Goal: Transaction & Acquisition: Purchase product/service

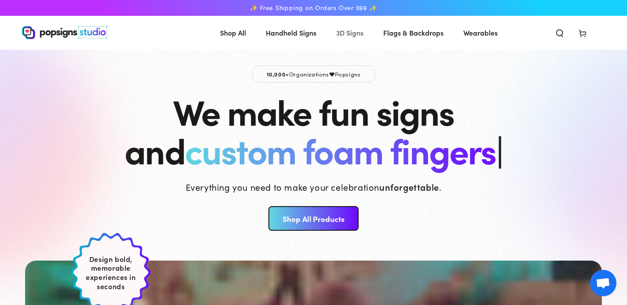
click at [354, 35] on span "3D Signs" at bounding box center [349, 32] width 27 height 13
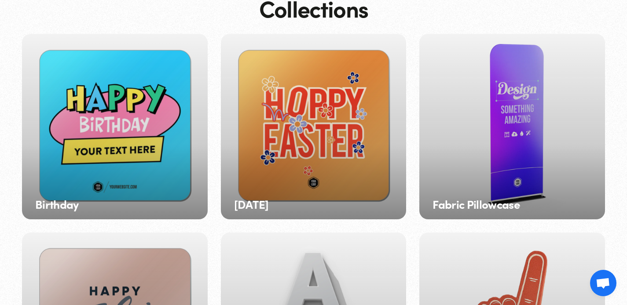
scroll to position [81, 0]
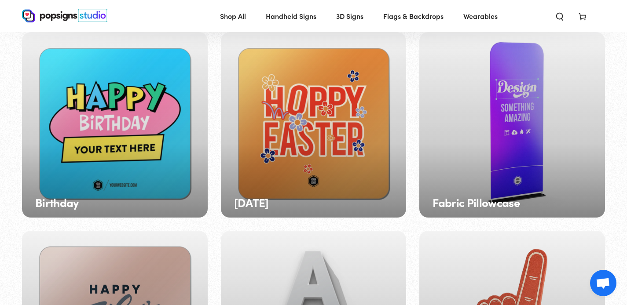
click at [535, 143] on div "Fabric Pillowcase" at bounding box center [512, 125] width 186 height 186
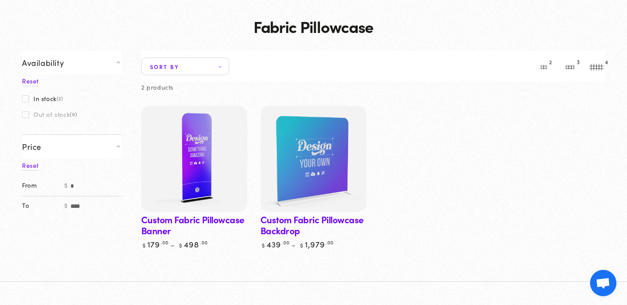
scroll to position [50, 0]
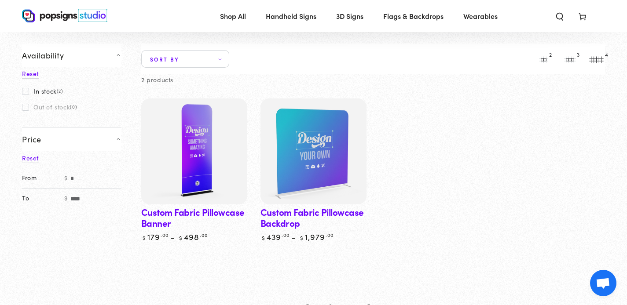
click at [226, 150] on img at bounding box center [193, 151] width 109 height 109
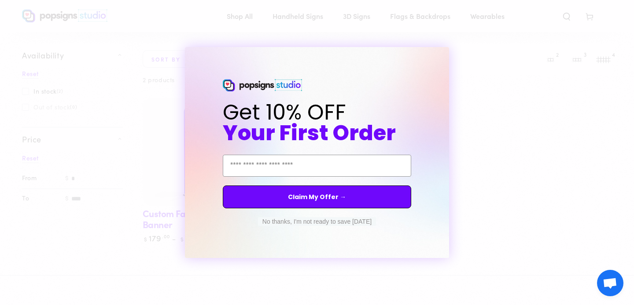
click at [323, 223] on button "No thanks, I'm not ready to save today" at bounding box center [317, 221] width 118 height 9
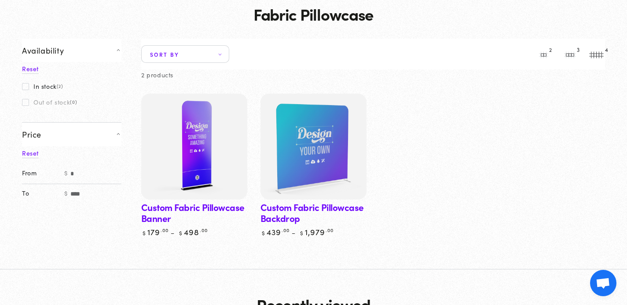
scroll to position [88, 0]
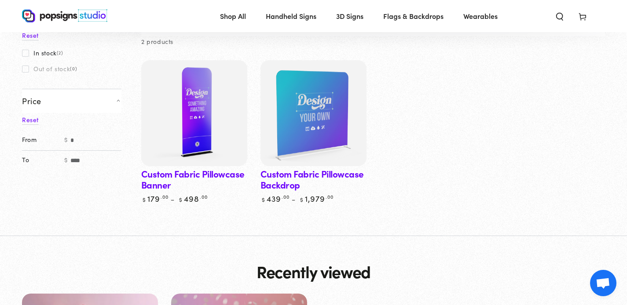
click at [202, 177] on link "Custom Fabric Pillowcase Banner" at bounding box center [194, 131] width 106 height 143
click at [177, 115] on img at bounding box center [193, 113] width 109 height 109
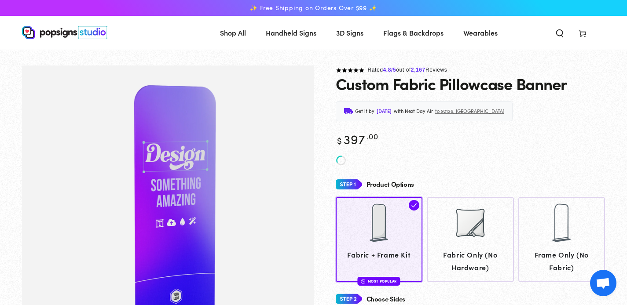
scroll to position [32, 0]
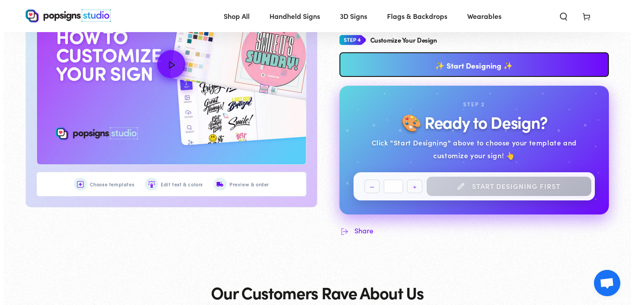
scroll to position [444, 0]
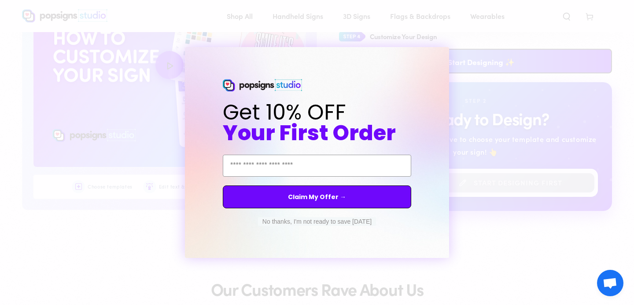
click at [302, 223] on button "No thanks, I'm not ready to save today" at bounding box center [317, 221] width 118 height 9
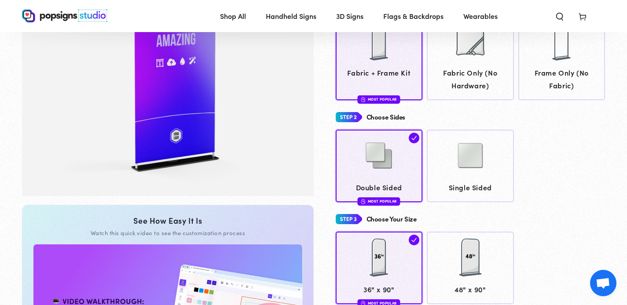
scroll to position [325, 0]
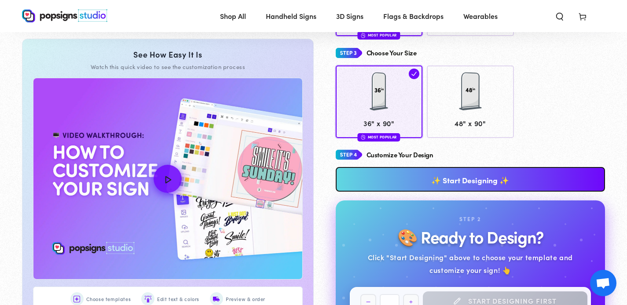
click at [506, 183] on link "✨ Start Designing ✨" at bounding box center [471, 179] width 270 height 25
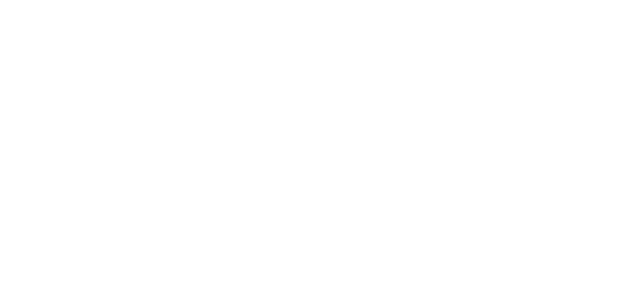
scroll to position [0, 0]
type textarea "An ancient tree with a door leading to a magical world"
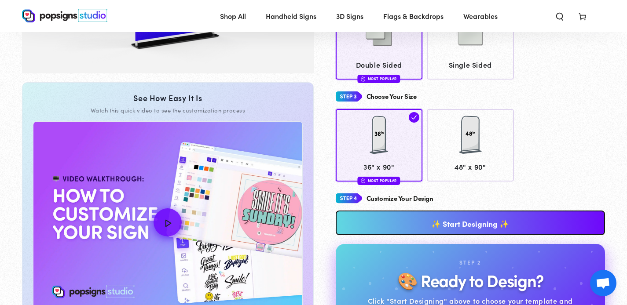
click at [507, 221] on link "✨ Start Designing ✨" at bounding box center [471, 223] width 270 height 25
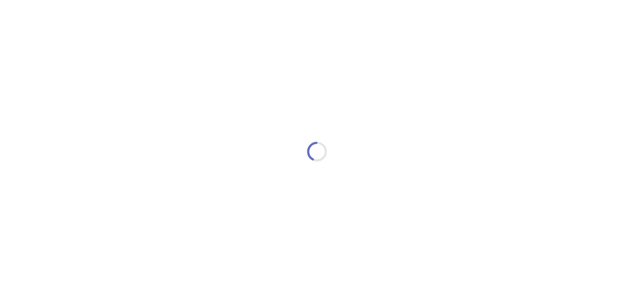
type textarea "An ancient tree with a door leading to a magical world"
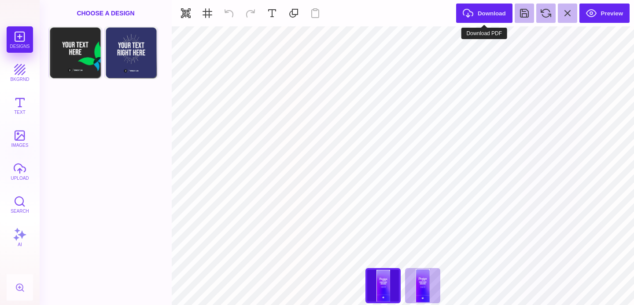
click at [487, 14] on button "Download" at bounding box center [484, 13] width 56 height 19
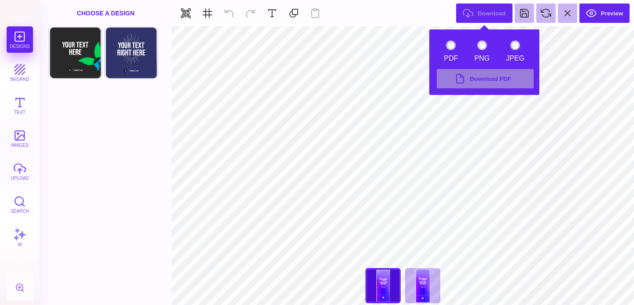
click at [613, 24] on section "Download Preview" at bounding box center [403, 13] width 462 height 26
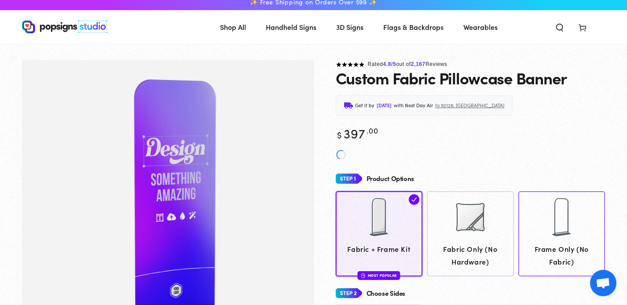
scroll to position [104, 0]
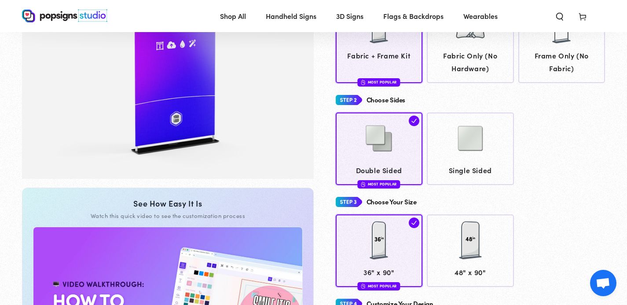
scroll to position [344, 0]
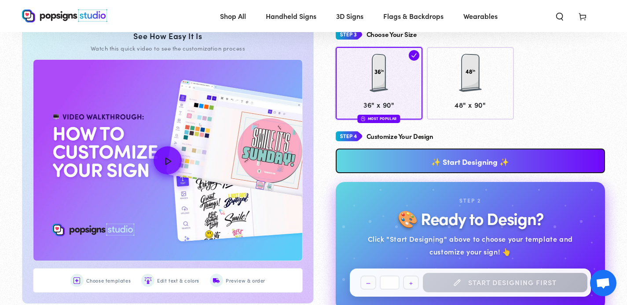
click at [395, 137] on h4 "Customize Your Design" at bounding box center [400, 136] width 67 height 7
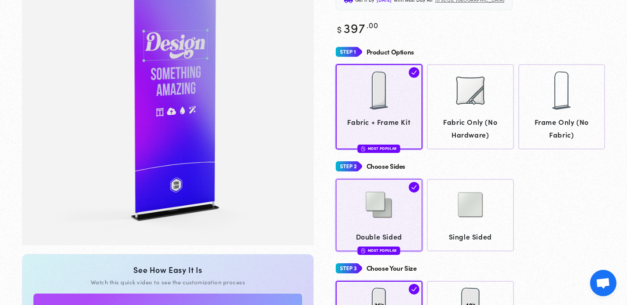
scroll to position [117, 0]
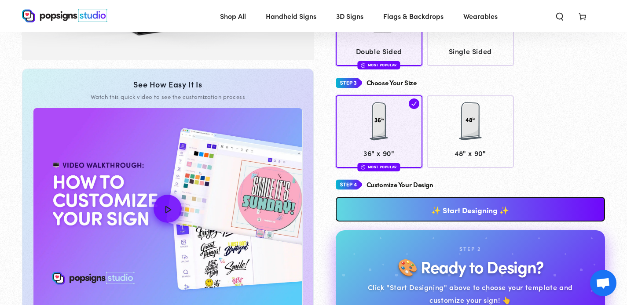
click at [489, 212] on link "✨ Start Designing ✨" at bounding box center [471, 209] width 270 height 25
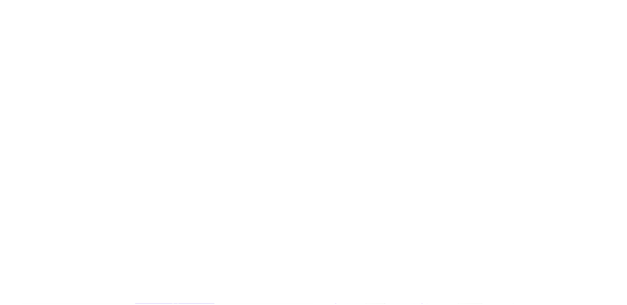
scroll to position [0, 0]
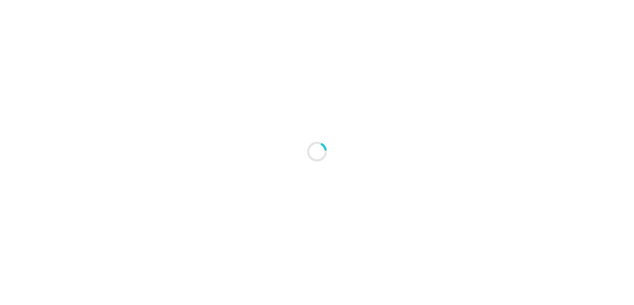
type textarea "An ancient tree with a door leading to a magical world"
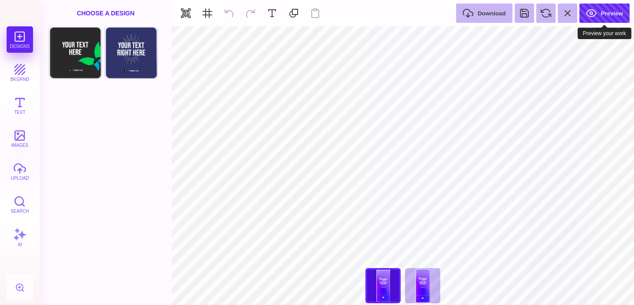
click at [600, 15] on button "Preview" at bounding box center [604, 13] width 50 height 19
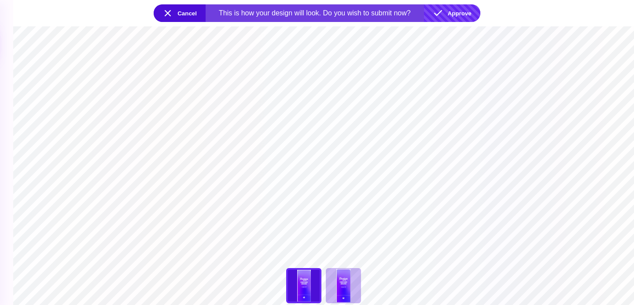
click at [457, 13] on button "Approve" at bounding box center [452, 13] width 56 height 18
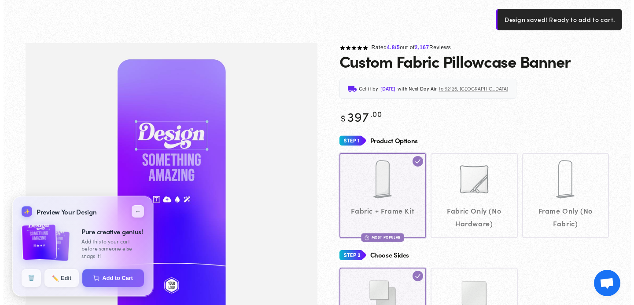
scroll to position [67, 0]
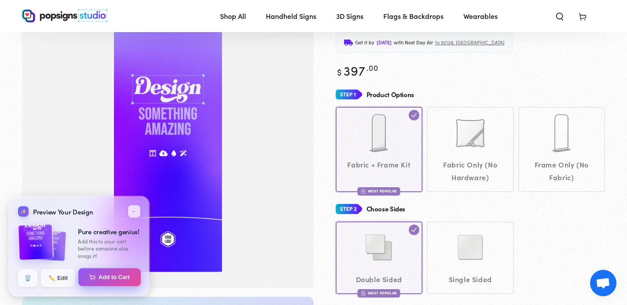
click at [106, 280] on button "Add to Cart" at bounding box center [109, 277] width 63 height 18
select select "**********"
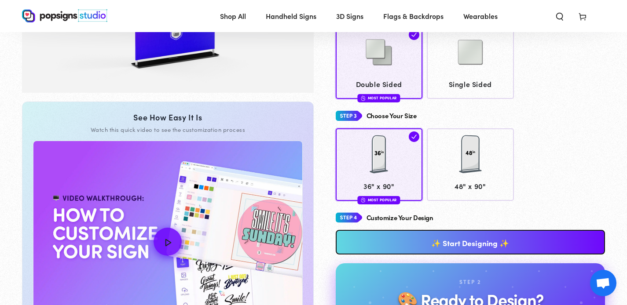
scroll to position [280, 0]
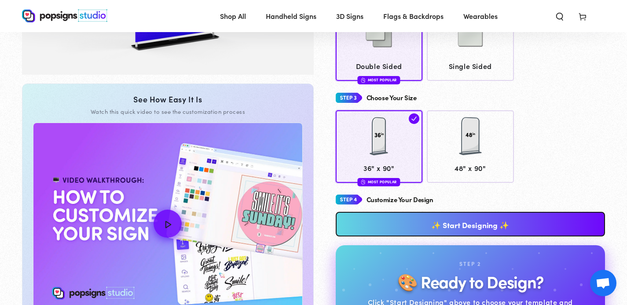
click at [467, 225] on link "✨ Start Designing ✨" at bounding box center [471, 224] width 270 height 25
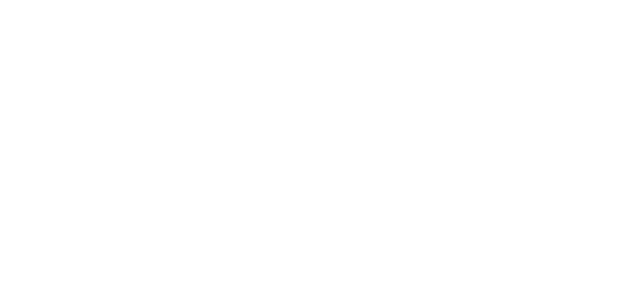
scroll to position [0, 0]
type textarea "An ancient tree with a door leading to a magical world"
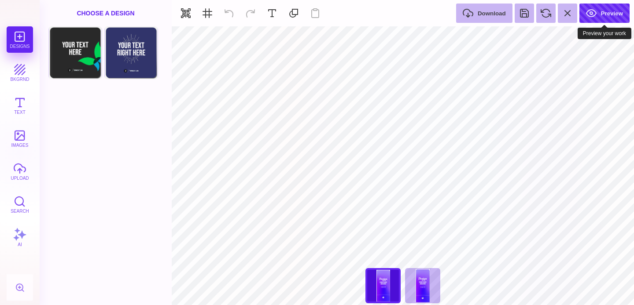
click at [605, 16] on button "Preview" at bounding box center [604, 13] width 50 height 19
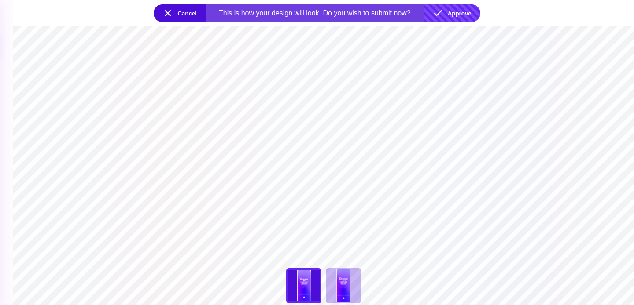
click at [460, 11] on button "Approve" at bounding box center [452, 13] width 56 height 18
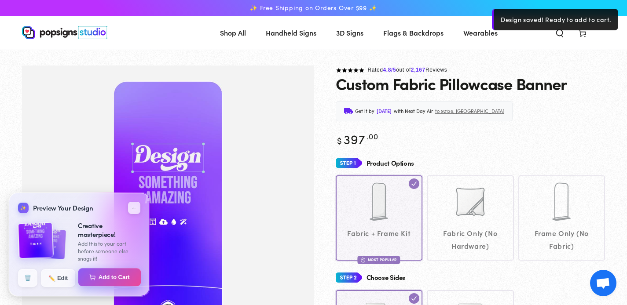
click at [105, 279] on button "Add to Cart" at bounding box center [109, 277] width 63 height 18
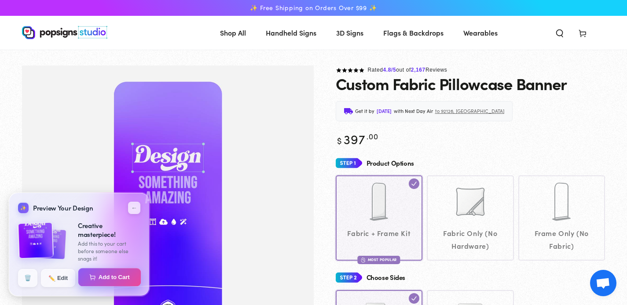
select select "**********"
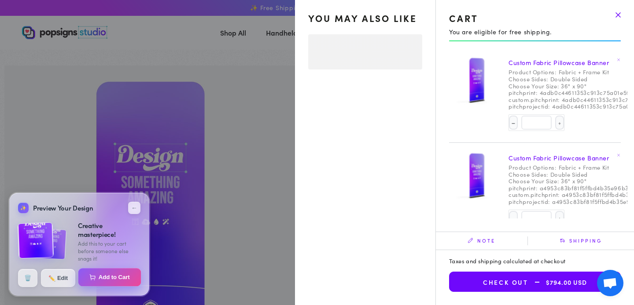
select select "**********"
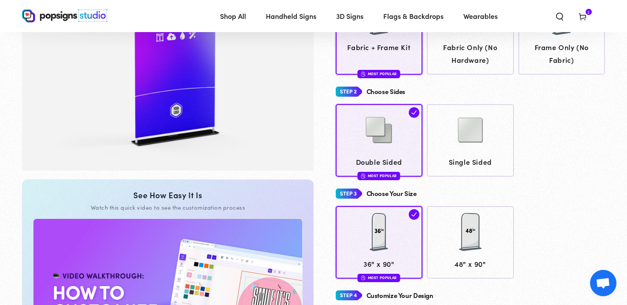
scroll to position [236, 0]
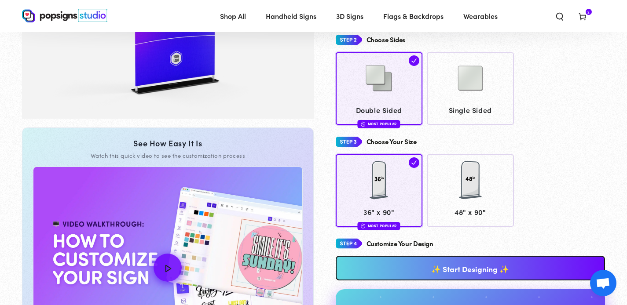
click at [484, 268] on link "✨ Start Designing ✨" at bounding box center [471, 268] width 270 height 25
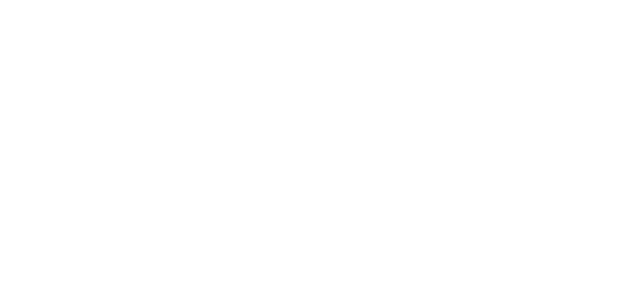
scroll to position [0, 0]
type textarea "An ancient tree with a door leading to a magical world"
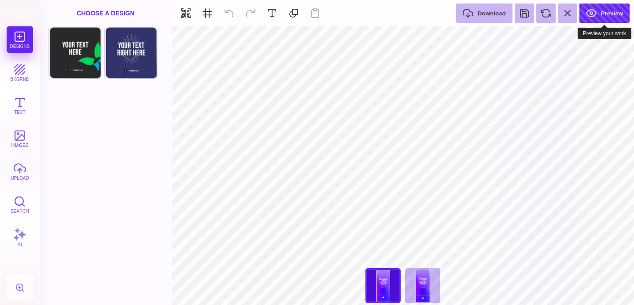
click at [611, 22] on button "Preview" at bounding box center [604, 13] width 50 height 19
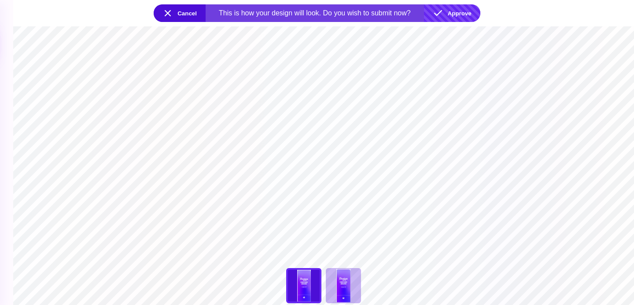
click at [453, 12] on button "Approve" at bounding box center [452, 13] width 56 height 18
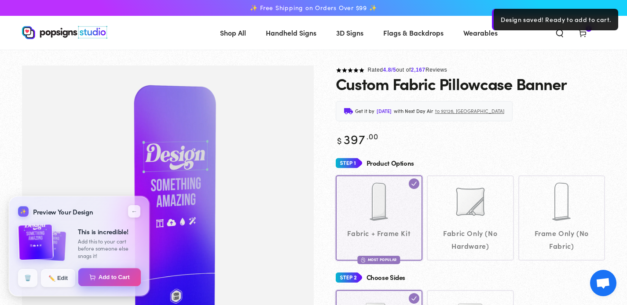
click at [102, 278] on button "Add to Cart" at bounding box center [109, 277] width 63 height 18
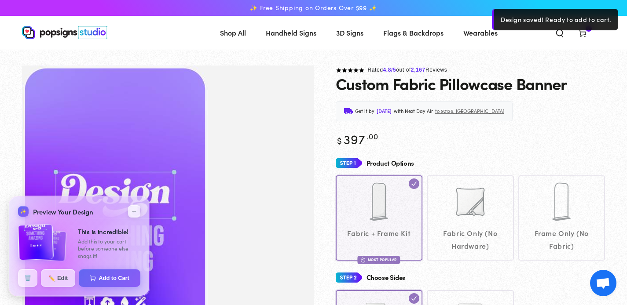
select select "**********"
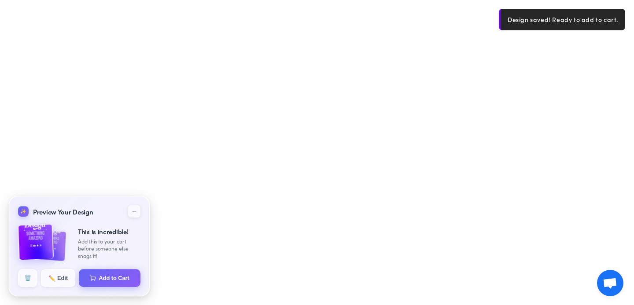
select select "**********"
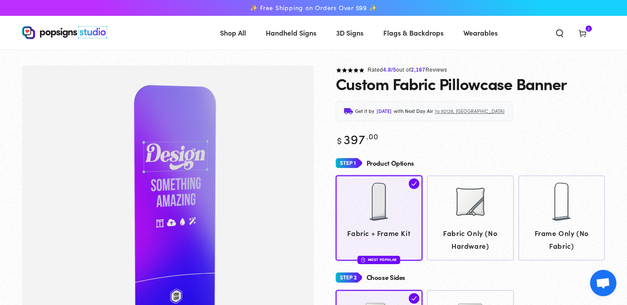
click at [581, 31] on icon at bounding box center [582, 33] width 9 height 9
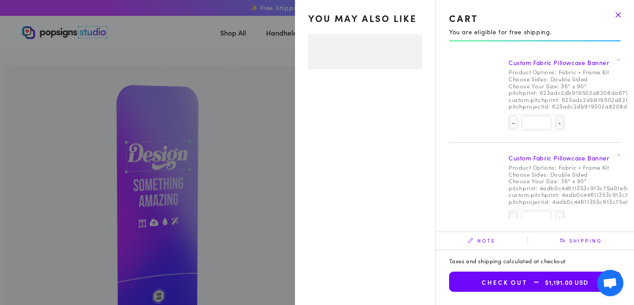
select select "**********"
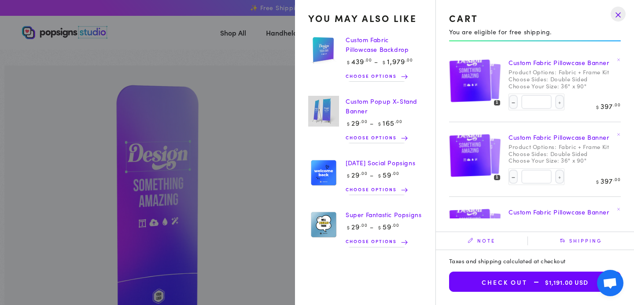
click at [316, 109] on img at bounding box center [323, 111] width 31 height 31
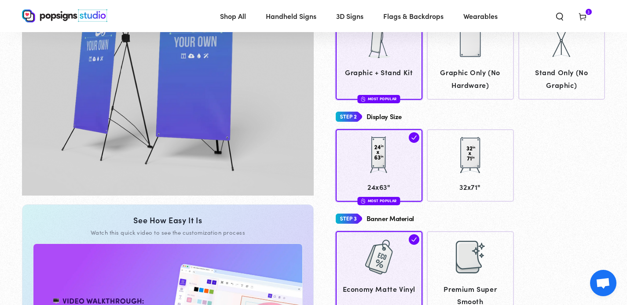
scroll to position [201, 0]
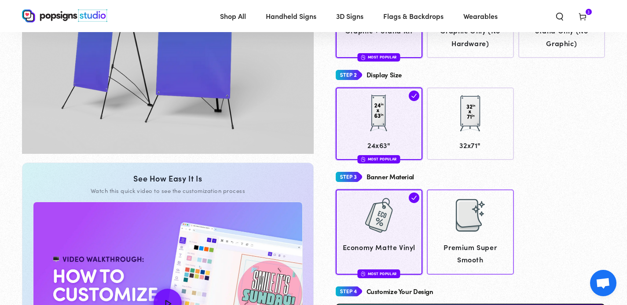
click at [478, 240] on link "Premium Super Smooth" at bounding box center [470, 232] width 87 height 85
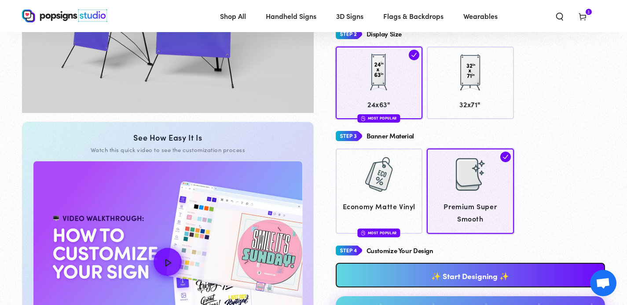
scroll to position [377, 0]
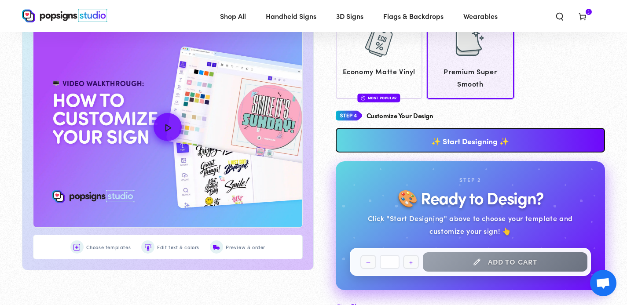
click at [486, 143] on link "✨ Start Designing ✨" at bounding box center [471, 140] width 270 height 25
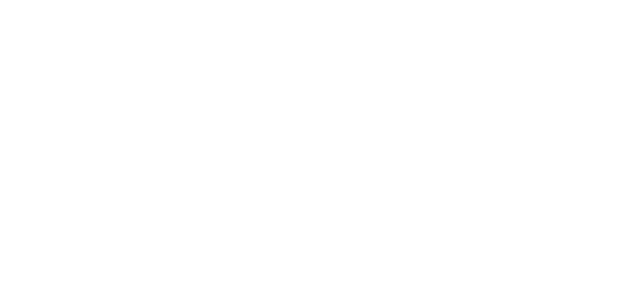
scroll to position [0, 0]
type textarea "An ancient tree with a door leading to a magical world"
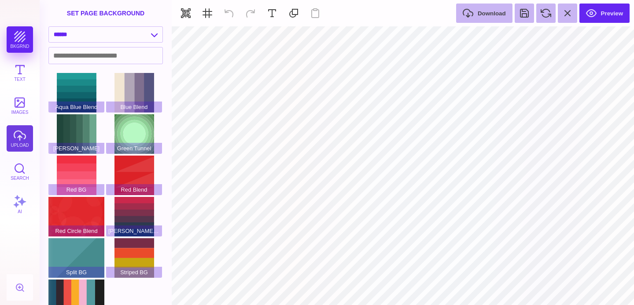
click at [18, 142] on button "upload" at bounding box center [20, 138] width 26 height 26
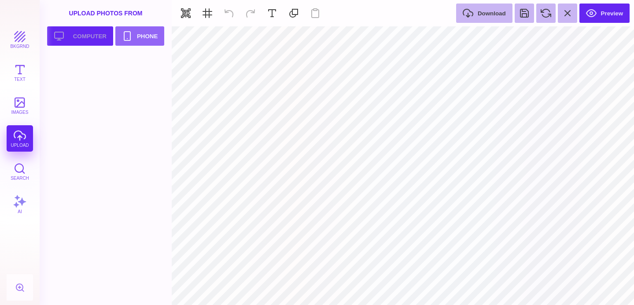
click at [86, 36] on button "Upload your artwork Computer" at bounding box center [80, 35] width 66 height 19
click at [90, 34] on button "Upload your artwork Computer" at bounding box center [80, 35] width 66 height 19
click at [19, 138] on div "bkgrnd Text images upload Search AI" at bounding box center [20, 165] width 40 height 279
click at [65, 27] on button "Upload your artwork Computer" at bounding box center [80, 35] width 66 height 19
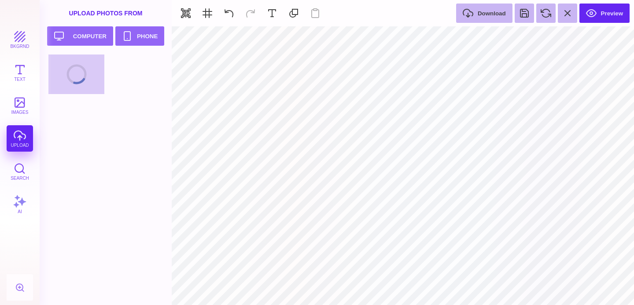
type input "#FFFFFF"
click at [312, 42] on section at bounding box center [403, 37] width 462 height 22
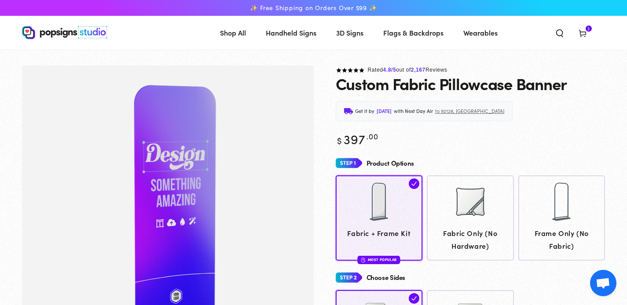
click at [348, 33] on span "3D Signs" at bounding box center [349, 32] width 27 height 13
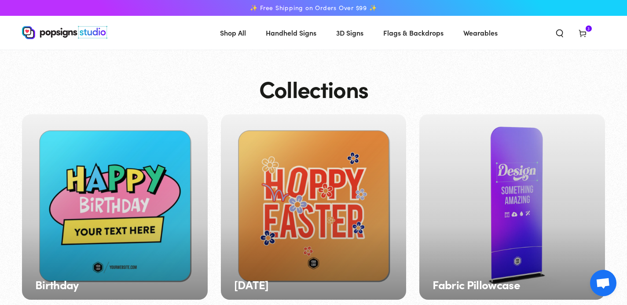
click at [354, 37] on span "3D Signs" at bounding box center [349, 32] width 27 height 13
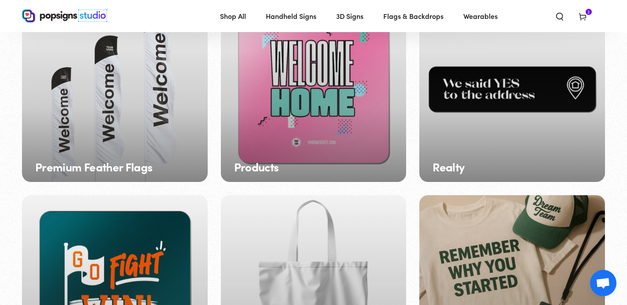
scroll to position [1068, 0]
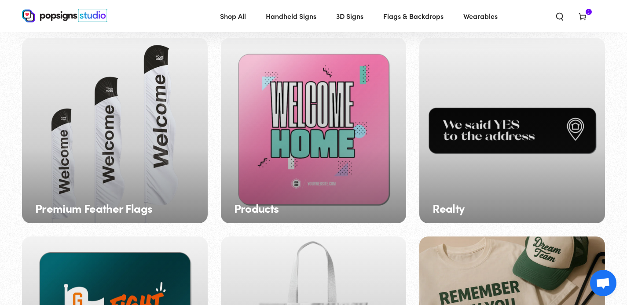
click at [112, 125] on div "Premium Feather Flags" at bounding box center [115, 131] width 186 height 186
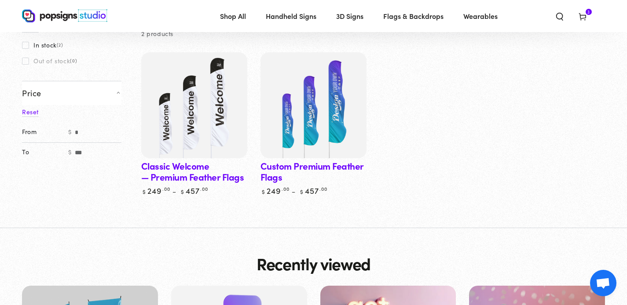
scroll to position [75, 0]
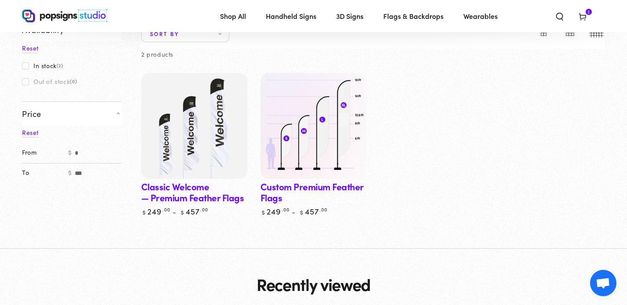
click at [316, 142] on img at bounding box center [313, 126] width 109 height 109
click at [323, 134] on img at bounding box center [313, 126] width 109 height 109
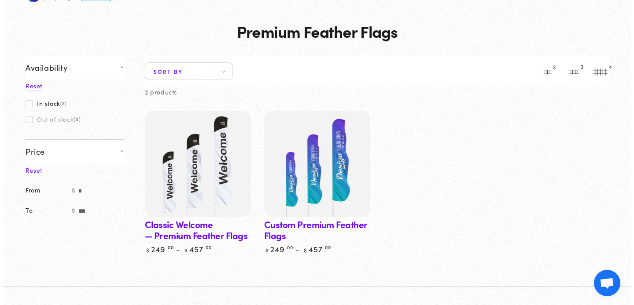
scroll to position [0, 0]
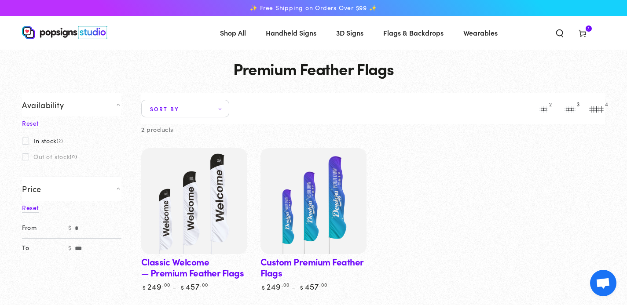
click at [579, 30] on use at bounding box center [582, 33] width 7 height 7
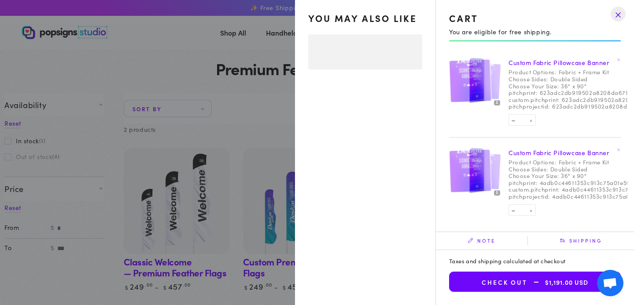
select select "**********"
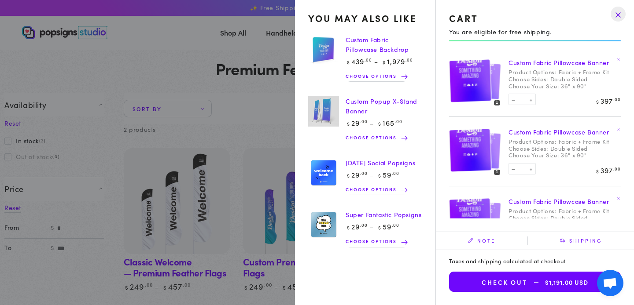
click at [317, 106] on img at bounding box center [323, 111] width 31 height 31
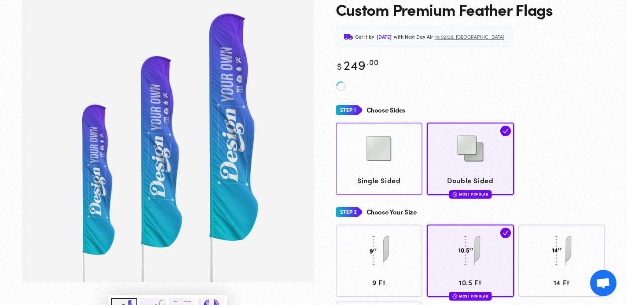
scroll to position [79, 0]
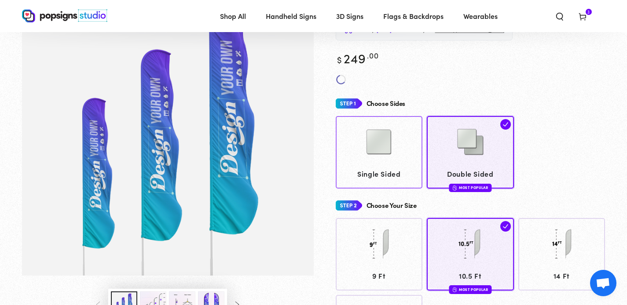
click at [373, 145] on img at bounding box center [379, 142] width 44 height 44
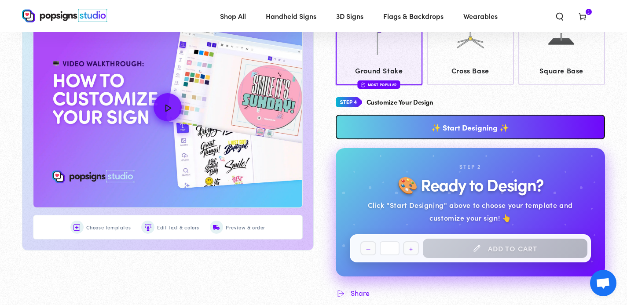
scroll to position [278, 0]
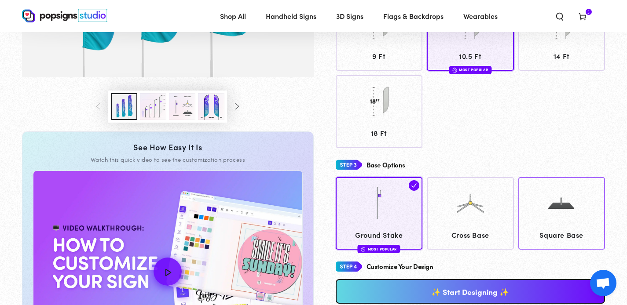
click at [565, 211] on img at bounding box center [561, 204] width 44 height 44
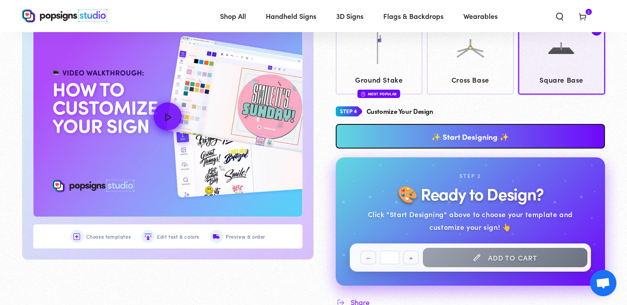
scroll to position [354, 0]
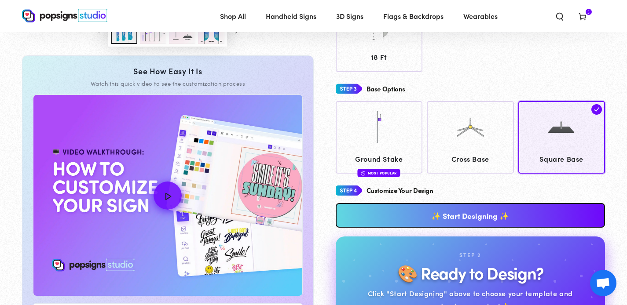
click at [463, 220] on link "✨ Start Designing ✨" at bounding box center [471, 215] width 270 height 25
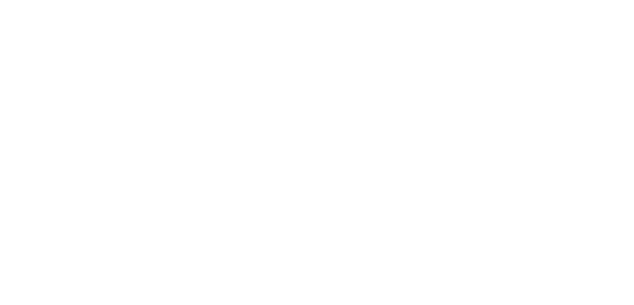
scroll to position [0, 0]
type textarea "An ancient tree with a door leading to a magical world"
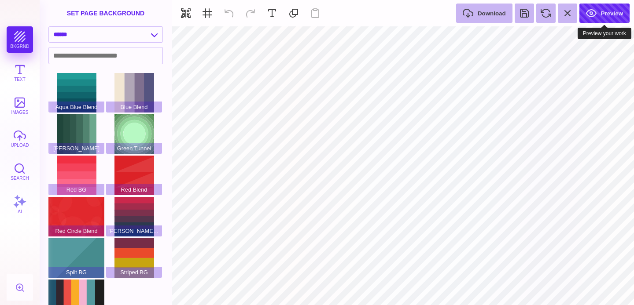
click at [594, 10] on button "Preview" at bounding box center [604, 13] width 50 height 19
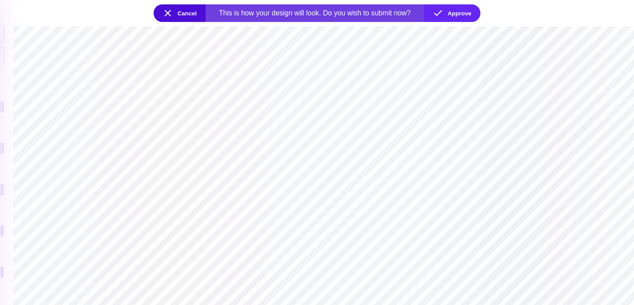
click at [165, 14] on button "Cancel" at bounding box center [180, 13] width 52 height 18
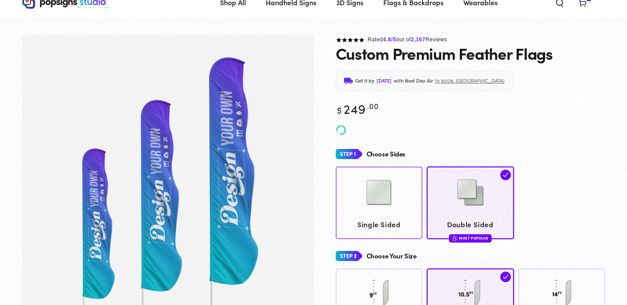
click at [385, 181] on img at bounding box center [379, 193] width 44 height 44
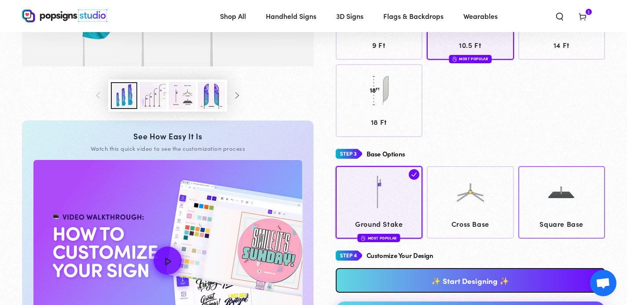
scroll to position [294, 0]
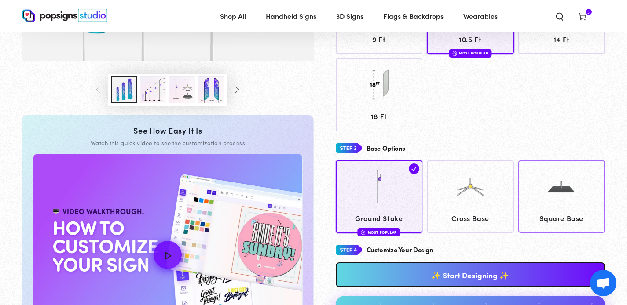
click at [574, 206] on img at bounding box center [561, 187] width 44 height 44
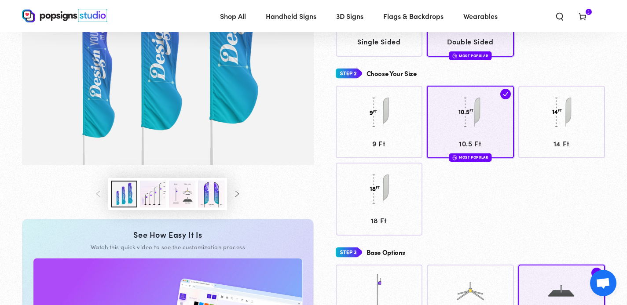
scroll to position [268, 0]
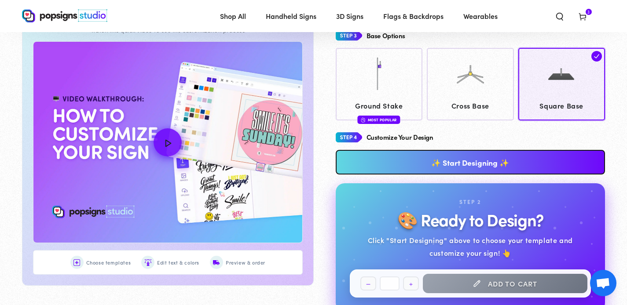
click at [486, 159] on link "✨ Start Designing ✨" at bounding box center [471, 162] width 270 height 25
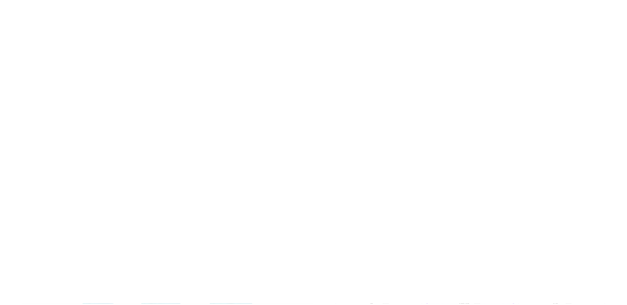
scroll to position [0, 0]
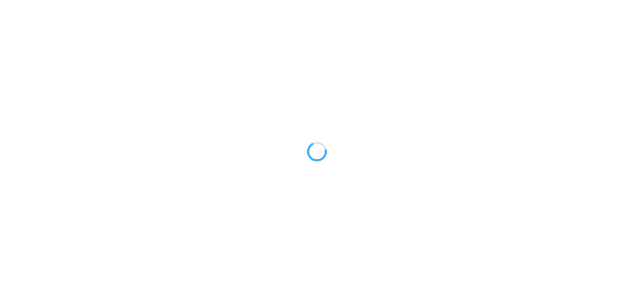
type textarea "An ancient tree with a door leading to a magical world"
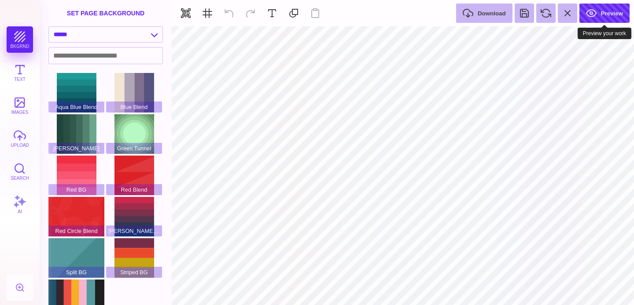
click at [592, 18] on button "Preview" at bounding box center [604, 13] width 50 height 19
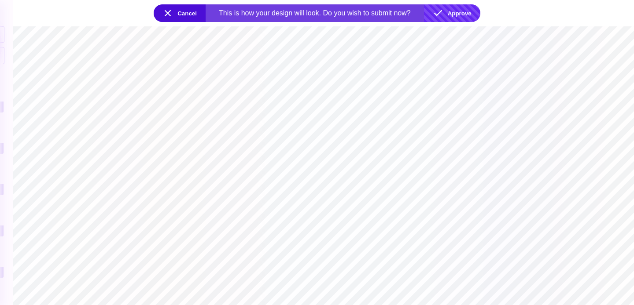
click at [466, 16] on button "Approve" at bounding box center [452, 13] width 56 height 18
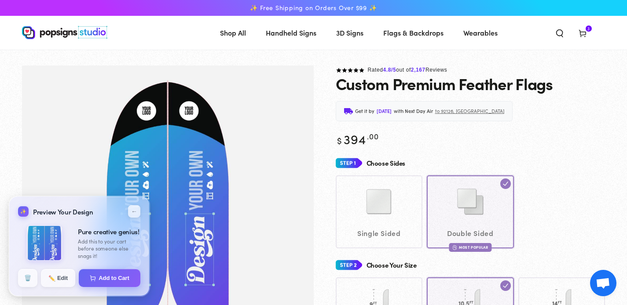
click at [46, 239] on img at bounding box center [44, 243] width 35 height 35
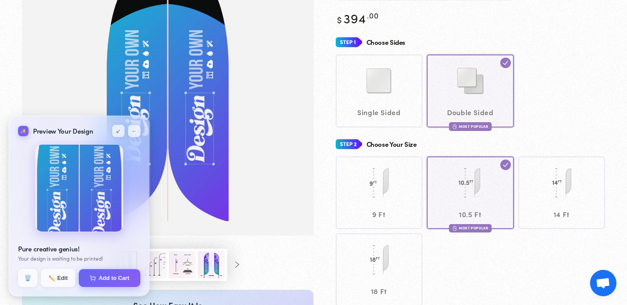
scroll to position [187, 0]
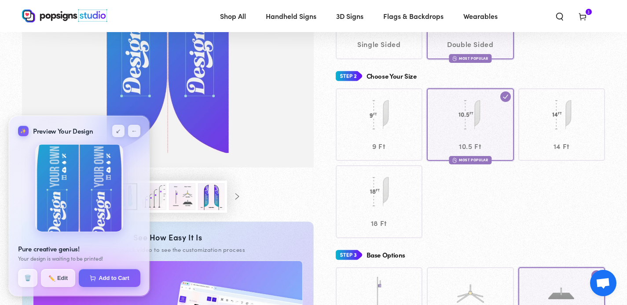
click at [48, 133] on div "✨ Preview Your Design" at bounding box center [55, 131] width 75 height 12
click at [59, 274] on button "✏️ Edit" at bounding box center [57, 278] width 35 height 18
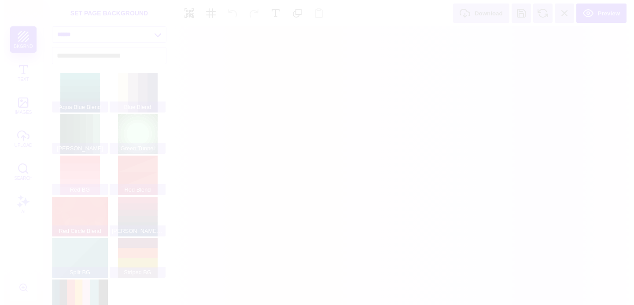
scroll to position [0, 0]
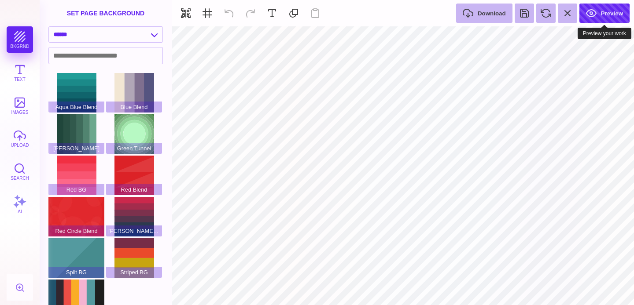
click at [602, 12] on button "Preview" at bounding box center [604, 13] width 50 height 19
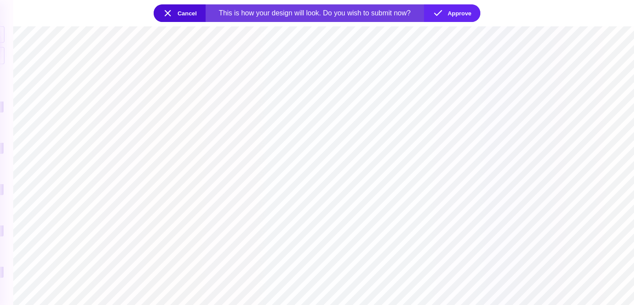
click at [183, 14] on button "Cancel" at bounding box center [180, 13] width 52 height 18
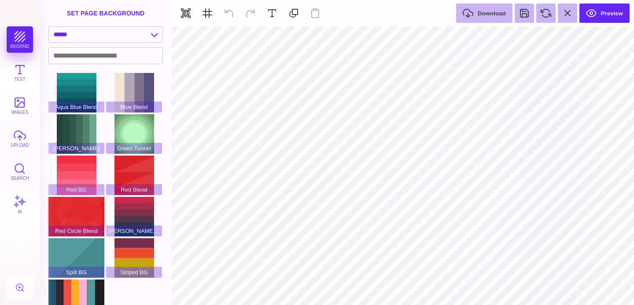
click at [89, 11] on div "set page background" at bounding box center [106, 13] width 132 height 26
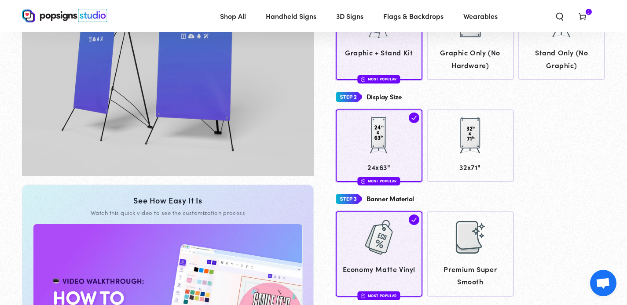
scroll to position [259, 0]
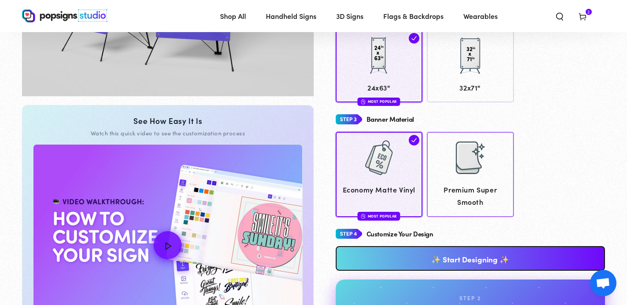
click at [473, 174] on div at bounding box center [470, 158] width 44 height 44
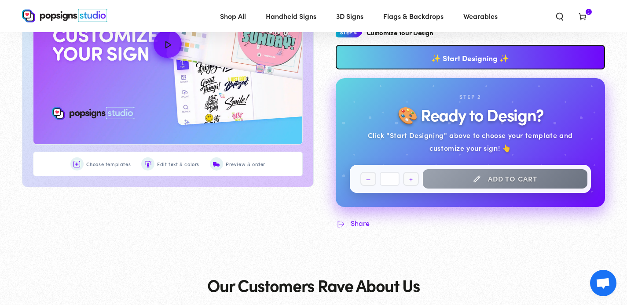
scroll to position [410, 0]
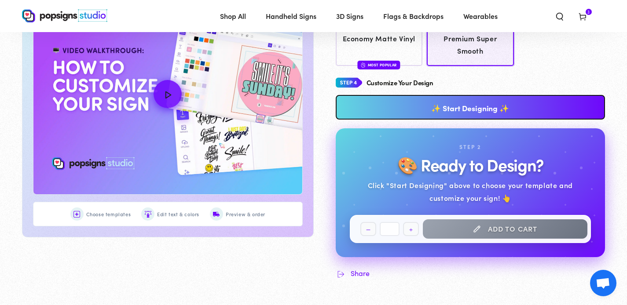
click at [481, 107] on link "✨ Start Designing ✨" at bounding box center [471, 107] width 270 height 25
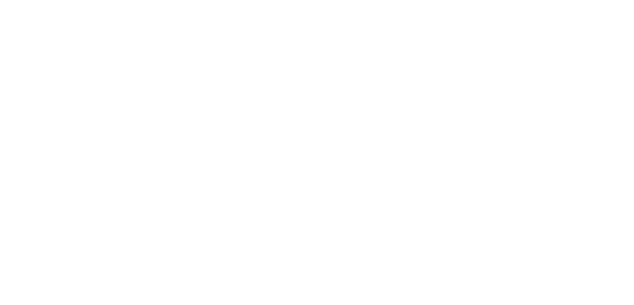
scroll to position [0, 0]
type textarea "An ancient tree with a door leading to a magical world"
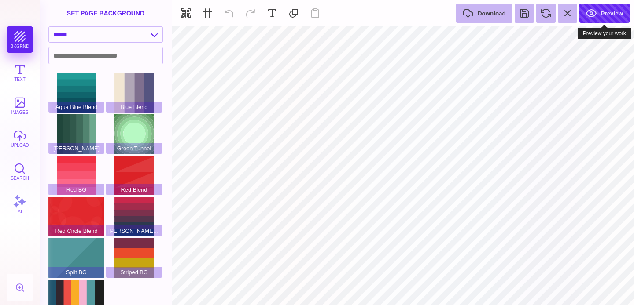
click at [614, 11] on button "Preview" at bounding box center [604, 13] width 50 height 19
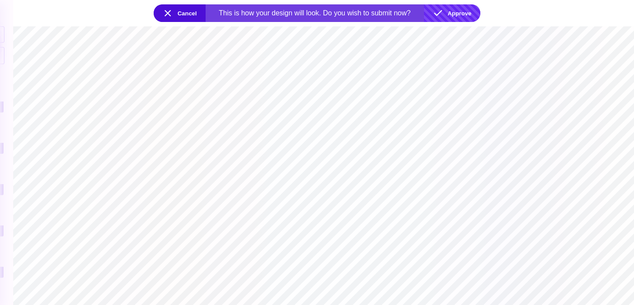
click at [463, 10] on button "Approve" at bounding box center [452, 13] width 56 height 18
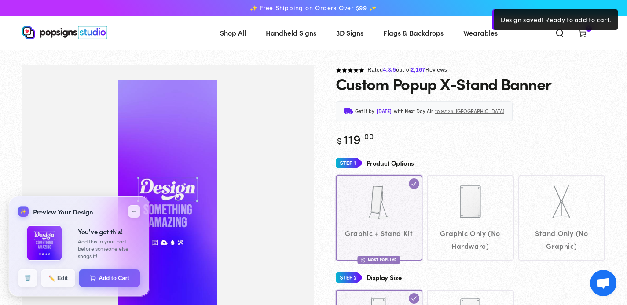
click at [548, 120] on div "Get it by [DATE] with Next Day Air to 92126, [GEOGRAPHIC_DATA]" at bounding box center [471, 111] width 270 height 20
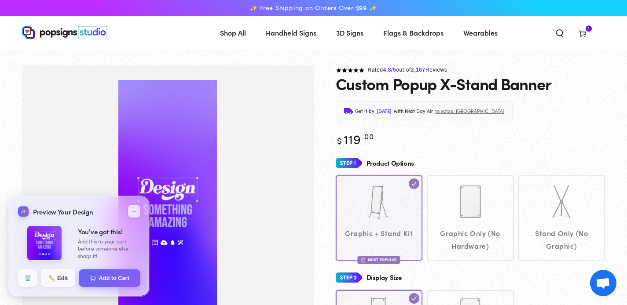
click at [583, 33] on icon at bounding box center [582, 33] width 9 height 9
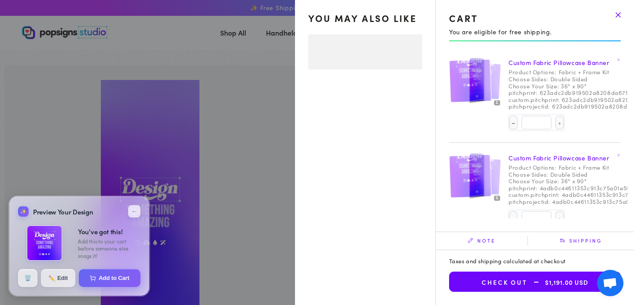
select select "**********"
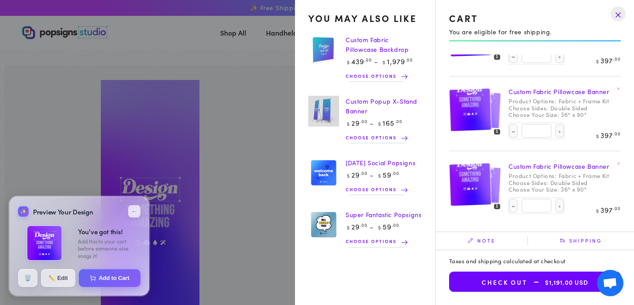
scroll to position [76, 0]
click at [117, 282] on button "Add to Cart" at bounding box center [109, 277] width 63 height 18
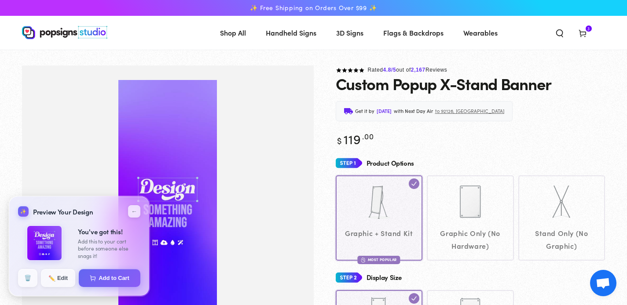
select select "**********"
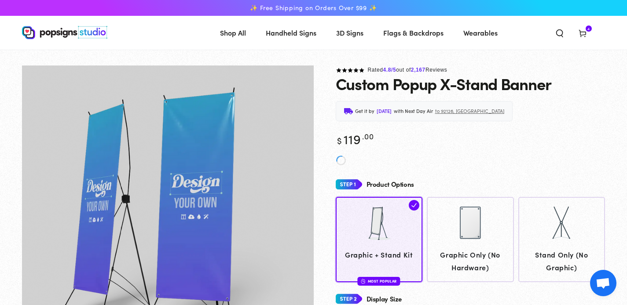
click at [585, 32] on use at bounding box center [582, 33] width 7 height 7
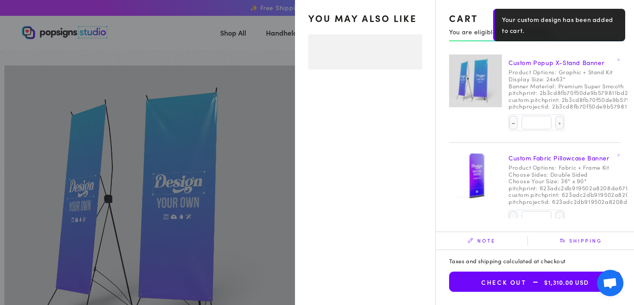
select select "**********"
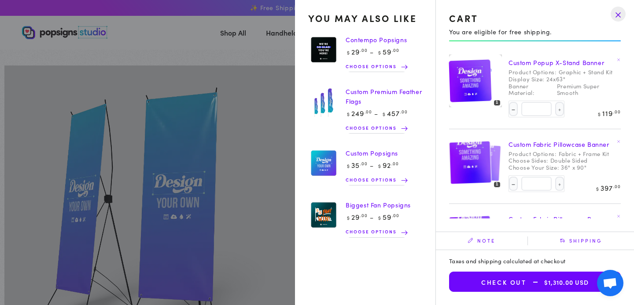
click at [571, 42] on summary "Cart 4 4 items" at bounding box center [582, 32] width 23 height 19
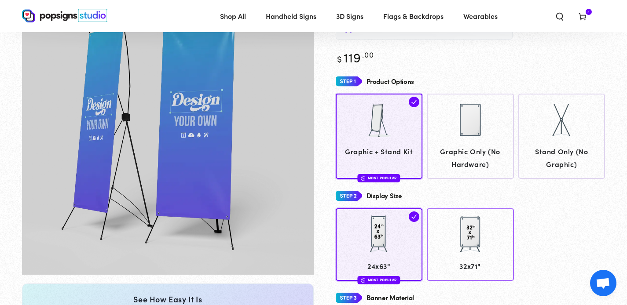
scroll to position [81, 0]
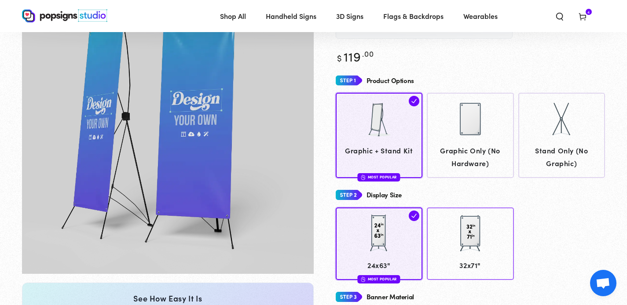
click at [448, 210] on link "32x71"" at bounding box center [470, 244] width 87 height 73
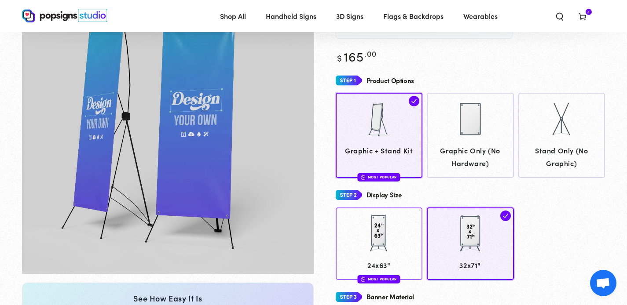
click at [396, 224] on div at bounding box center [379, 235] width 79 height 44
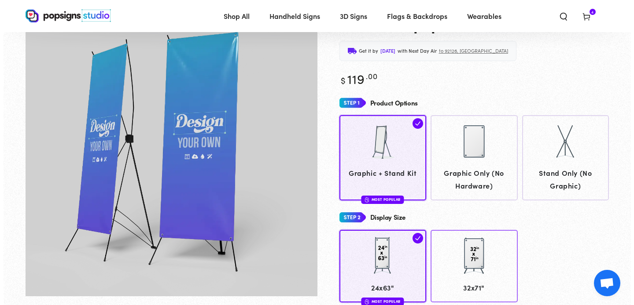
scroll to position [147, 0]
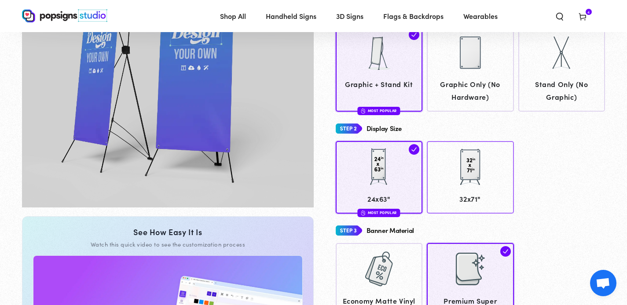
click at [458, 175] on div at bounding box center [470, 167] width 44 height 44
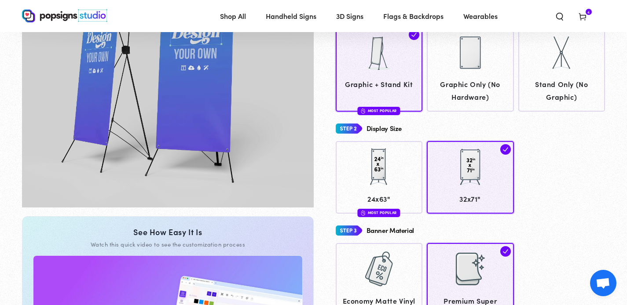
click at [579, 17] on icon at bounding box center [582, 16] width 9 height 9
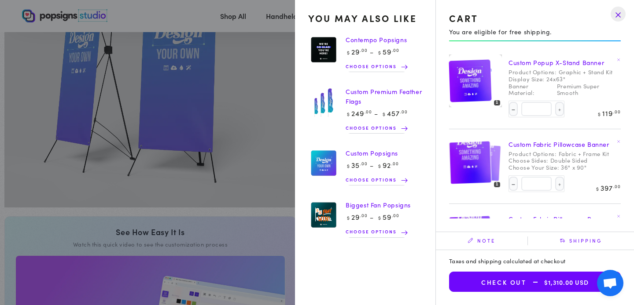
click at [544, 62] on link "Custom Popup X-Stand Banner" at bounding box center [555, 62] width 95 height 9
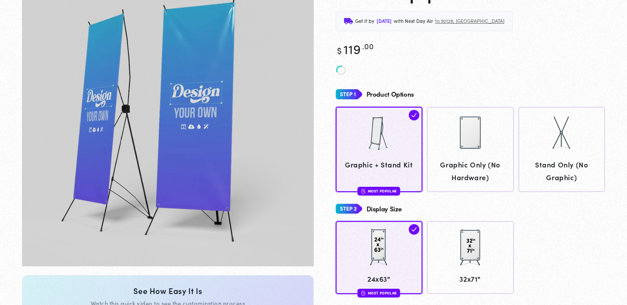
scroll to position [213, 0]
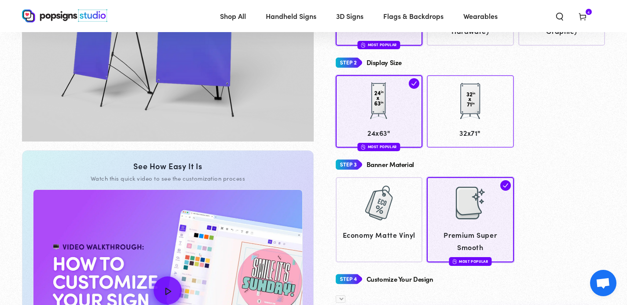
click at [482, 125] on link "32x71"" at bounding box center [470, 111] width 87 height 73
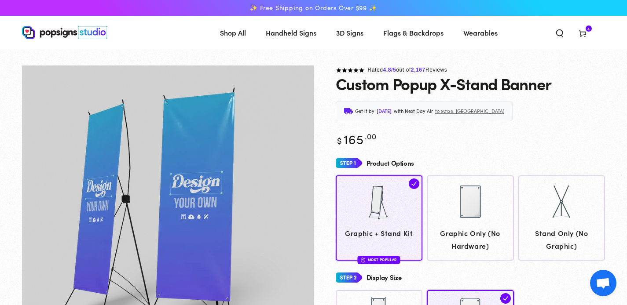
click at [579, 29] on icon at bounding box center [582, 33] width 9 height 9
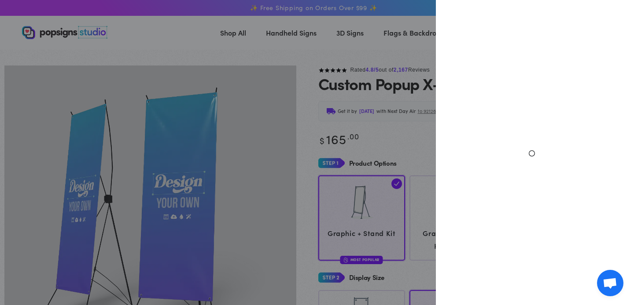
select select "**********"
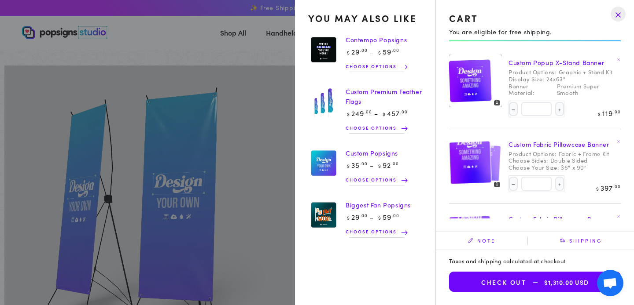
scroll to position [158, 0]
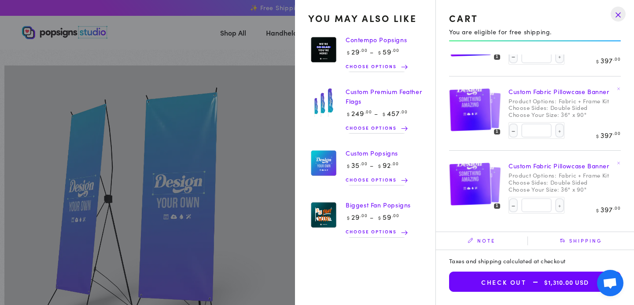
click at [622, 13] on drawer-close-button at bounding box center [617, 13] width 23 height 19
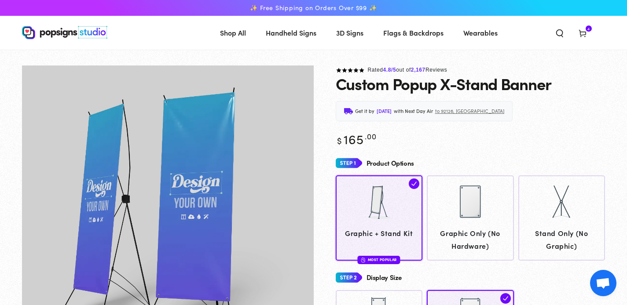
click at [583, 31] on icon at bounding box center [582, 33] width 9 height 9
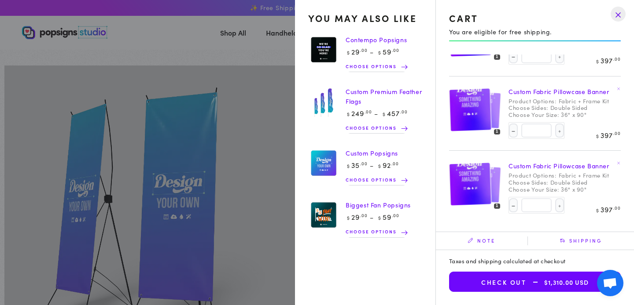
click at [323, 108] on img at bounding box center [323, 101] width 31 height 31
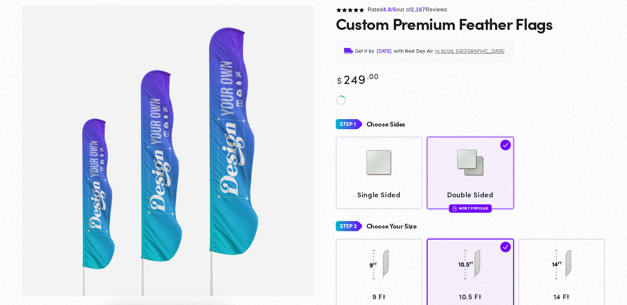
scroll to position [80, 0]
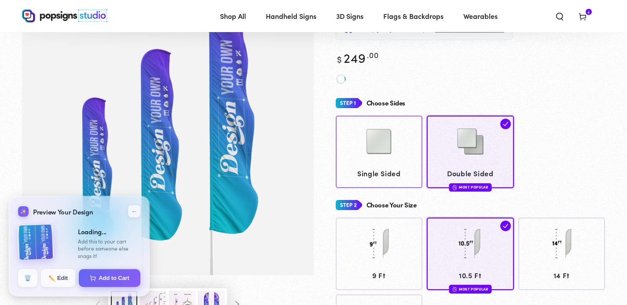
click at [351, 132] on div at bounding box center [379, 143] width 79 height 44
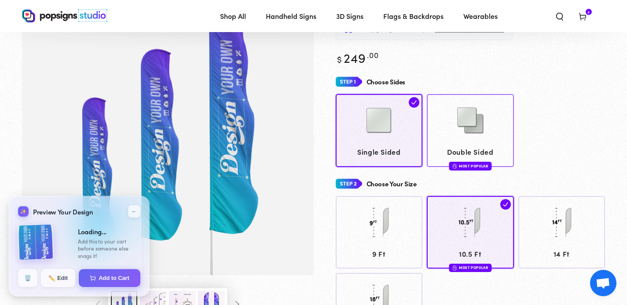
type input "**********"
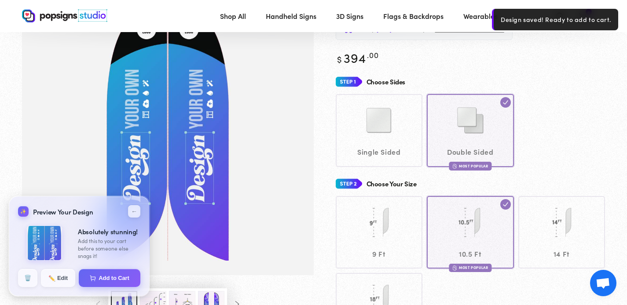
click at [362, 137] on div "Single Sided Double Sided Most Popular" at bounding box center [471, 130] width 270 height 73
click at [583, 89] on div "Choose Sides Single Sided Double Sided Most Popular" at bounding box center [471, 120] width 270 height 93
click at [380, 130] on div "Single Sided Double Sided Most Popular" at bounding box center [471, 130] width 270 height 73
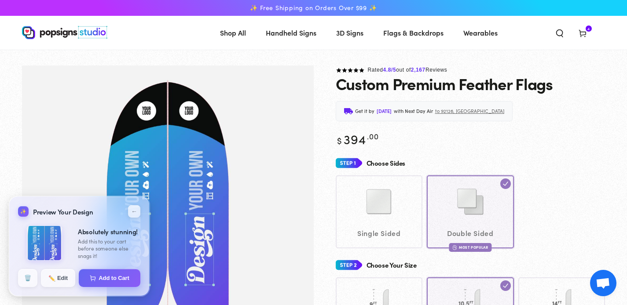
click at [392, 197] on div "Single Sided Double Sided Most Popular" at bounding box center [471, 212] width 270 height 73
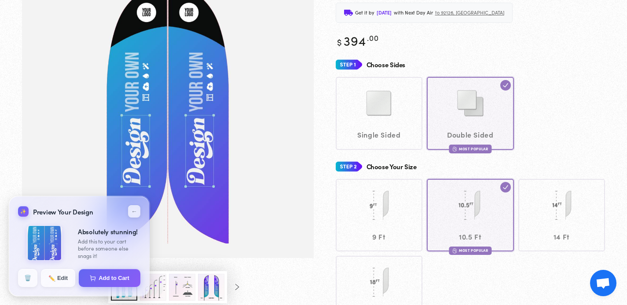
scroll to position [197, 0]
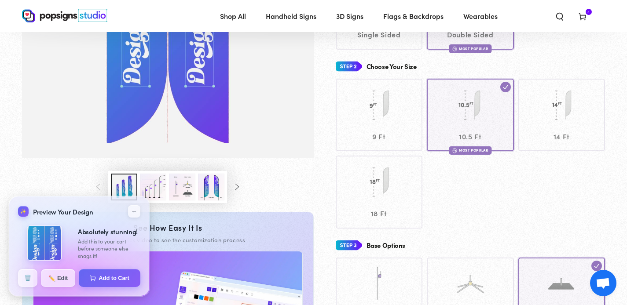
click at [387, 117] on div "9 Ft 10.5 Ft Most Popular 14 Ft 18 Ft" at bounding box center [471, 154] width 270 height 150
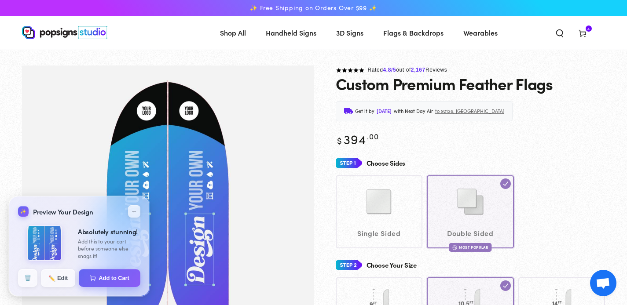
click at [230, 182] on img "Gallery Viewer" at bounding box center [168, 211] width 126 height 262
click at [29, 277] on button "🗑️" at bounding box center [28, 278] width 20 height 18
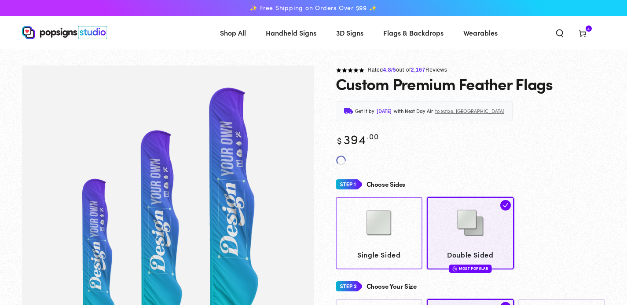
click at [385, 221] on img at bounding box center [379, 223] width 44 height 44
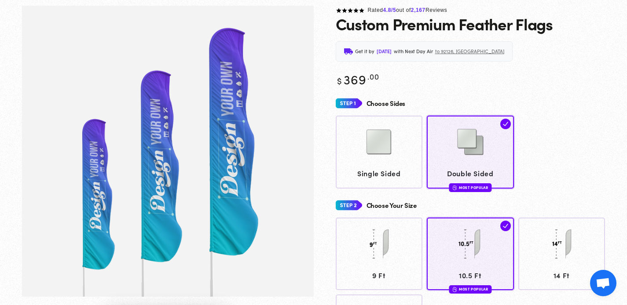
scroll to position [65, 0]
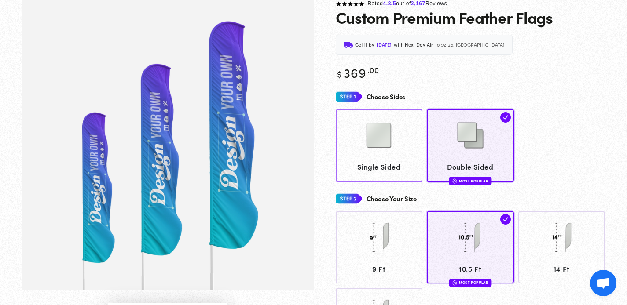
click at [393, 135] on img at bounding box center [379, 136] width 44 height 44
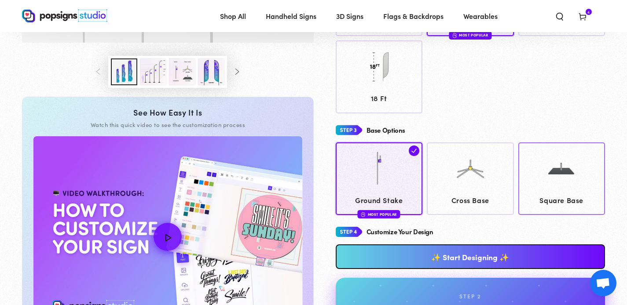
scroll to position [315, 0]
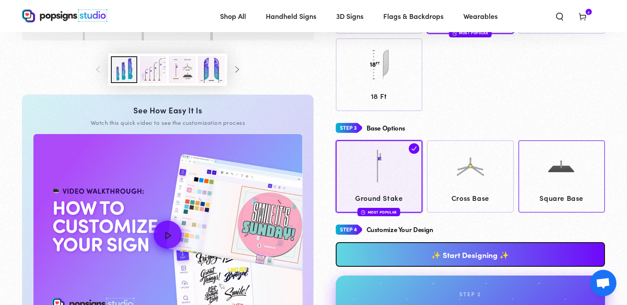
click at [579, 190] on link "Square Base" at bounding box center [561, 176] width 87 height 73
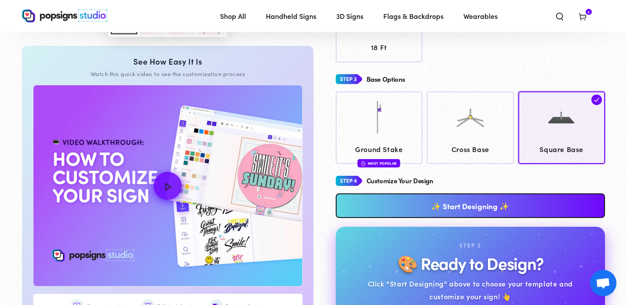
scroll to position [440, 0]
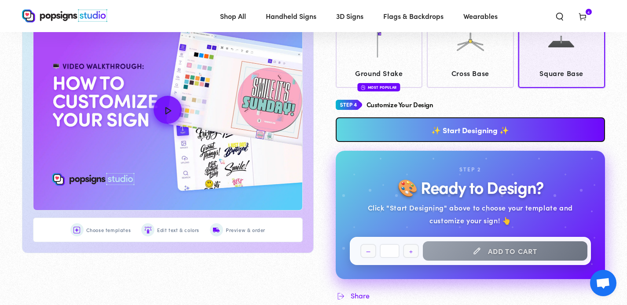
click at [455, 122] on link "✨ Start Designing ✨" at bounding box center [471, 129] width 270 height 25
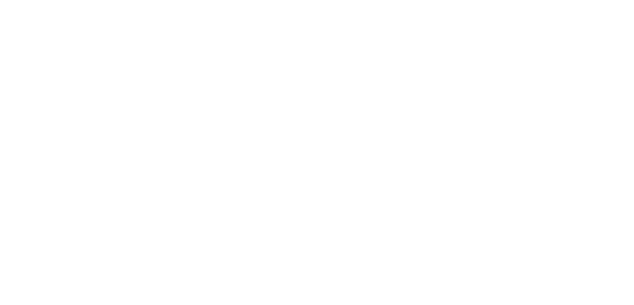
scroll to position [0, 0]
type textarea "An ancient tree with a door leading to a magical world"
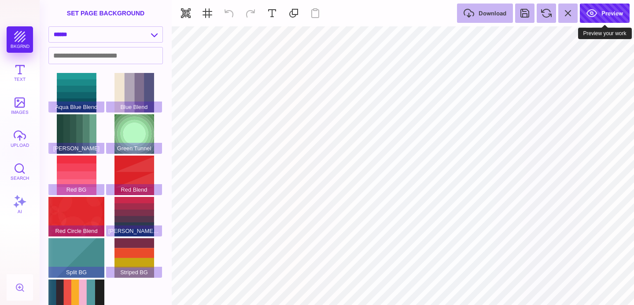
click at [612, 15] on button "Preview" at bounding box center [604, 13] width 50 height 19
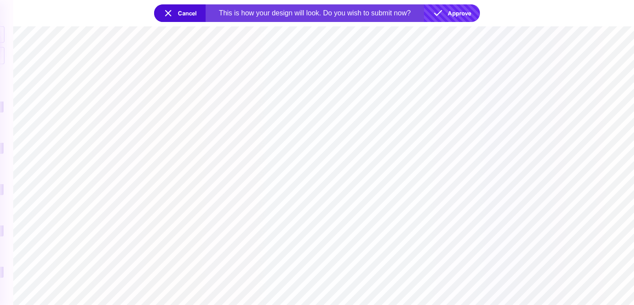
click at [458, 11] on button "Approve" at bounding box center [452, 13] width 56 height 18
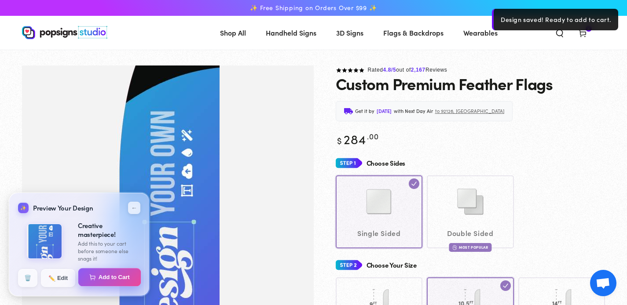
click at [110, 279] on button "Add to Cart" at bounding box center [109, 277] width 63 height 18
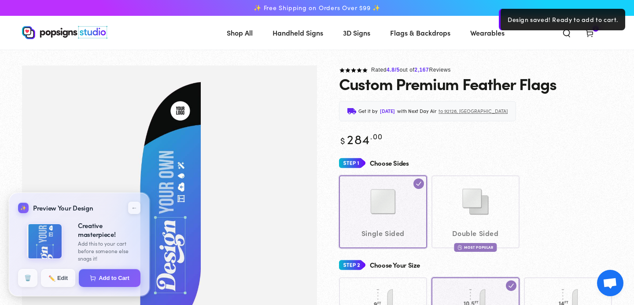
select select "**********"
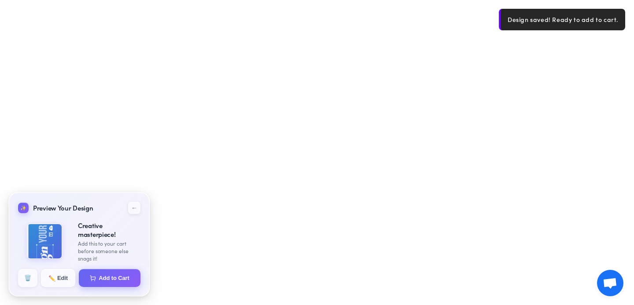
select select "**********"
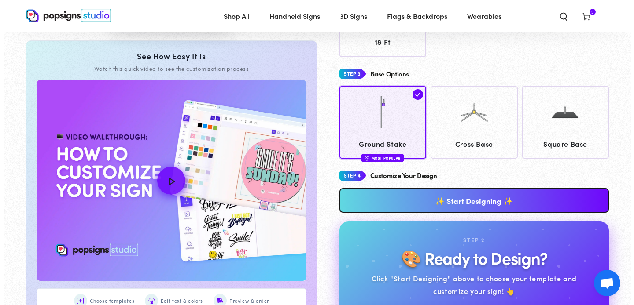
scroll to position [60, 0]
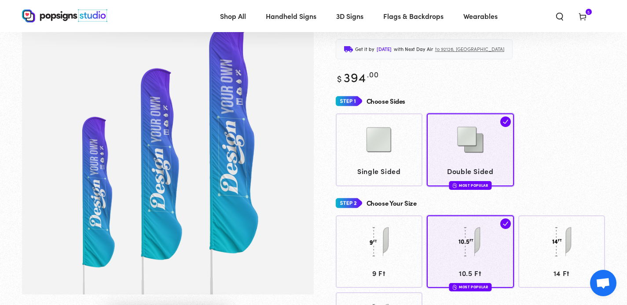
click at [587, 19] on span "Cart 5 5 items" at bounding box center [582, 15] width 23 height 19
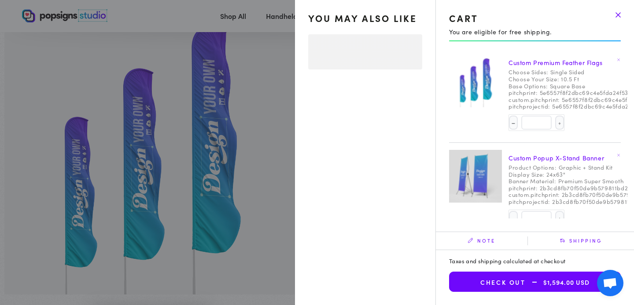
select select "**********"
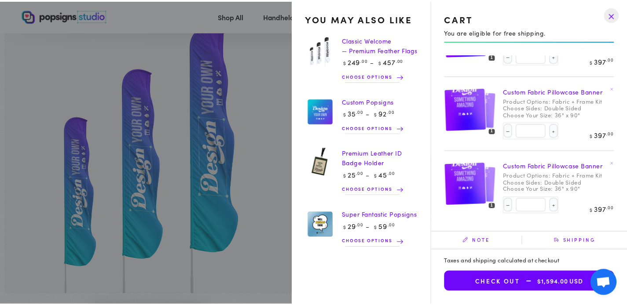
scroll to position [233, 0]
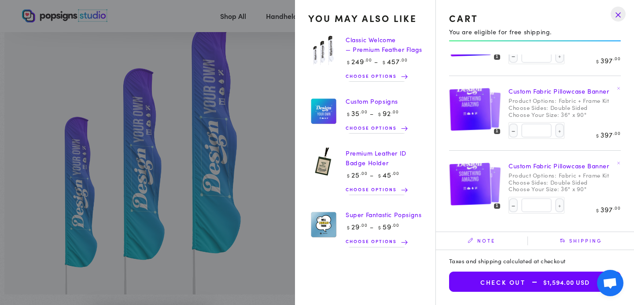
click at [623, 17] on drawer-close-button at bounding box center [617, 13] width 23 height 19
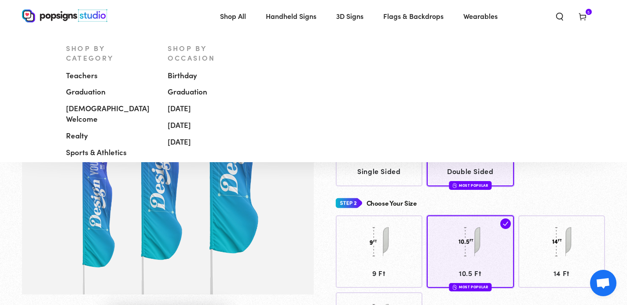
click at [297, 19] on span "Handheld Signs" at bounding box center [291, 16] width 51 height 13
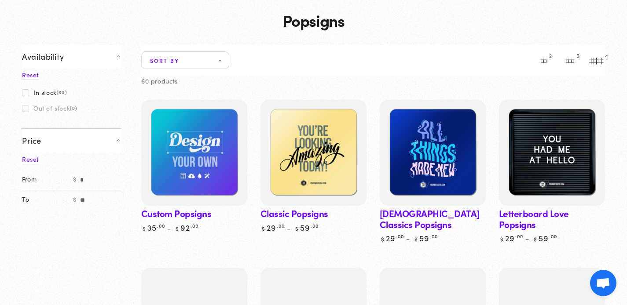
scroll to position [158, 0]
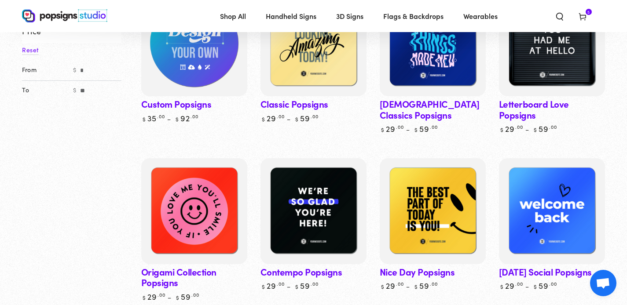
click at [211, 87] on img at bounding box center [193, 43] width 109 height 109
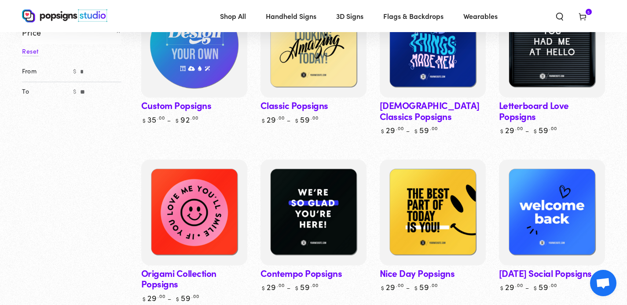
scroll to position [156, 0]
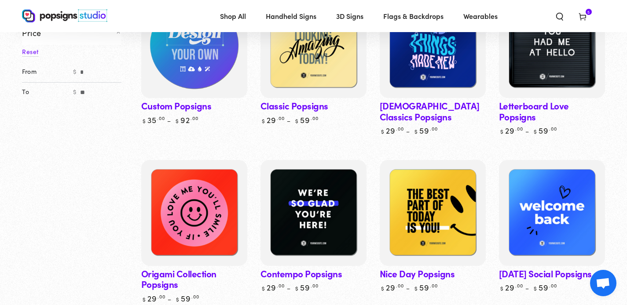
click at [188, 79] on img at bounding box center [193, 45] width 109 height 109
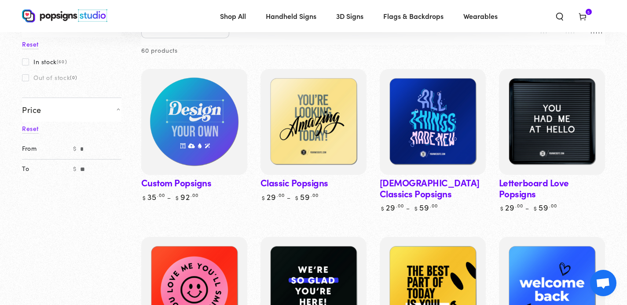
click at [202, 150] on img at bounding box center [193, 122] width 109 height 109
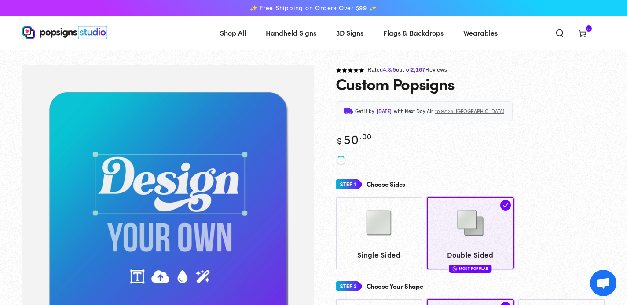
scroll to position [83, 0]
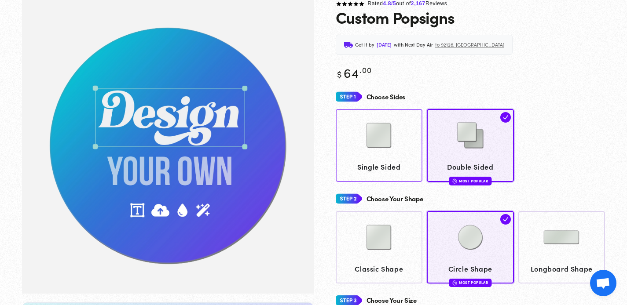
scroll to position [66, 0]
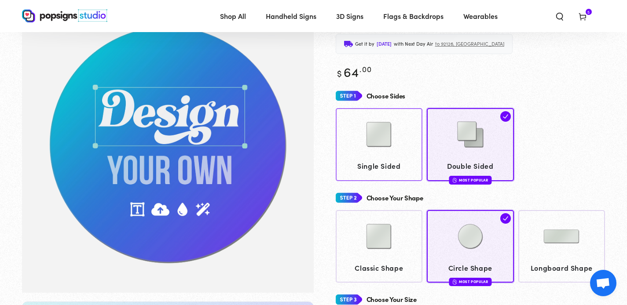
click at [387, 156] on img at bounding box center [379, 135] width 44 height 44
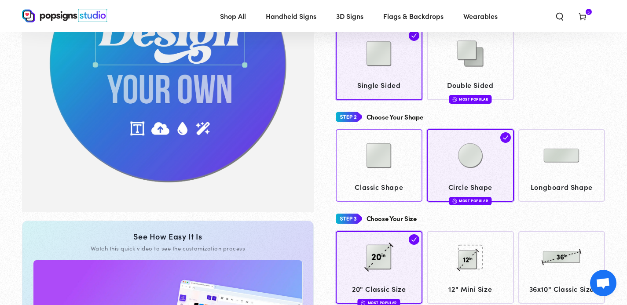
click at [381, 158] on img at bounding box center [379, 156] width 44 height 44
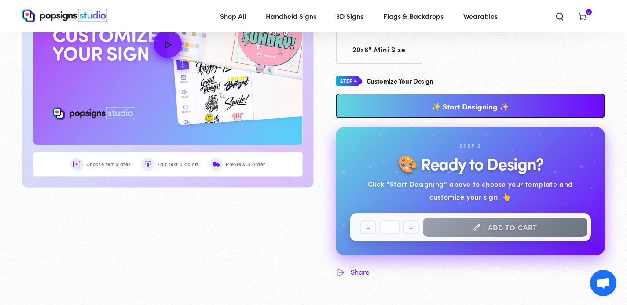
click at [470, 106] on link "✨ Start Designing ✨" at bounding box center [471, 106] width 270 height 25
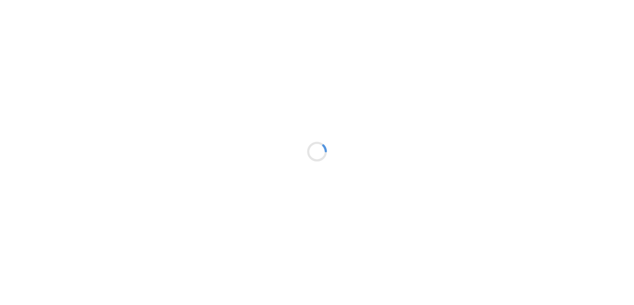
type textarea "An ancient tree with a door leading to a magical world"
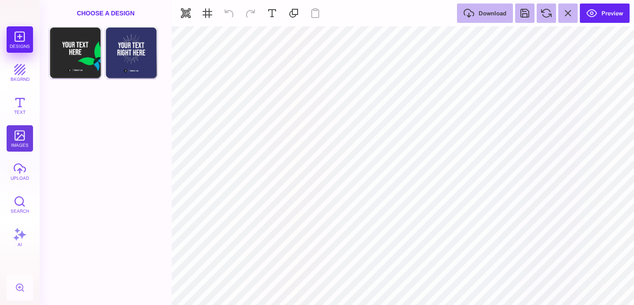
click at [19, 137] on button "images" at bounding box center [20, 138] width 26 height 26
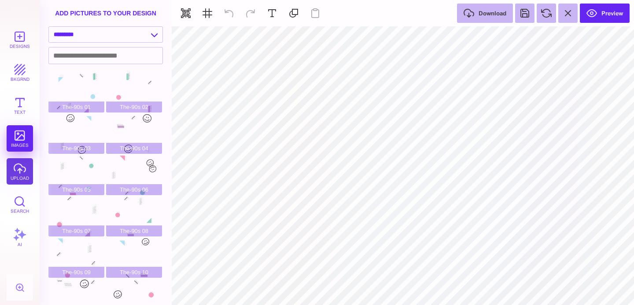
click at [20, 176] on button "upload" at bounding box center [20, 171] width 26 height 26
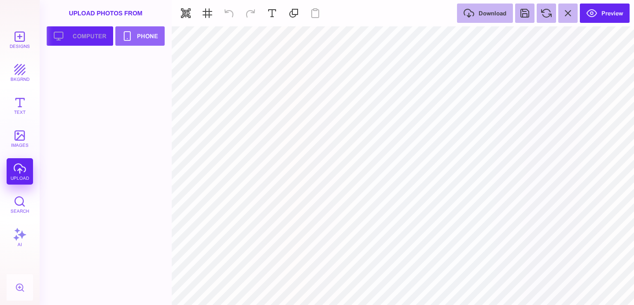
click at [79, 36] on button "Upload your artwork Computer" at bounding box center [80, 35] width 66 height 19
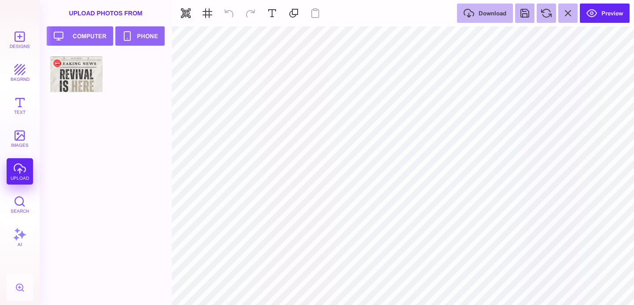
click at [80, 79] on div at bounding box center [76, 75] width 56 height 40
type input "#000000"
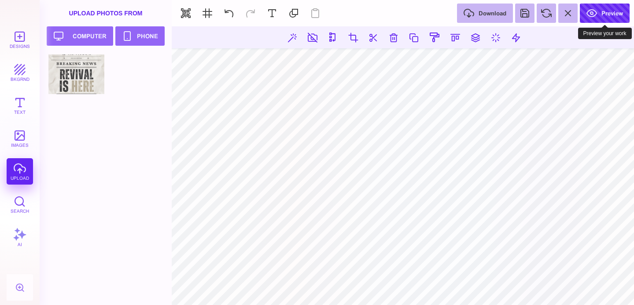
click at [601, 4] on button "Preview" at bounding box center [604, 13] width 50 height 19
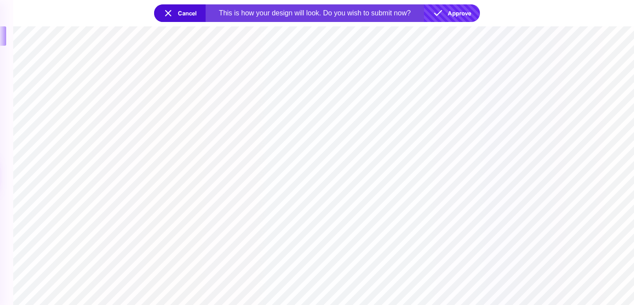
click at [468, 13] on button "Approve" at bounding box center [452, 13] width 56 height 18
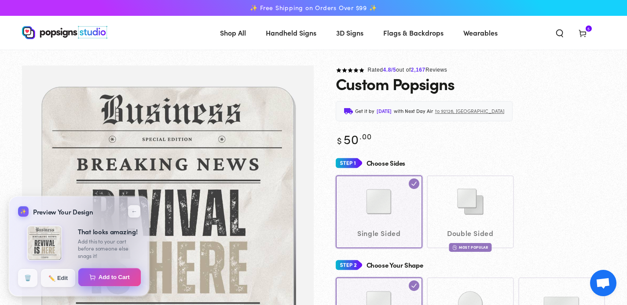
click at [105, 273] on button "Add to Cart" at bounding box center [109, 277] width 63 height 18
select select "**********"
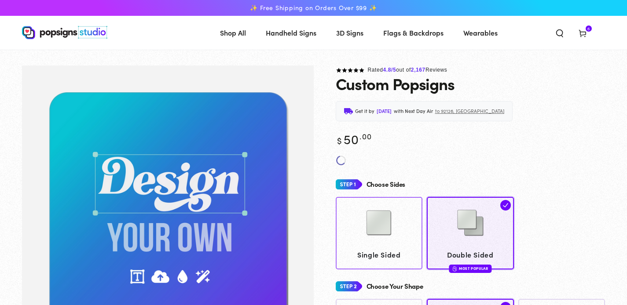
click at [400, 238] on img at bounding box center [379, 223] width 44 height 44
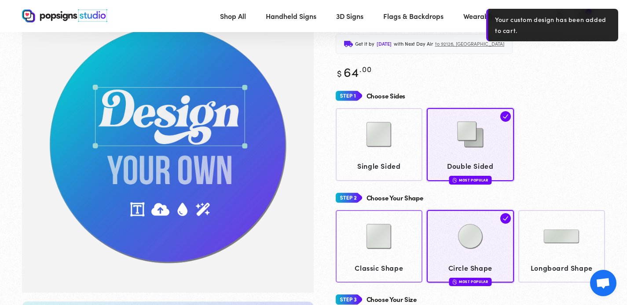
click at [418, 257] on link "Classic Shape" at bounding box center [379, 246] width 87 height 73
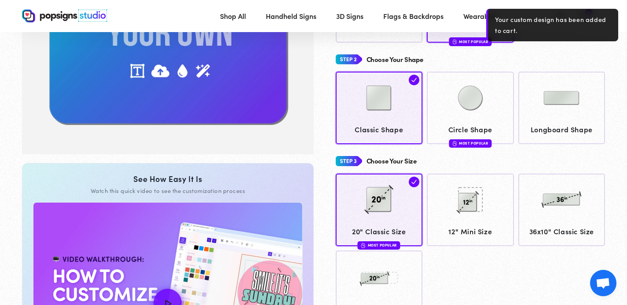
scroll to position [321, 0]
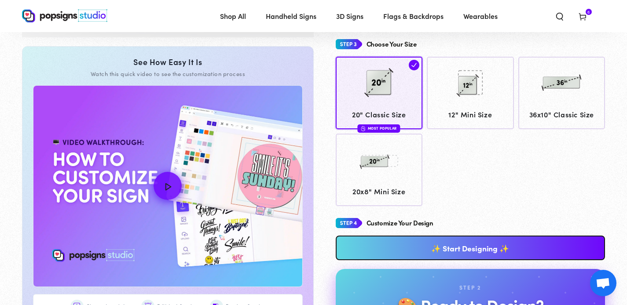
click at [473, 255] on link "✨ Start Designing ✨" at bounding box center [471, 248] width 270 height 25
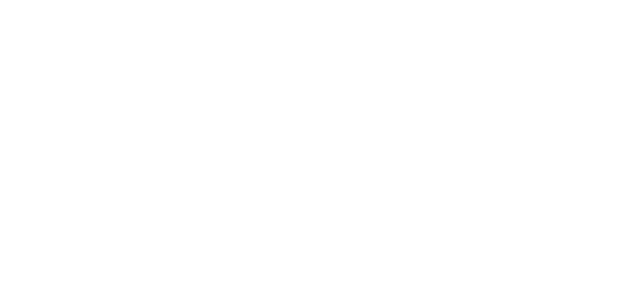
scroll to position [0, 0]
type textarea "An ancient tree with a door leading to a magical world"
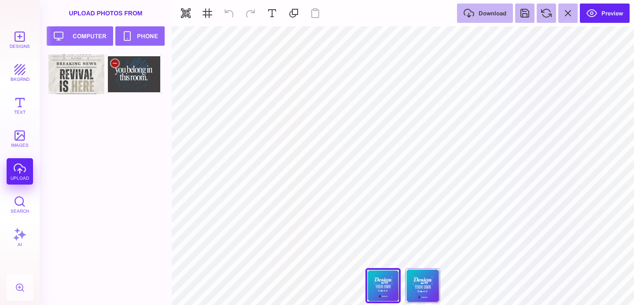
click at [139, 83] on div at bounding box center [134, 75] width 56 height 40
type input "#000000"
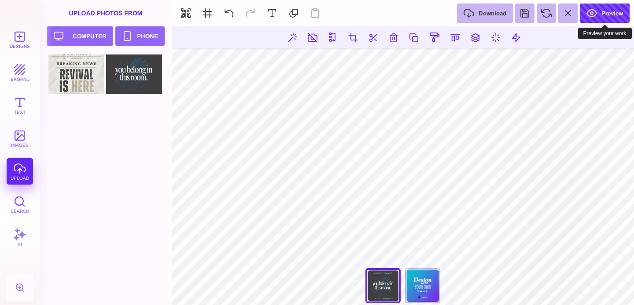
click at [600, 20] on button "Preview" at bounding box center [604, 13] width 50 height 19
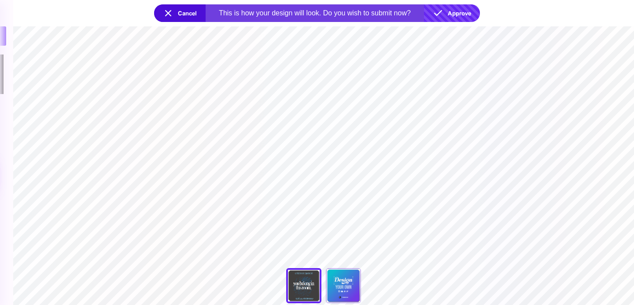
click at [462, 15] on button "Approve" at bounding box center [452, 13] width 56 height 18
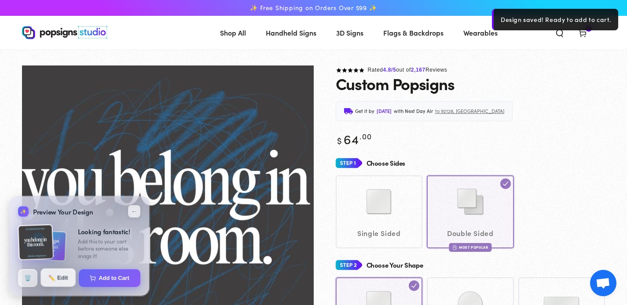
click at [61, 279] on button "✏️ Edit" at bounding box center [57, 278] width 35 height 18
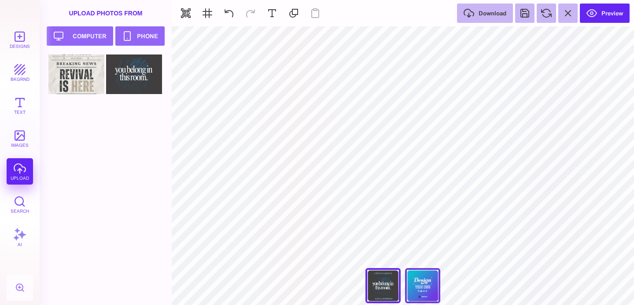
click at [426, 286] on div "Back" at bounding box center [422, 285] width 35 height 35
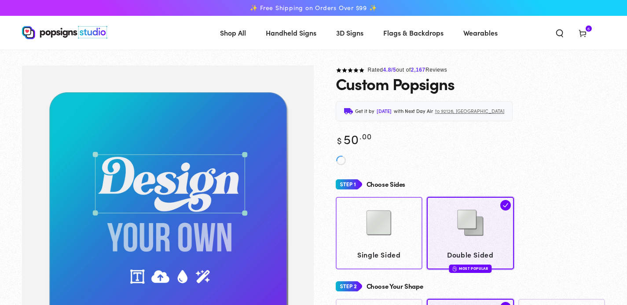
click at [379, 215] on img at bounding box center [379, 223] width 44 height 44
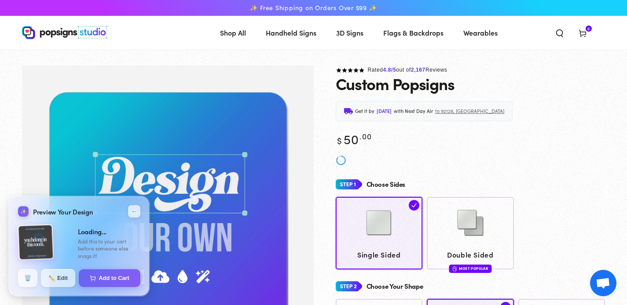
click at [590, 32] on span "Cart 6 6 items" at bounding box center [582, 32] width 23 height 19
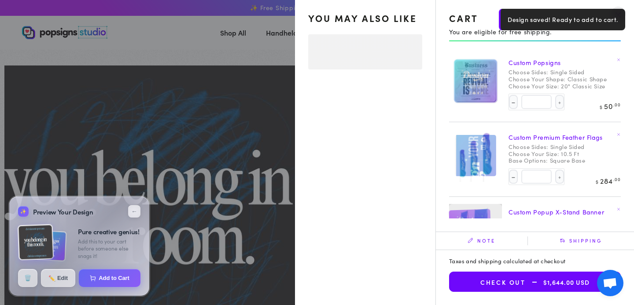
select select "**********"
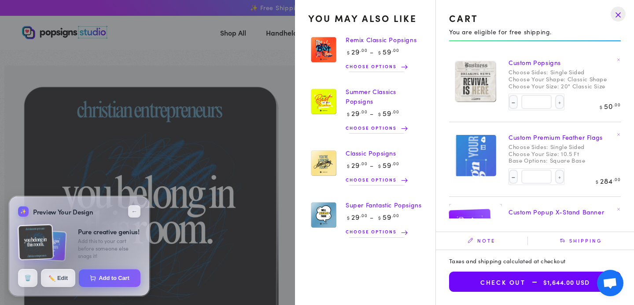
click at [571, 42] on summary "Cart 6 6 items" at bounding box center [582, 32] width 23 height 19
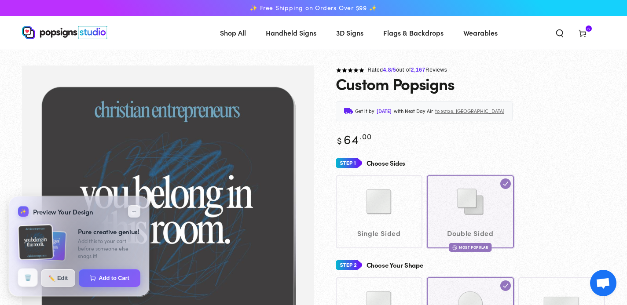
click at [24, 278] on button "🗑️" at bounding box center [28, 278] width 20 height 18
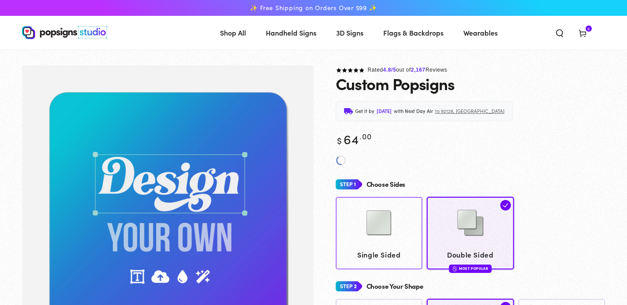
click at [389, 221] on img at bounding box center [379, 223] width 44 height 44
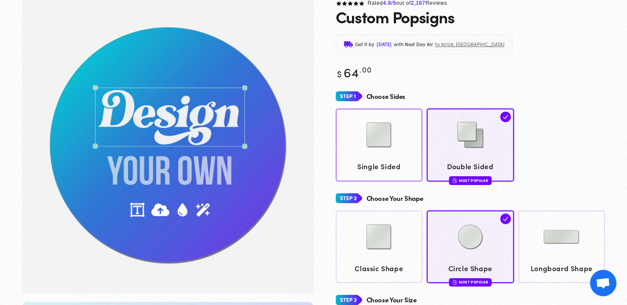
scroll to position [66, 0]
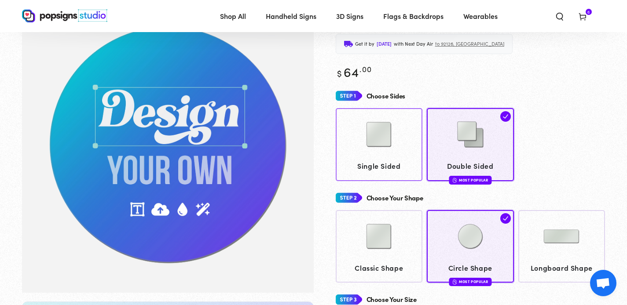
click at [378, 139] on img at bounding box center [379, 135] width 44 height 44
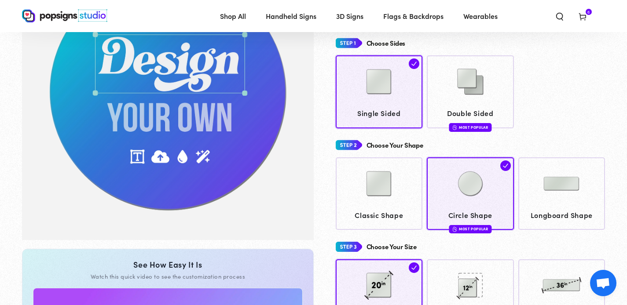
scroll to position [153, 0]
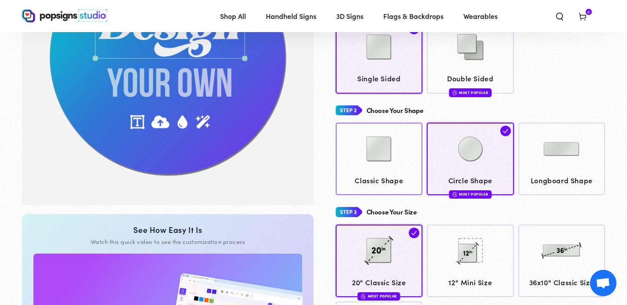
click at [372, 176] on span "Classic Shape" at bounding box center [379, 180] width 79 height 13
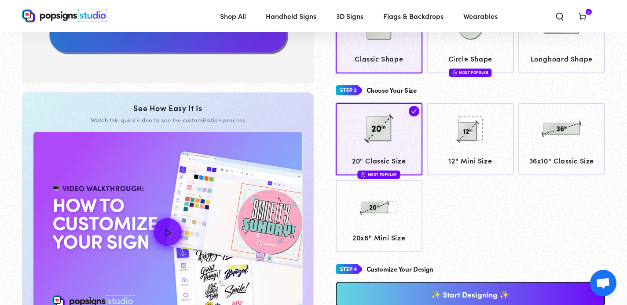
scroll to position [387, 0]
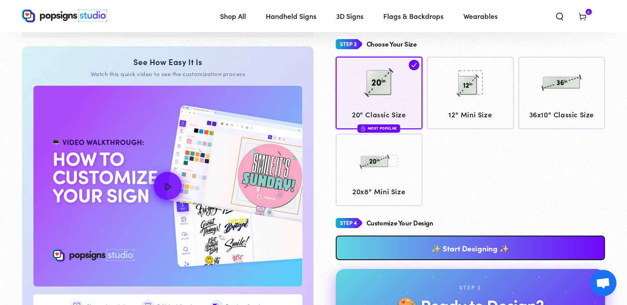
click at [521, 240] on link "✨ Start Designing ✨" at bounding box center [471, 248] width 270 height 25
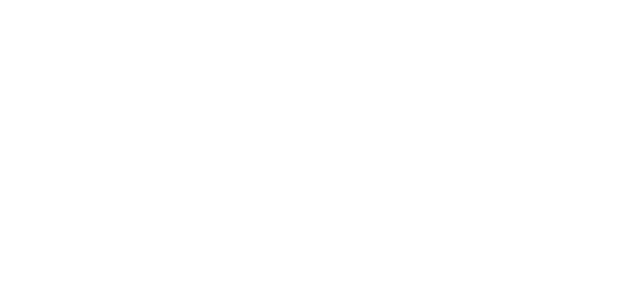
scroll to position [0, 0]
type textarea "An ancient tree with a door leading to a magical world"
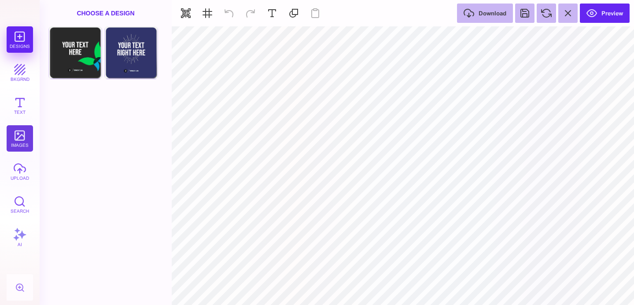
click at [23, 132] on button "images" at bounding box center [20, 138] width 26 height 26
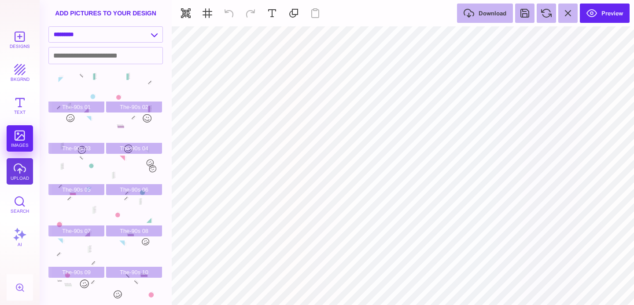
click at [28, 168] on button "upload" at bounding box center [20, 171] width 26 height 26
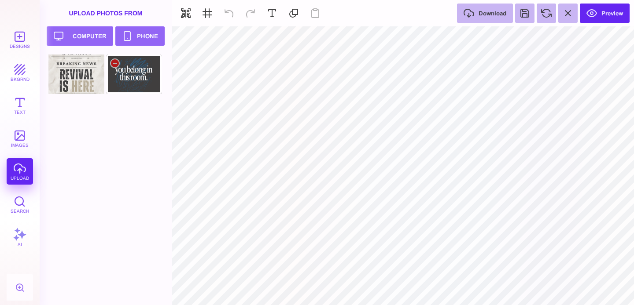
click at [143, 81] on div at bounding box center [134, 75] width 56 height 40
type input "#000000"
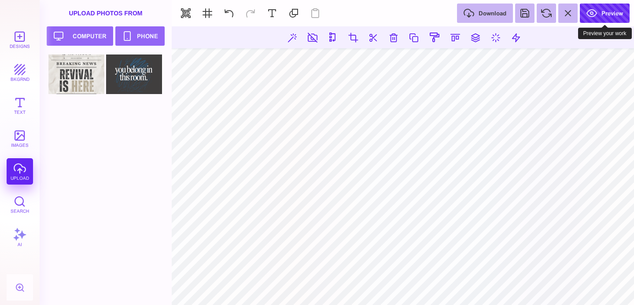
click at [602, 16] on button "Preview" at bounding box center [604, 13] width 50 height 19
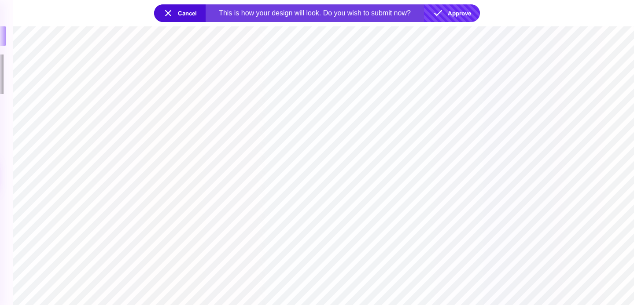
click at [469, 14] on button "Approve" at bounding box center [452, 13] width 56 height 18
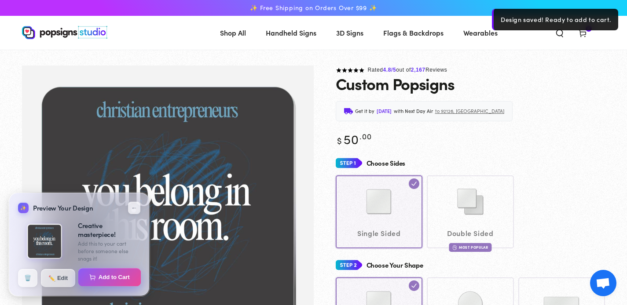
click at [95, 277] on button "Add to Cart" at bounding box center [109, 277] width 63 height 18
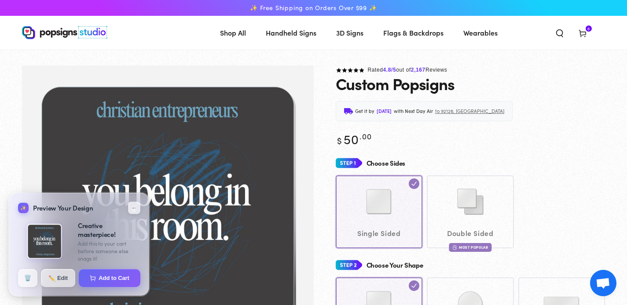
select select "**********"
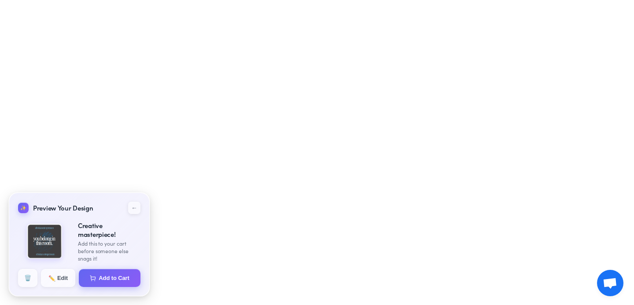
select select "**********"
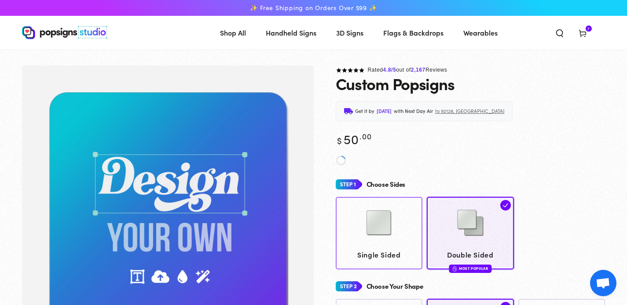
click at [379, 224] on img at bounding box center [379, 223] width 44 height 44
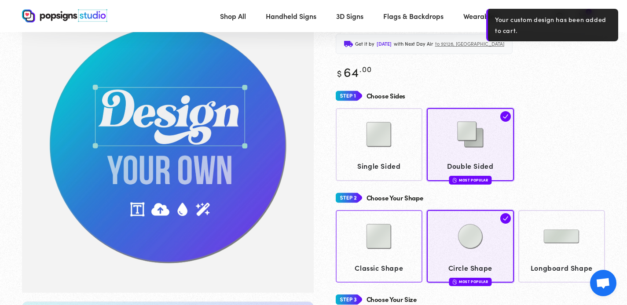
click at [361, 255] on img at bounding box center [379, 237] width 44 height 44
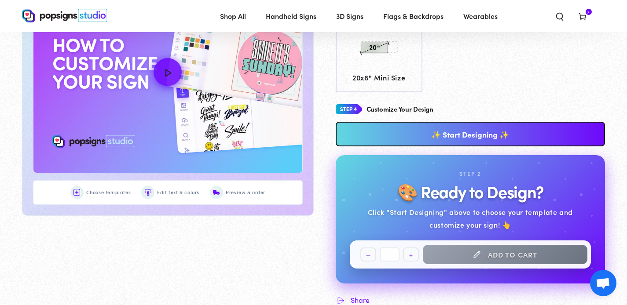
scroll to position [484, 0]
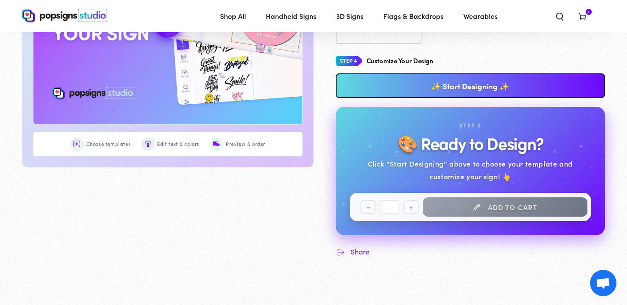
click at [484, 77] on link "✨ Start Designing ✨" at bounding box center [471, 85] width 270 height 25
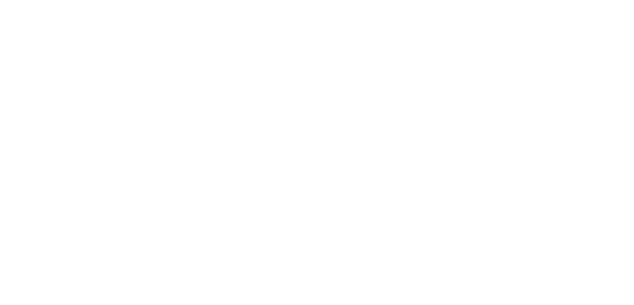
scroll to position [0, 0]
type textarea "An ancient tree with a door leading to a magical world"
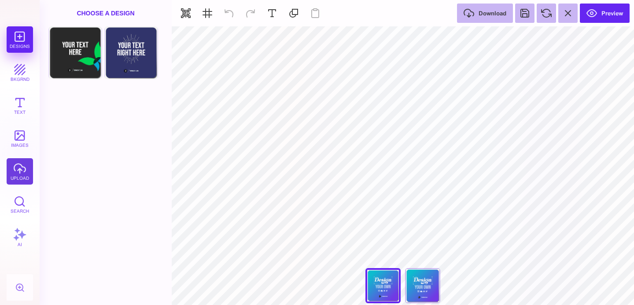
click at [15, 170] on button "upload" at bounding box center [20, 171] width 26 height 26
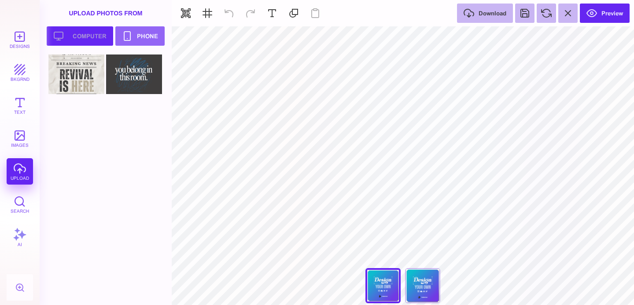
click at [87, 31] on button "Upload your artwork Computer" at bounding box center [80, 35] width 66 height 19
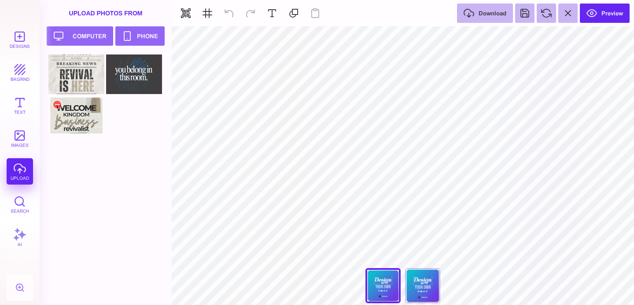
click at [81, 125] on div at bounding box center [76, 116] width 56 height 40
type input "#000000"
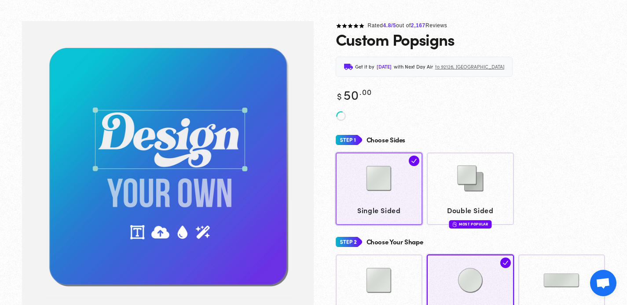
scroll to position [120, 0]
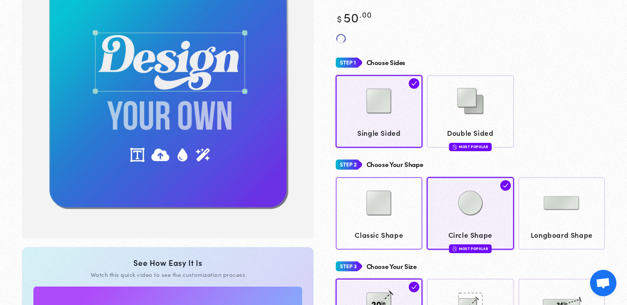
click at [382, 203] on img at bounding box center [379, 203] width 44 height 44
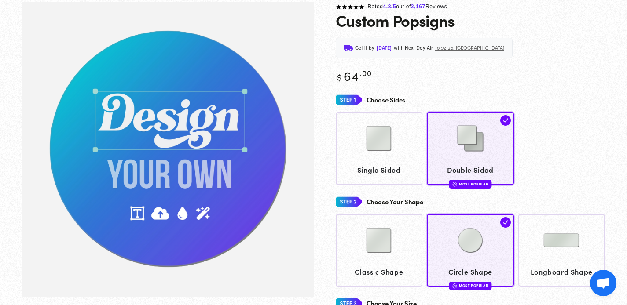
scroll to position [66, 0]
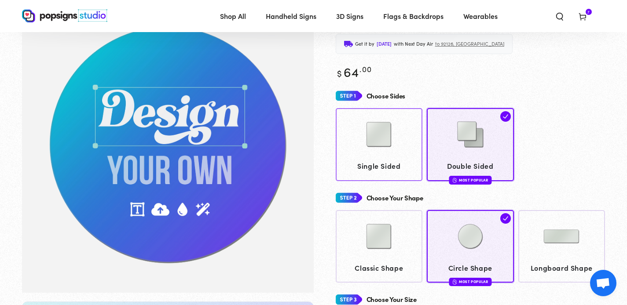
click at [367, 148] on img at bounding box center [379, 135] width 44 height 44
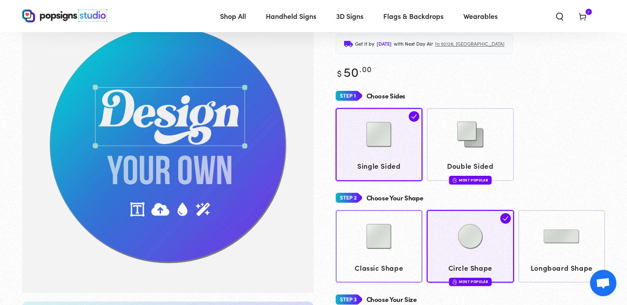
click at [359, 242] on img at bounding box center [379, 237] width 44 height 44
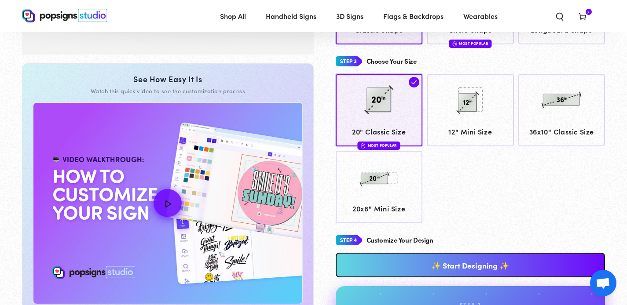
click at [503, 259] on link "✨ Start Designing ✨" at bounding box center [471, 265] width 270 height 25
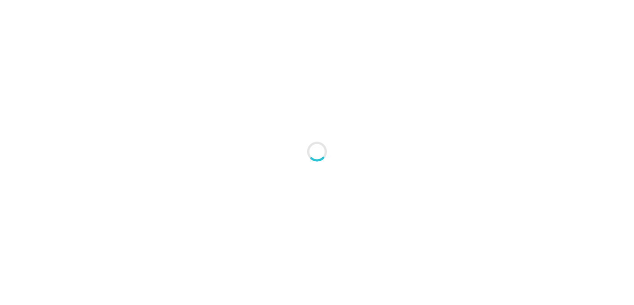
type textarea "An ancient tree with a door leading to a magical world"
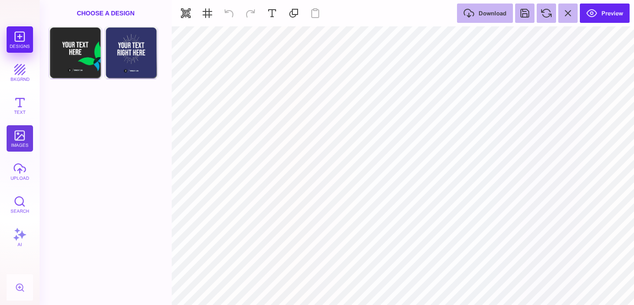
click at [22, 133] on button "images" at bounding box center [20, 138] width 26 height 26
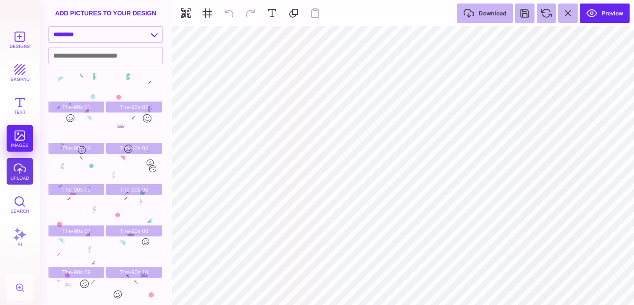
click at [19, 181] on button "upload" at bounding box center [20, 171] width 26 height 26
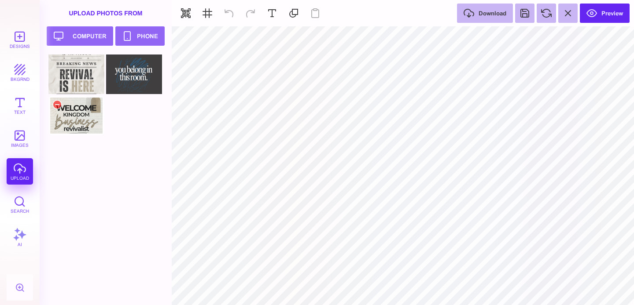
click at [76, 116] on div at bounding box center [76, 116] width 56 height 40
type input "#000000"
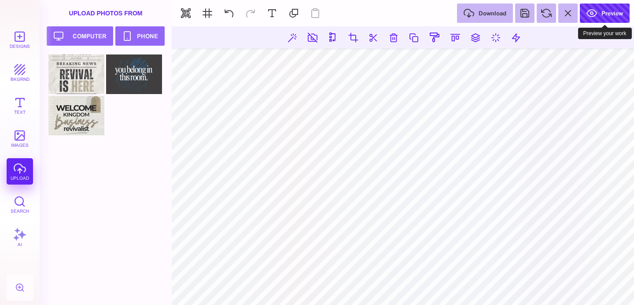
click at [599, 6] on button "Preview" at bounding box center [604, 13] width 50 height 19
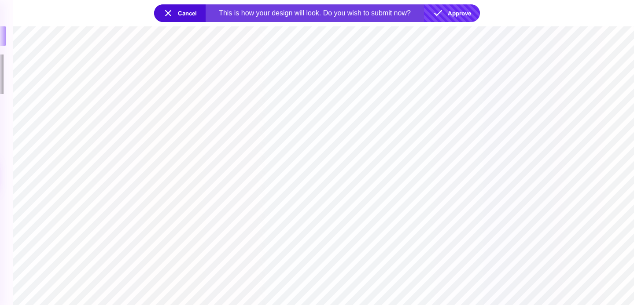
click at [463, 7] on button "Approve" at bounding box center [452, 13] width 56 height 18
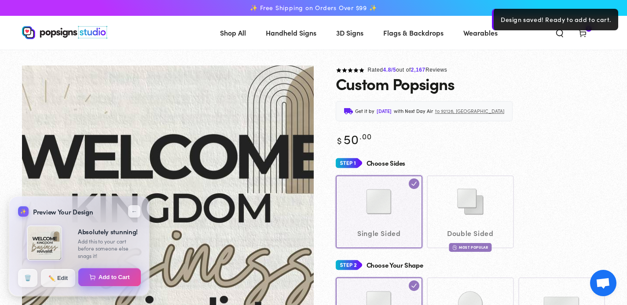
click at [114, 279] on button "Add to Cart" at bounding box center [109, 277] width 63 height 18
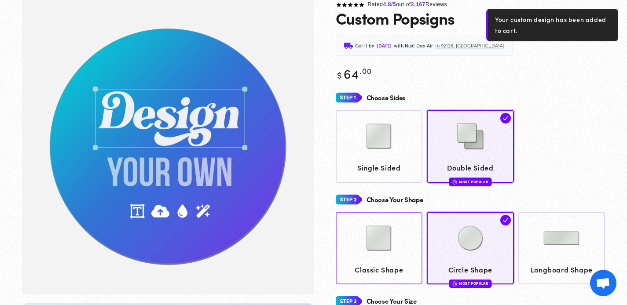
click at [367, 242] on img at bounding box center [379, 238] width 44 height 44
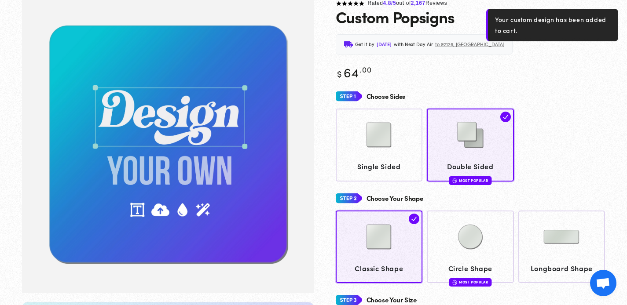
scroll to position [66, 0]
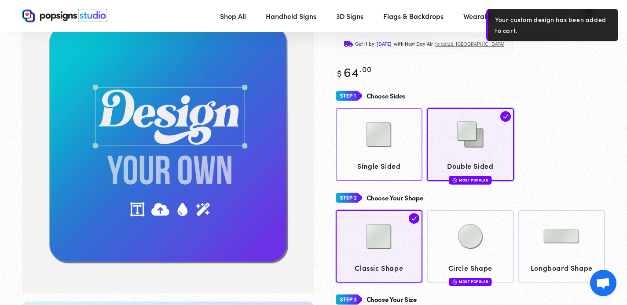
click at [370, 129] on img at bounding box center [379, 135] width 44 height 44
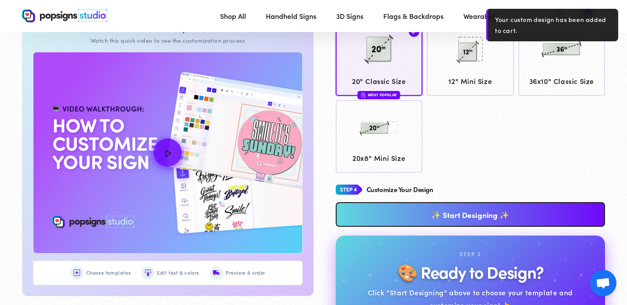
click at [466, 211] on link "✨ Start Designing ✨" at bounding box center [471, 214] width 270 height 25
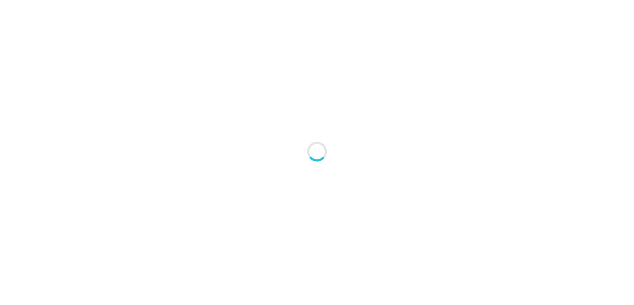
type textarea "An ancient tree with a door leading to a magical world"
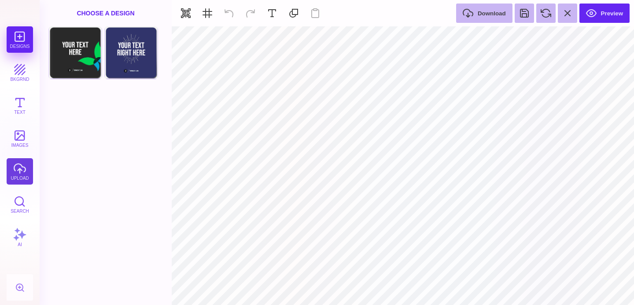
click at [18, 169] on button "upload" at bounding box center [20, 171] width 26 height 26
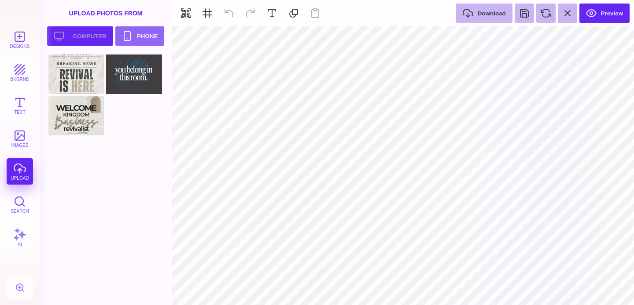
click at [73, 33] on button "Upload your artwork Computer" at bounding box center [80, 35] width 66 height 19
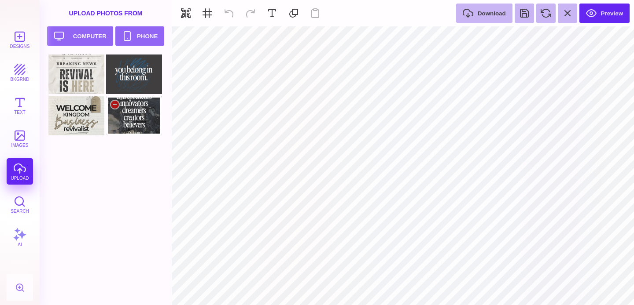
click at [117, 121] on div at bounding box center [134, 116] width 56 height 40
type input "#000000"
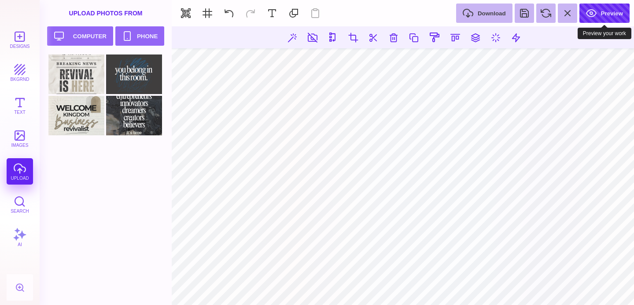
click at [600, 17] on button "Preview" at bounding box center [604, 13] width 50 height 19
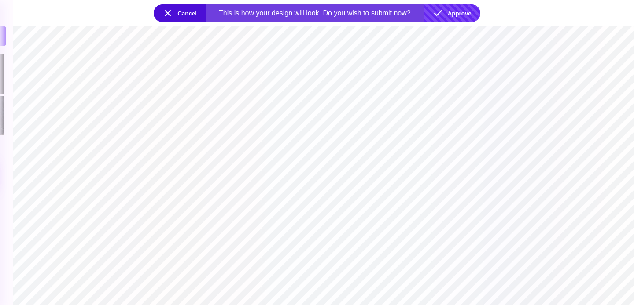
click at [463, 16] on button "Approve" at bounding box center [452, 13] width 56 height 18
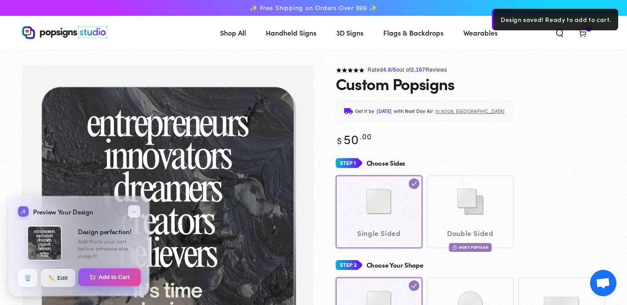
click at [108, 275] on button "Add to Cart" at bounding box center [109, 277] width 63 height 18
select select "**********"
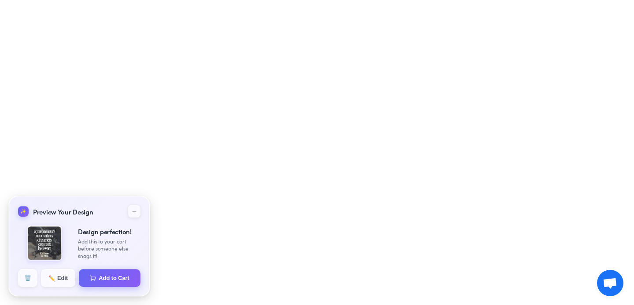
select select "**********"
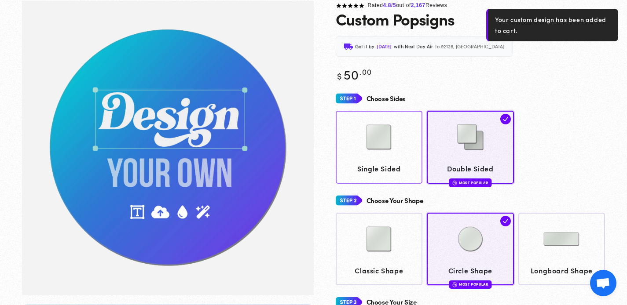
scroll to position [66, 0]
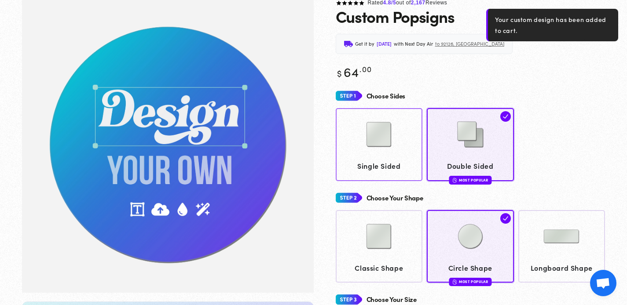
click at [401, 162] on span "Single Sided" at bounding box center [379, 166] width 79 height 13
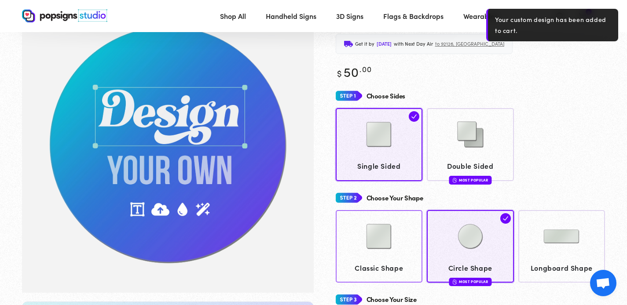
click at [400, 243] on img at bounding box center [379, 237] width 44 height 44
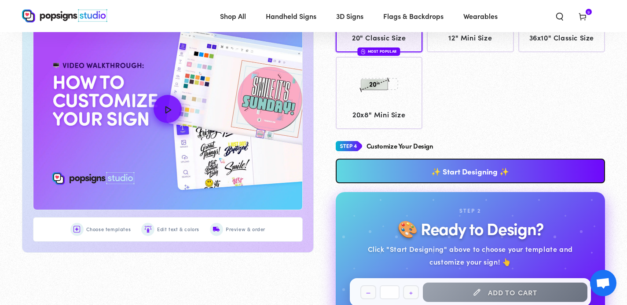
click at [518, 172] on link "✨ Start Designing ✨" at bounding box center [471, 171] width 270 height 25
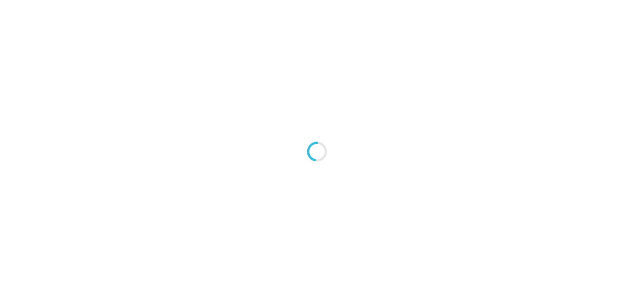
type textarea "An ancient tree with a door leading to a magical world"
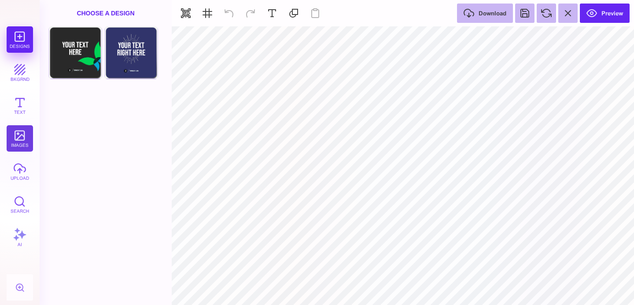
click at [19, 128] on button "images" at bounding box center [20, 138] width 26 height 26
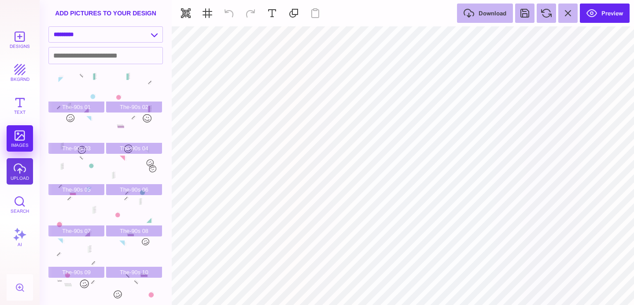
click at [22, 177] on button "upload" at bounding box center [20, 171] width 26 height 26
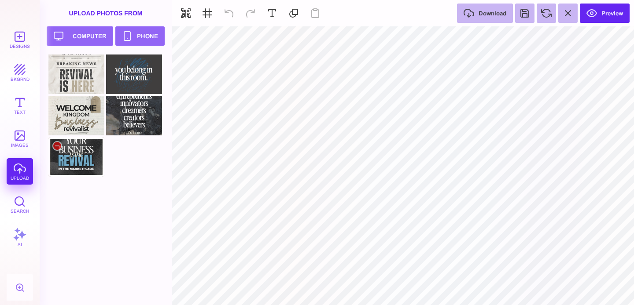
click at [85, 162] on div at bounding box center [76, 157] width 56 height 40
type input "#000000"
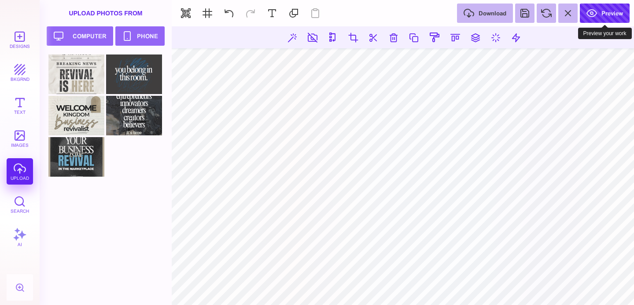
click at [600, 15] on button "Preview" at bounding box center [604, 13] width 50 height 19
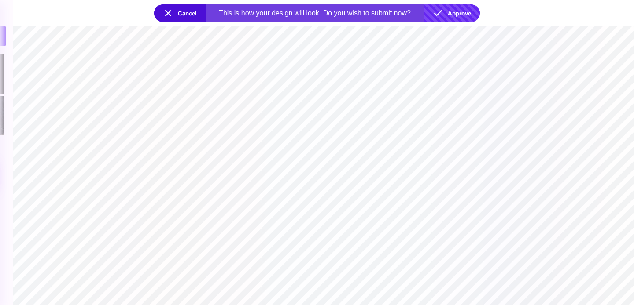
click at [456, 12] on button "Approve" at bounding box center [452, 13] width 56 height 18
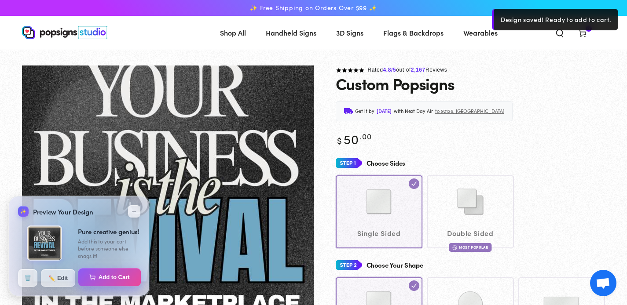
click at [115, 278] on button "Add to Cart" at bounding box center [109, 277] width 63 height 18
select select "**********"
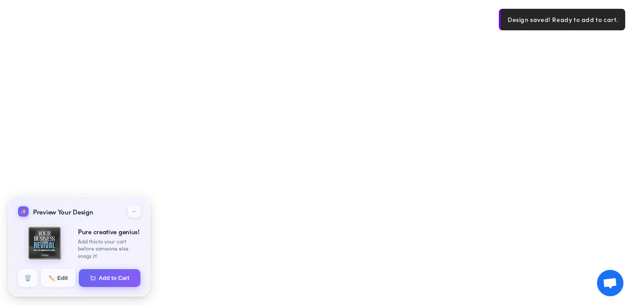
select select "**********"
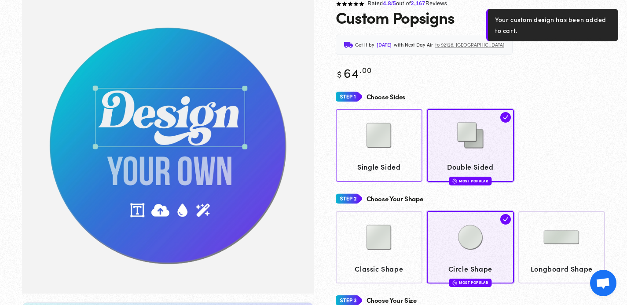
scroll to position [66, 0]
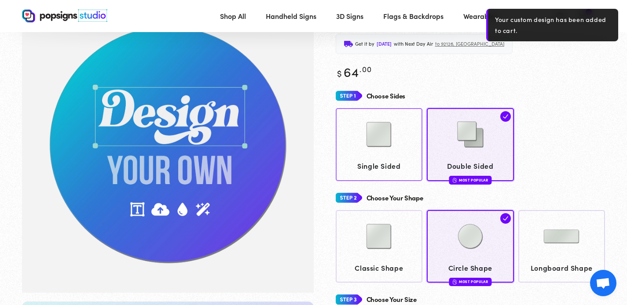
click at [390, 158] on link "Single Sided" at bounding box center [379, 144] width 87 height 73
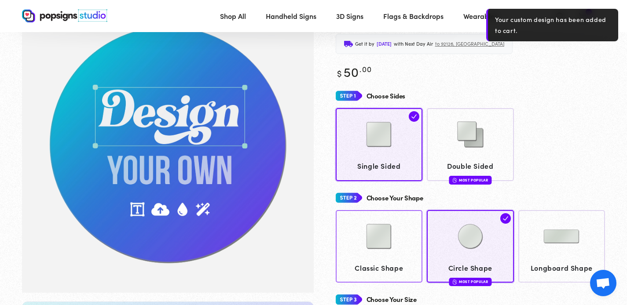
click at [364, 249] on img at bounding box center [379, 237] width 44 height 44
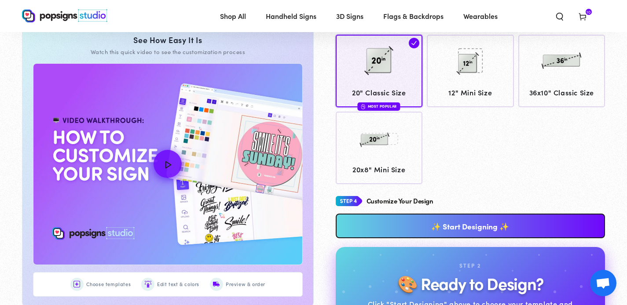
click at [499, 224] on link "✨ Start Designing ✨" at bounding box center [471, 226] width 270 height 25
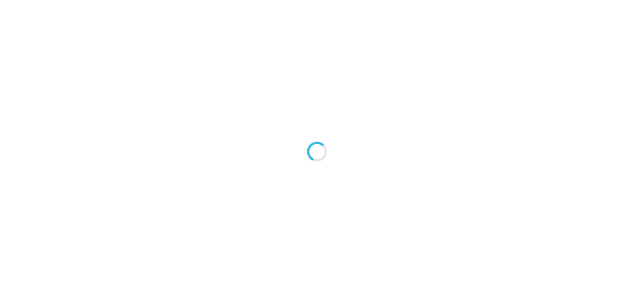
type textarea "An ancient tree with a door leading to a magical world"
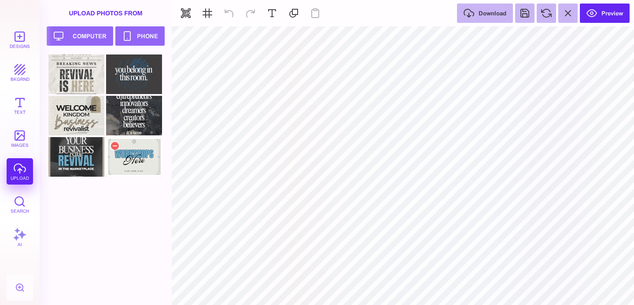
click at [127, 170] on div at bounding box center [134, 157] width 56 height 40
type input "#000000"
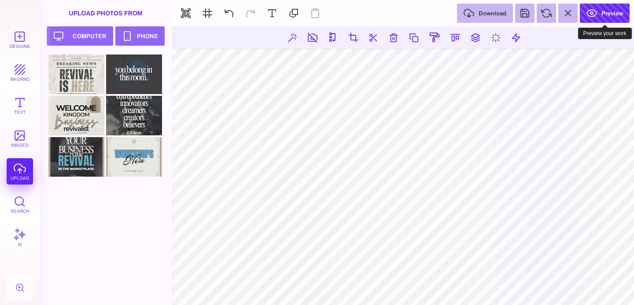
click at [616, 10] on button "Preview" at bounding box center [604, 13] width 50 height 19
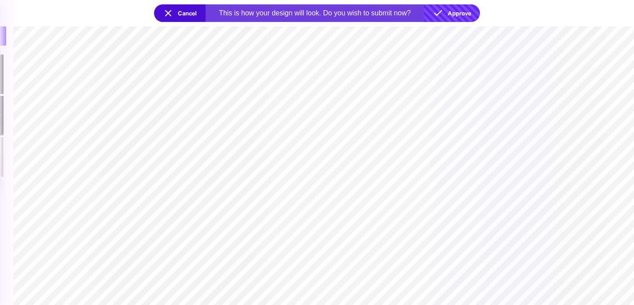
click at [465, 12] on button "Approve" at bounding box center [452, 13] width 56 height 18
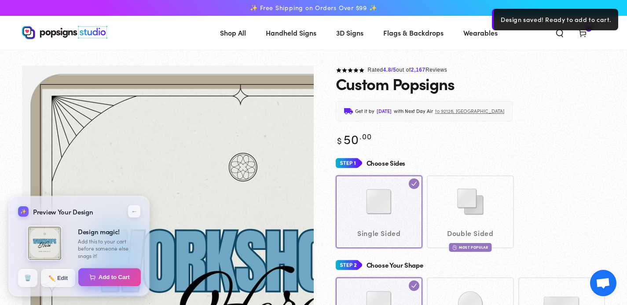
click at [114, 278] on button "Add to Cart" at bounding box center [109, 277] width 63 height 18
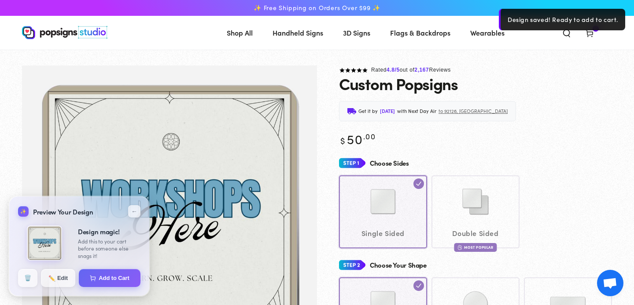
select select "**********"
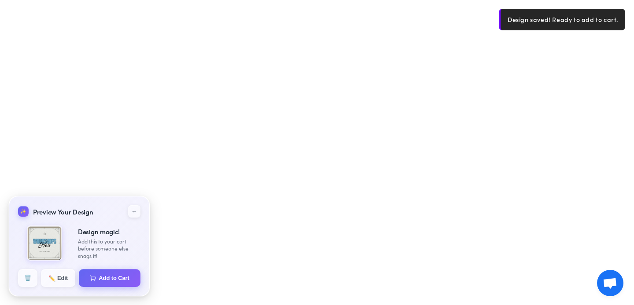
select select "**********"
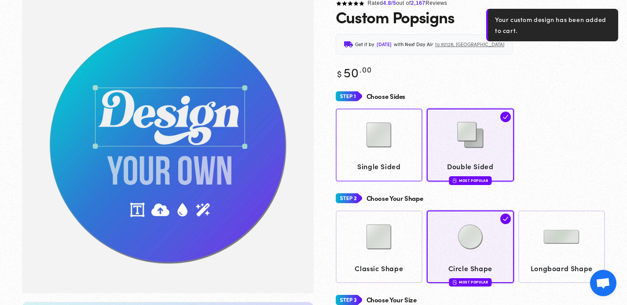
scroll to position [66, 0]
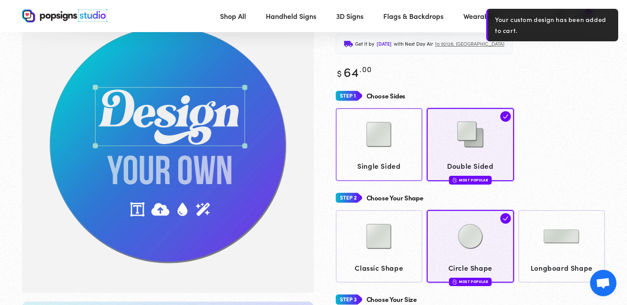
click at [389, 153] on img at bounding box center [379, 135] width 44 height 44
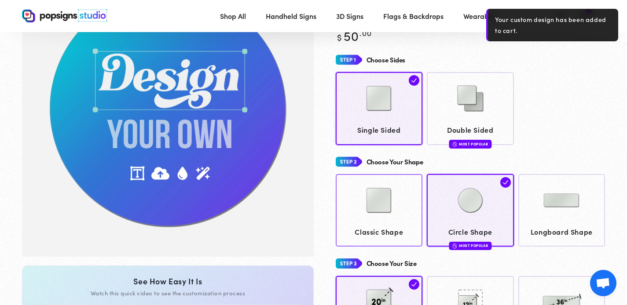
click at [370, 194] on img at bounding box center [379, 201] width 44 height 44
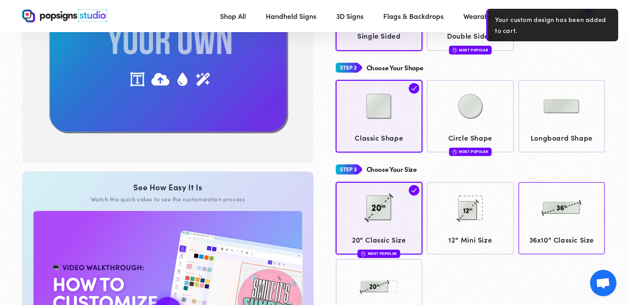
scroll to position [225, 0]
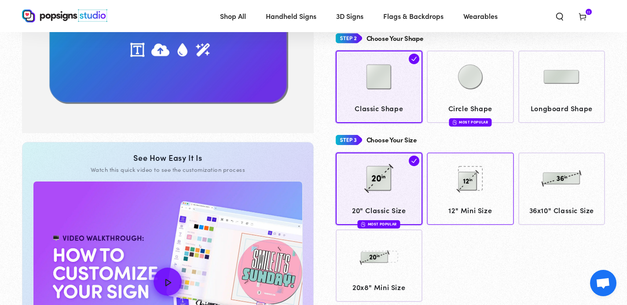
click at [455, 165] on img at bounding box center [470, 179] width 44 height 44
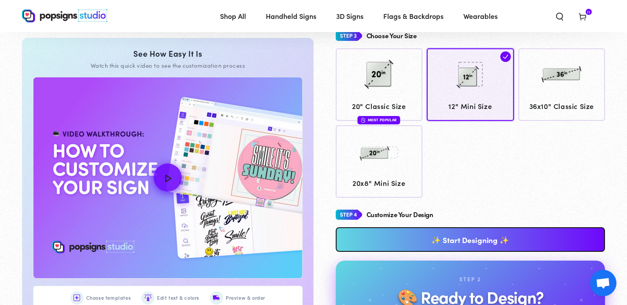
click at [496, 234] on link "✨ Start Designing ✨" at bounding box center [471, 239] width 270 height 25
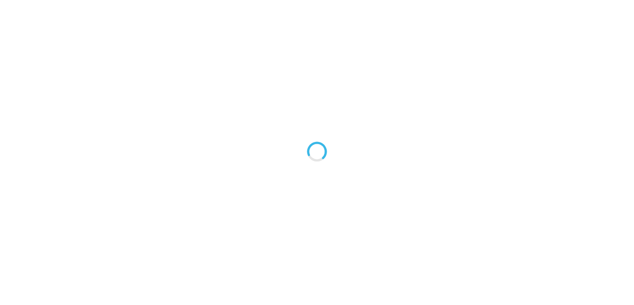
type textarea "An ancient tree with a door leading to a magical world"
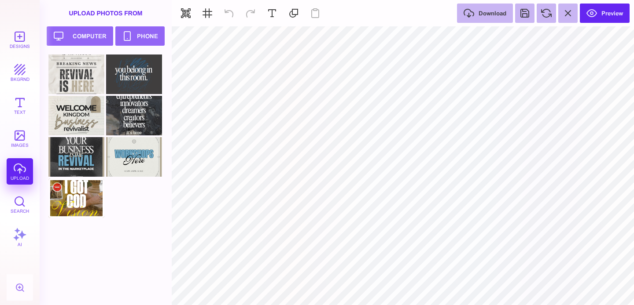
click at [80, 198] on div at bounding box center [76, 199] width 56 height 40
type input "#000000"
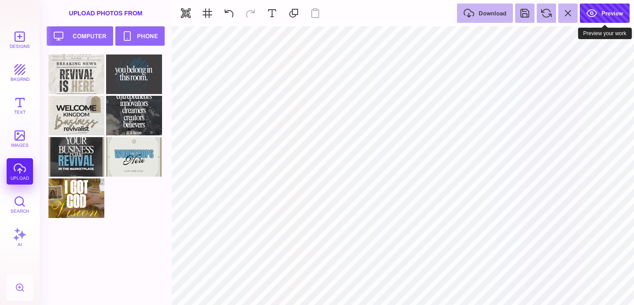
click at [604, 13] on button "Preview" at bounding box center [604, 13] width 50 height 19
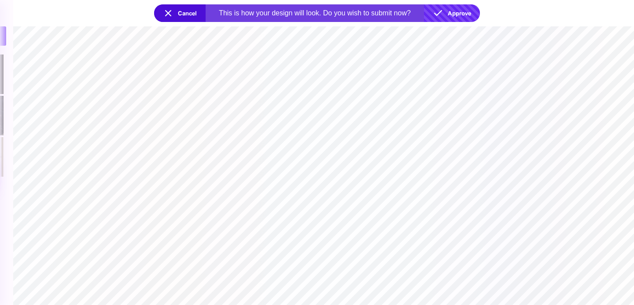
click at [466, 12] on button "Approve" at bounding box center [452, 13] width 56 height 18
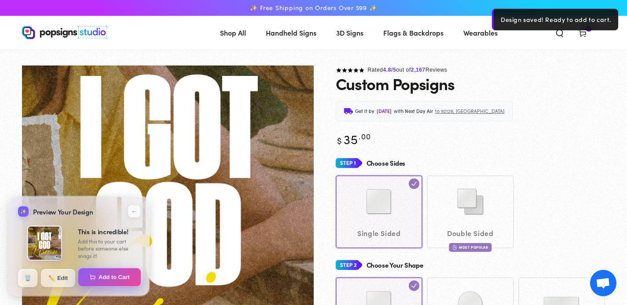
click at [109, 272] on button "Add to Cart" at bounding box center [109, 277] width 63 height 18
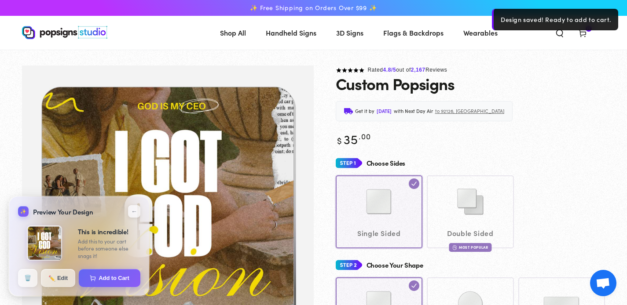
select select "**********"
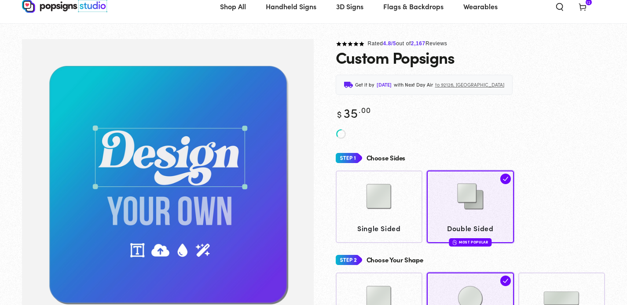
scroll to position [74, 0]
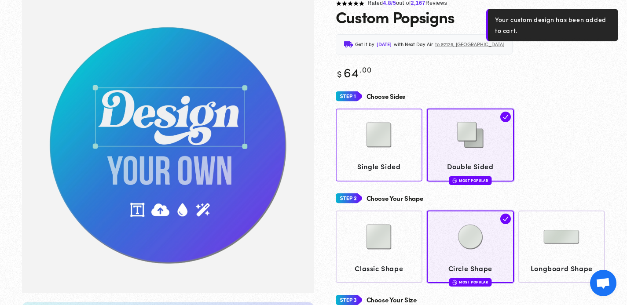
scroll to position [66, 0]
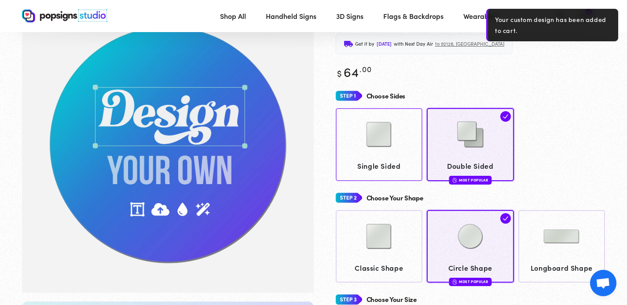
click at [377, 164] on span "Single Sided" at bounding box center [379, 166] width 79 height 13
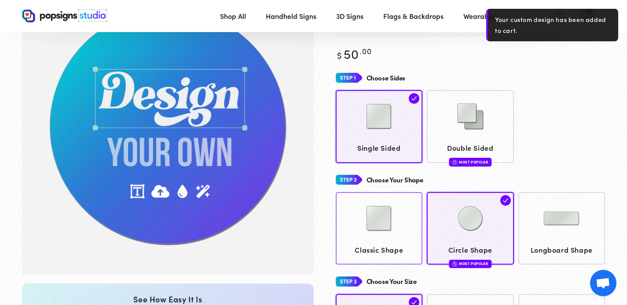
click at [389, 218] on img at bounding box center [379, 219] width 44 height 44
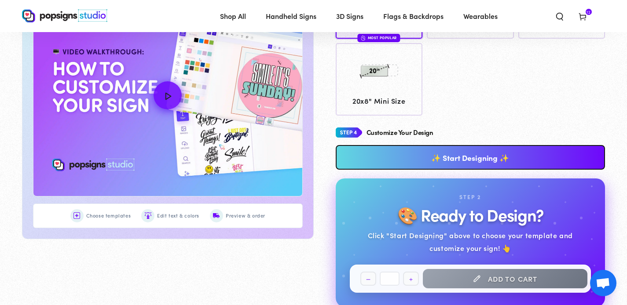
click at [476, 154] on link "✨ Start Designing ✨" at bounding box center [471, 157] width 270 height 25
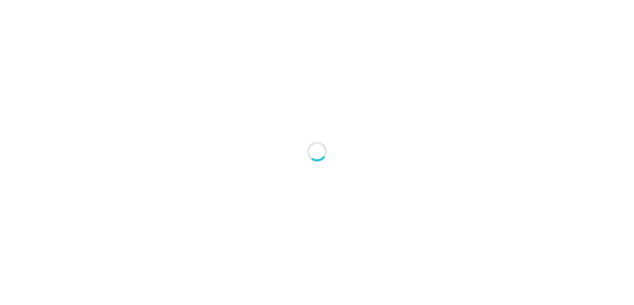
type textarea "An ancient tree with a door leading to a magical world"
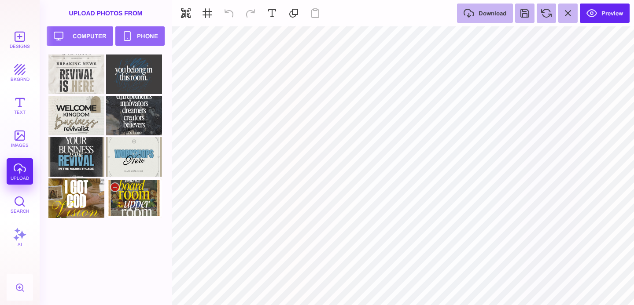
click at [143, 198] on div at bounding box center [134, 199] width 56 height 40
type input "#000000"
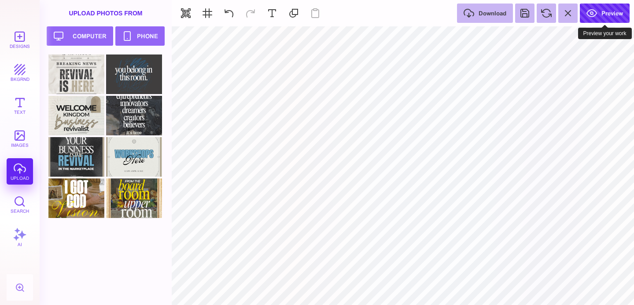
click at [613, 13] on button "Preview" at bounding box center [604, 13] width 50 height 19
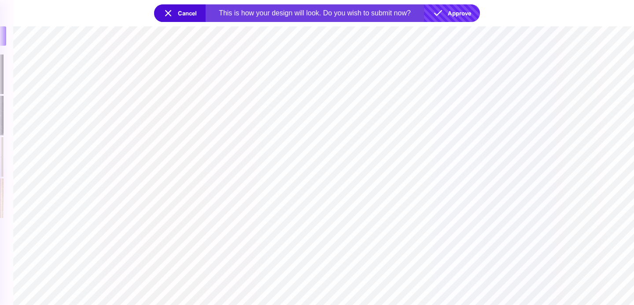
click at [461, 11] on button "Approve" at bounding box center [452, 13] width 56 height 18
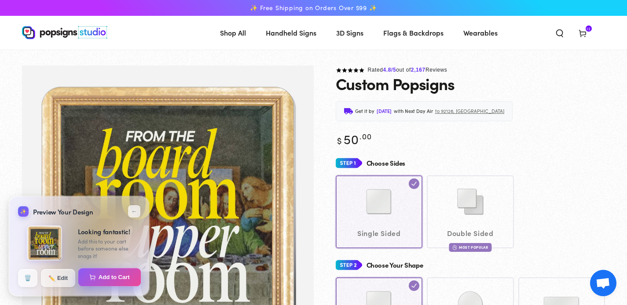
click at [118, 277] on button "Add to Cart" at bounding box center [109, 277] width 63 height 18
select select "**********"
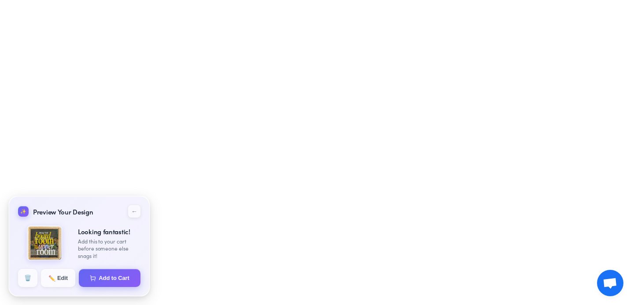
select select "**********"
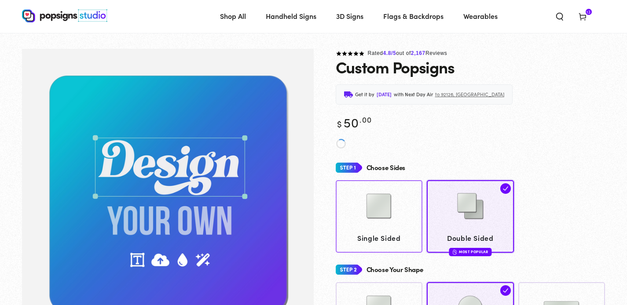
click at [375, 208] on img at bounding box center [379, 206] width 44 height 44
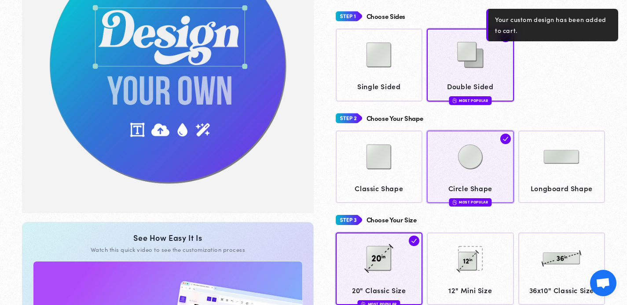
scroll to position [147, 0]
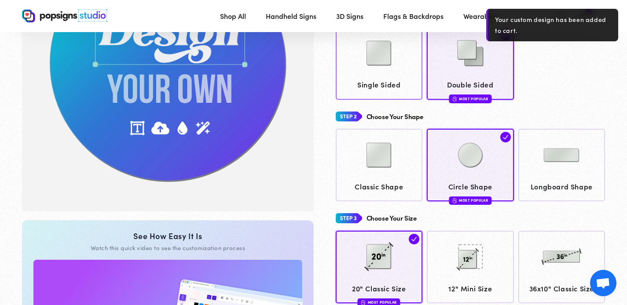
click at [385, 85] on span "Single Sided" at bounding box center [379, 84] width 79 height 13
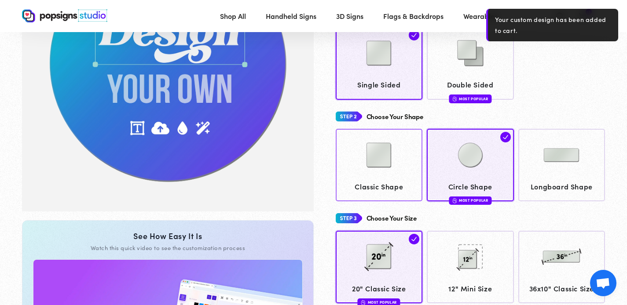
click at [379, 161] on img at bounding box center [379, 155] width 44 height 44
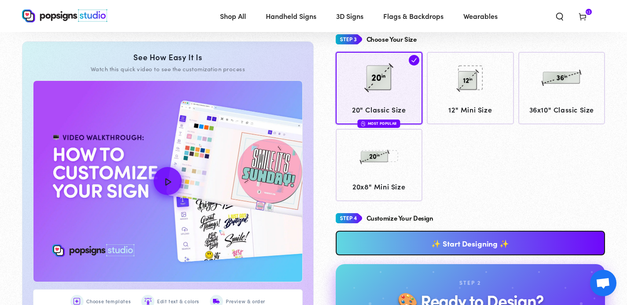
scroll to position [316, 0]
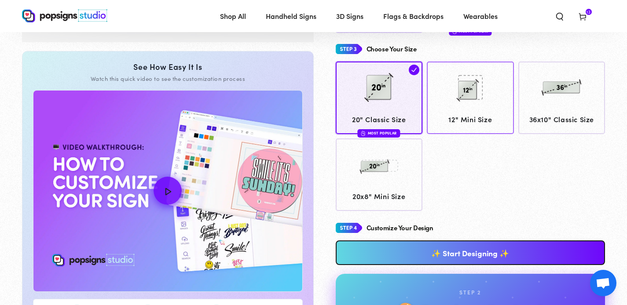
click at [488, 93] on img at bounding box center [470, 88] width 44 height 44
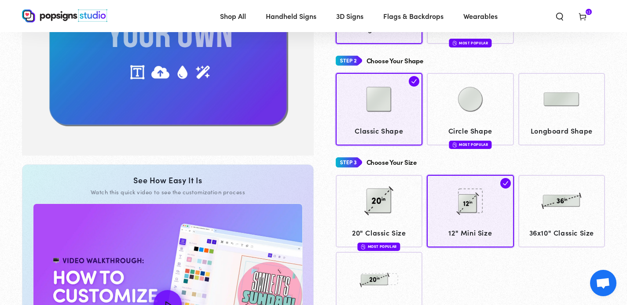
scroll to position [146, 0]
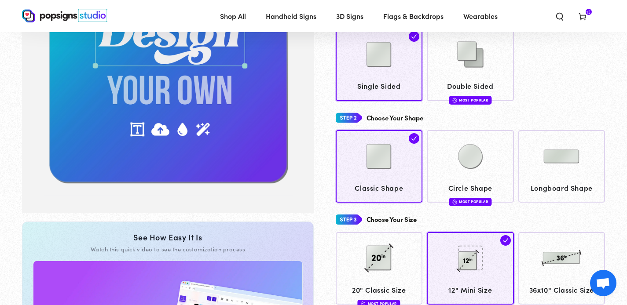
click at [590, 13] on span "13" at bounding box center [588, 12] width 4 height 6
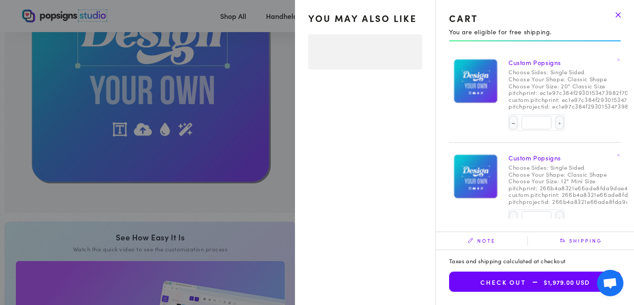
select select "**********"
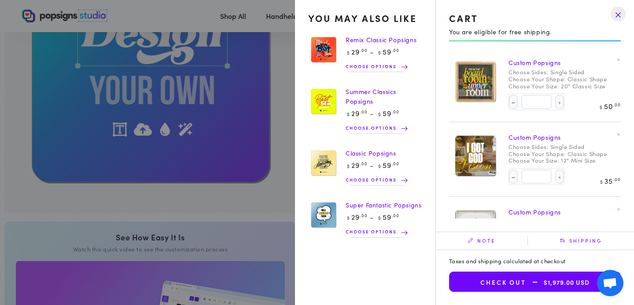
click at [616, 60] on link at bounding box center [618, 59] width 9 height 9
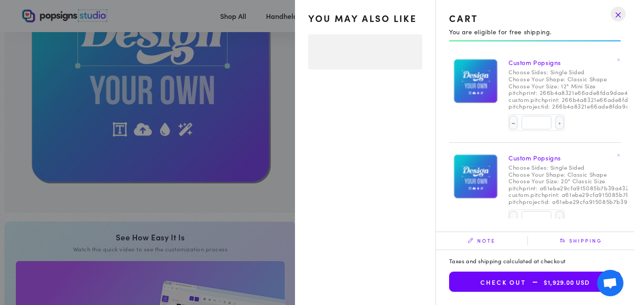
select select "**********"
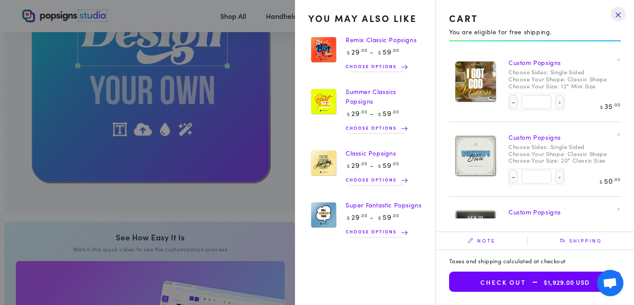
click at [571, 26] on summary "Cart 12 12 items" at bounding box center [582, 15] width 23 height 19
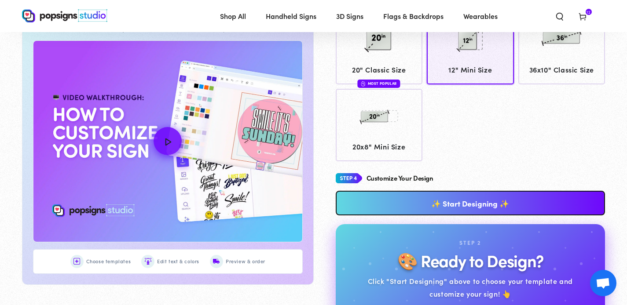
click at [464, 202] on link "✨ Start Designing ✨" at bounding box center [471, 203] width 270 height 25
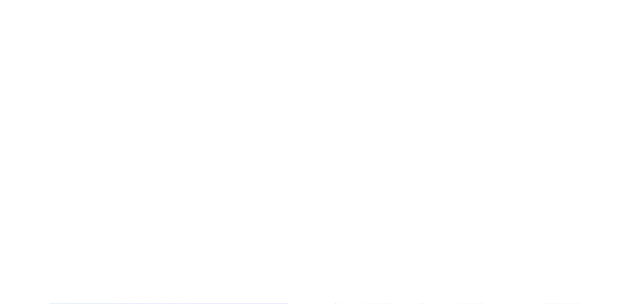
scroll to position [0, 0]
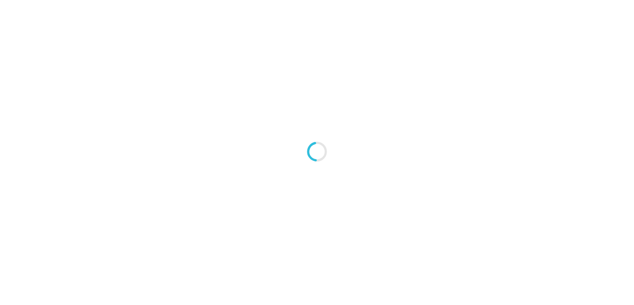
type textarea "An ancient tree with a door leading to a magical world"
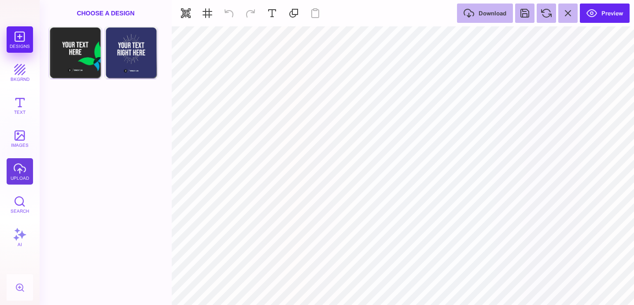
click at [22, 165] on button "upload" at bounding box center [20, 171] width 26 height 26
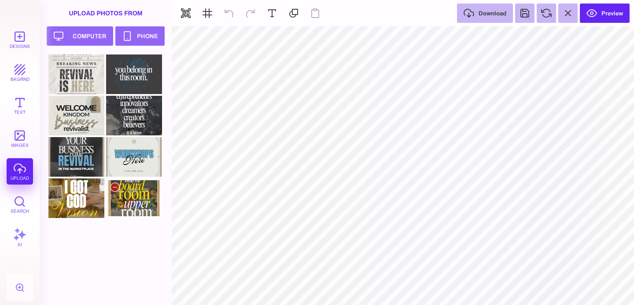
type input "#000000"
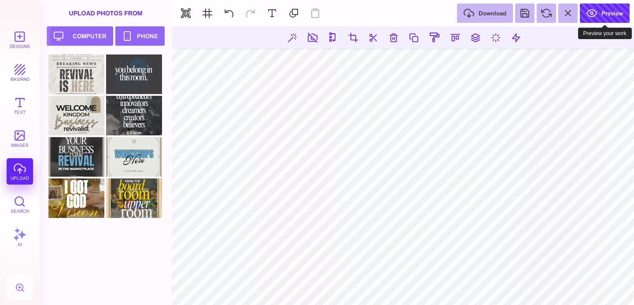
click at [604, 7] on button "Preview" at bounding box center [604, 13] width 50 height 19
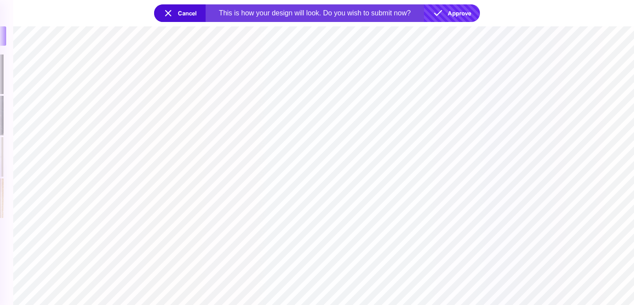
click at [452, 11] on button "Approve" at bounding box center [452, 13] width 56 height 18
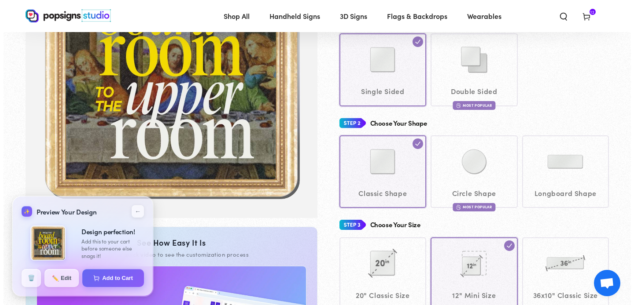
scroll to position [141, 0]
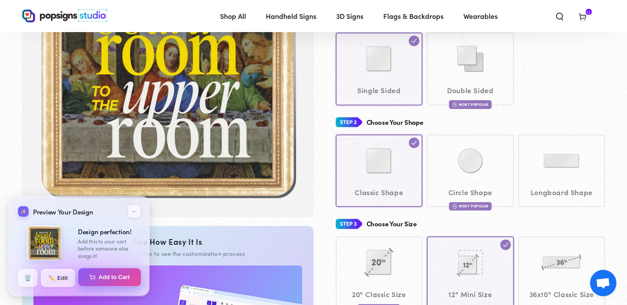
click at [106, 277] on button "Add to Cart" at bounding box center [109, 277] width 63 height 18
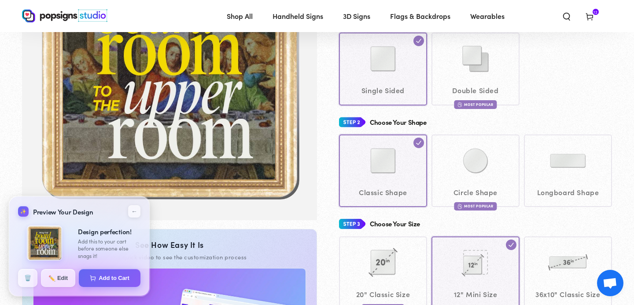
select select "**********"
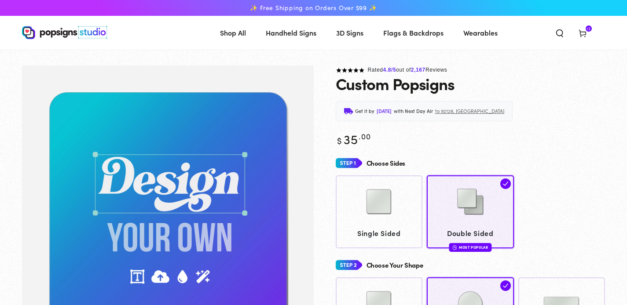
scroll to position [141, 0]
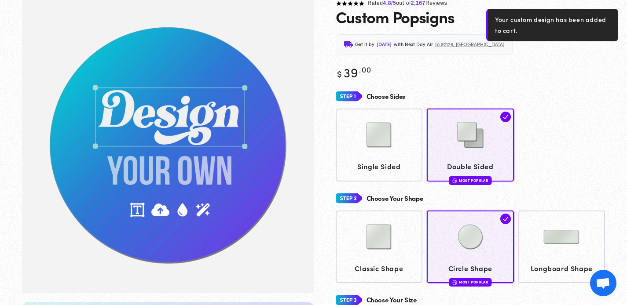
scroll to position [66, 0]
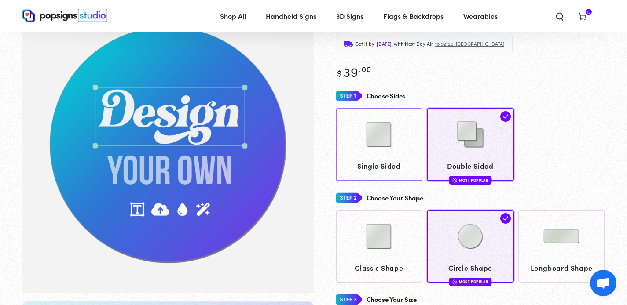
click at [376, 134] on img at bounding box center [379, 135] width 44 height 44
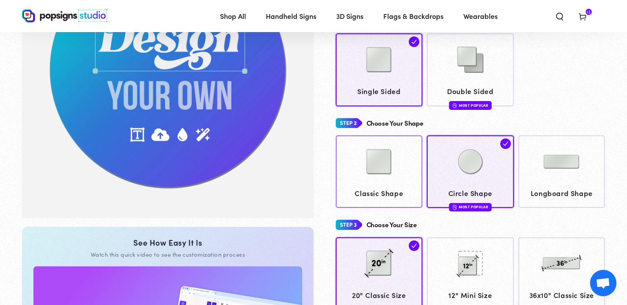
click at [389, 193] on span "Classic Shape" at bounding box center [379, 193] width 79 height 13
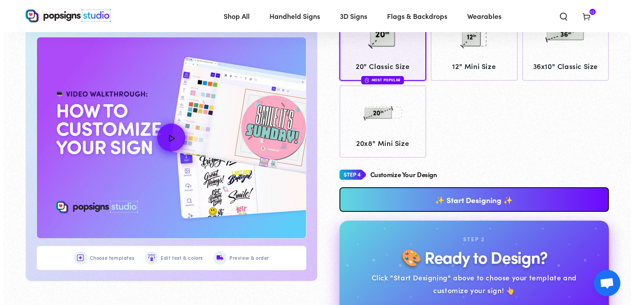
scroll to position [370, 0]
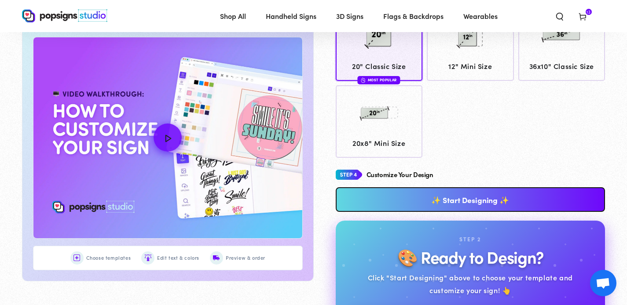
click at [490, 192] on link "✨ Start Designing ✨" at bounding box center [471, 199] width 270 height 25
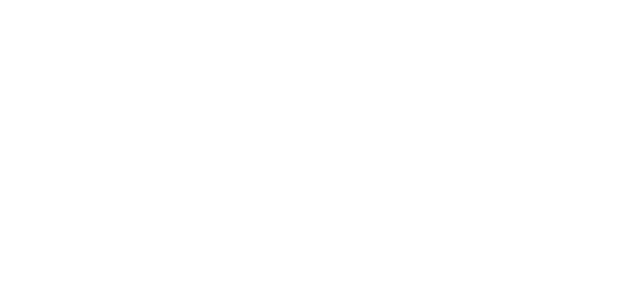
scroll to position [0, 0]
type textarea "An ancient tree with a door leading to a magical world"
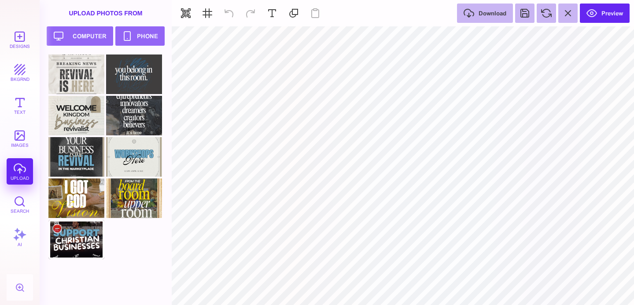
click at [80, 249] on div at bounding box center [76, 240] width 56 height 40
type input "#000000"
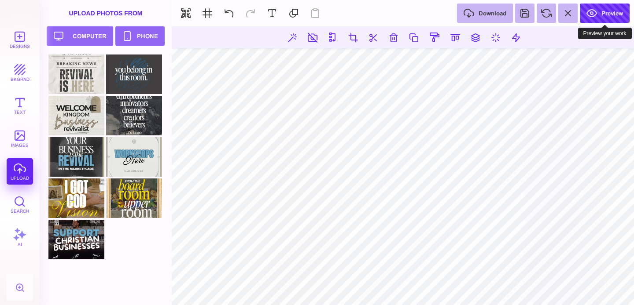
click at [599, 11] on button "Preview" at bounding box center [604, 13] width 50 height 19
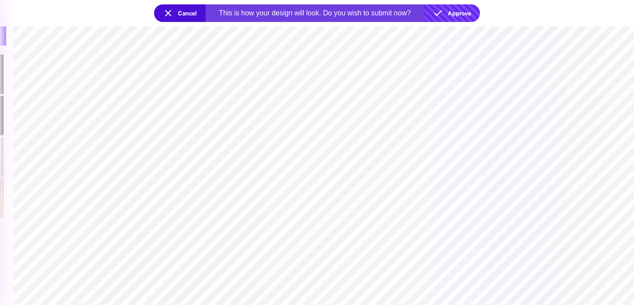
click at [459, 14] on button "Approve" at bounding box center [452, 13] width 56 height 18
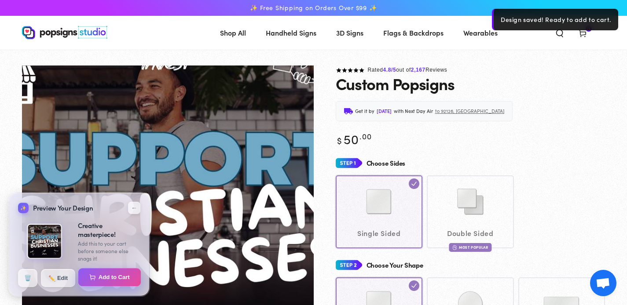
click at [110, 277] on button "Add to Cart" at bounding box center [109, 277] width 63 height 18
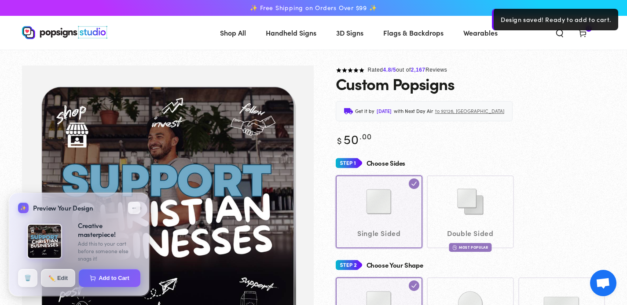
select select "**********"
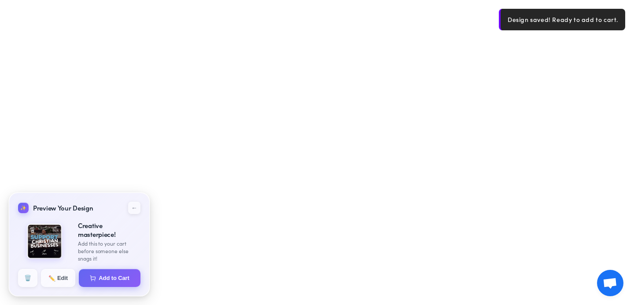
select select "**********"
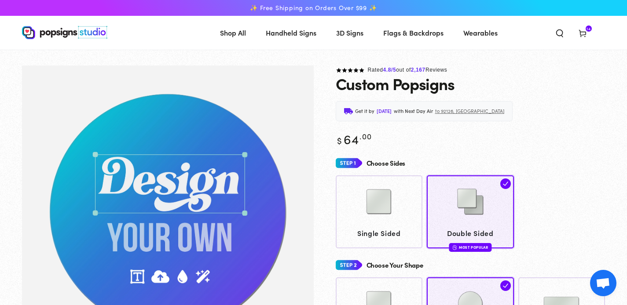
click at [586, 32] on use at bounding box center [582, 33] width 7 height 7
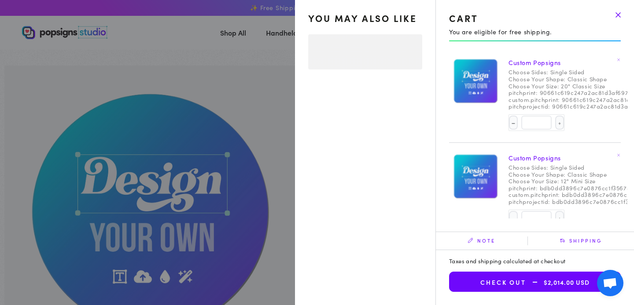
select select "**********"
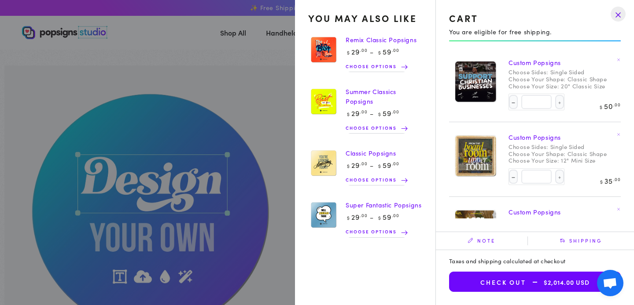
click at [615, 59] on link at bounding box center [618, 59] width 9 height 9
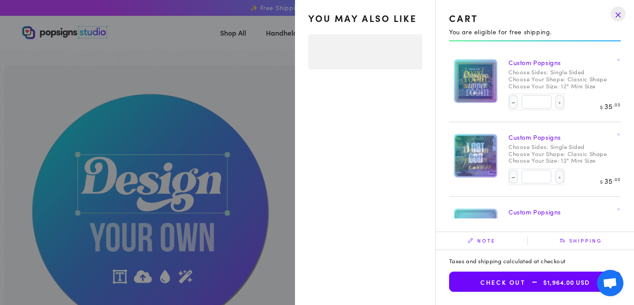
select select "**********"
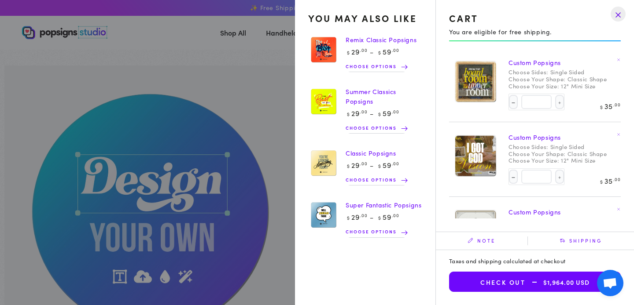
click at [571, 42] on summary "Cart 13 13 items" at bounding box center [582, 32] width 23 height 19
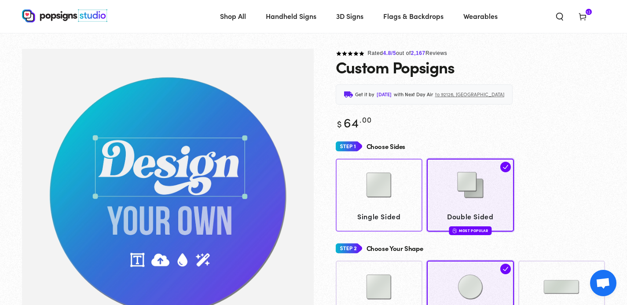
click at [381, 193] on img at bounding box center [379, 185] width 44 height 44
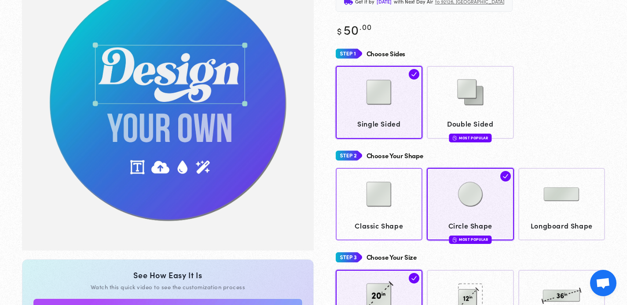
click at [379, 195] on img at bounding box center [379, 194] width 44 height 44
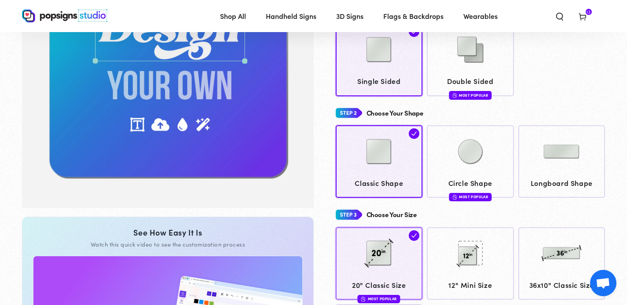
scroll to position [185, 0]
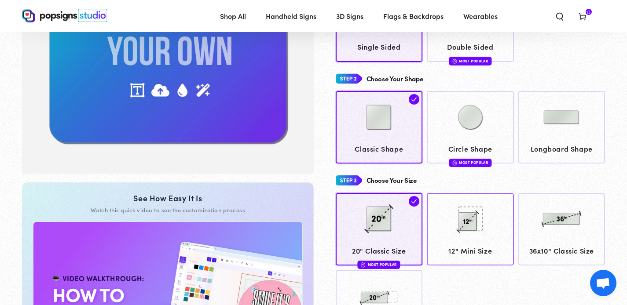
click at [458, 227] on img at bounding box center [470, 219] width 44 height 44
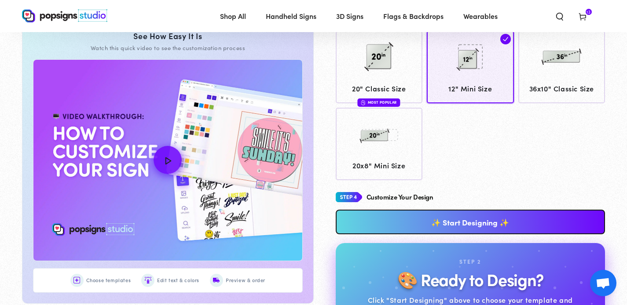
click at [478, 225] on link "✨ Start Designing ✨" at bounding box center [471, 222] width 270 height 25
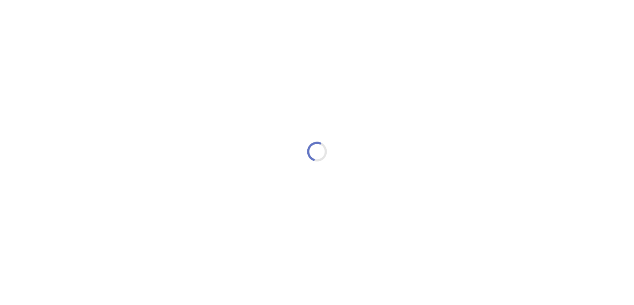
type textarea "An ancient tree with a door leading to a magical world"
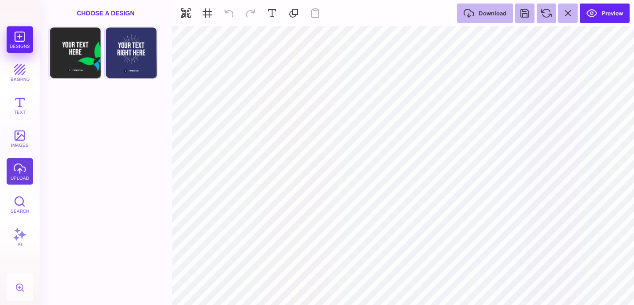
click at [7, 161] on button "upload" at bounding box center [20, 171] width 26 height 26
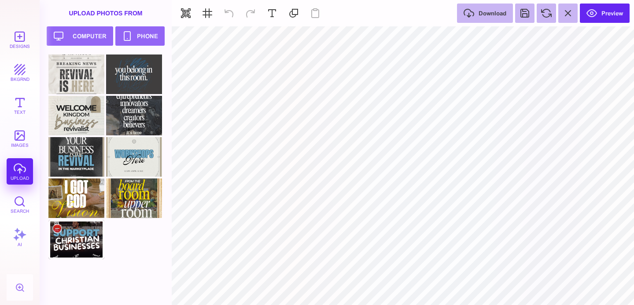
click at [73, 239] on div at bounding box center [76, 240] width 56 height 40
type input "#000000"
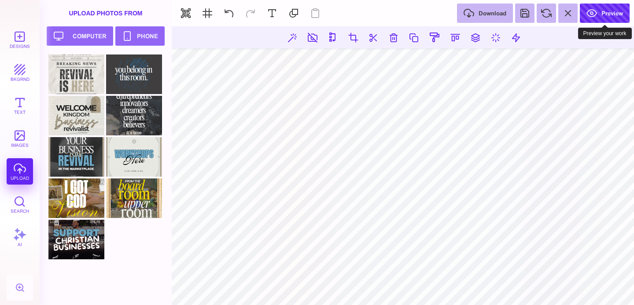
click at [598, 7] on button "Preview" at bounding box center [604, 13] width 50 height 19
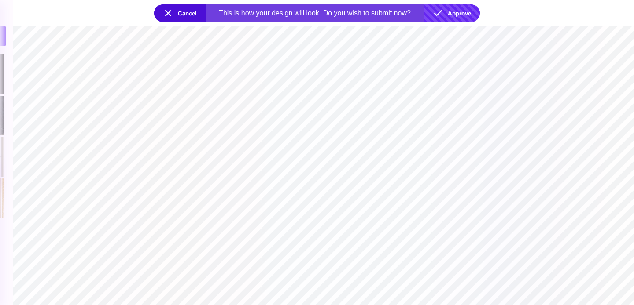
click at [466, 12] on button "Approve" at bounding box center [452, 13] width 56 height 18
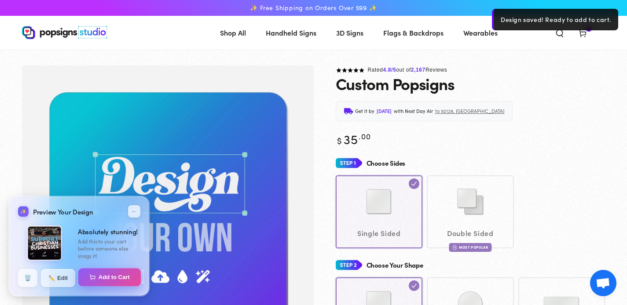
click at [115, 279] on button "Add to Cart" at bounding box center [109, 277] width 63 height 18
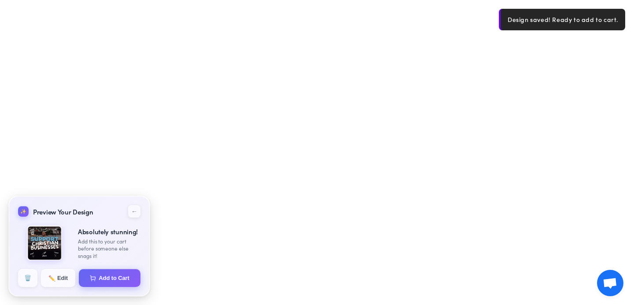
select select "**********"
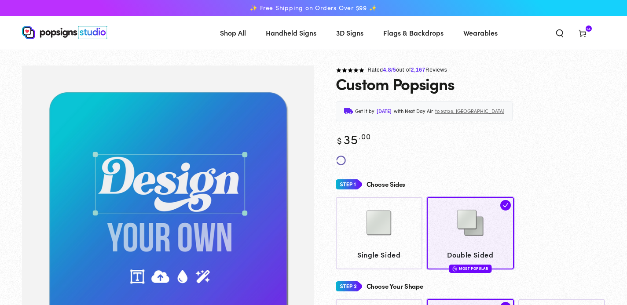
click at [579, 29] on icon at bounding box center [582, 33] width 9 height 9
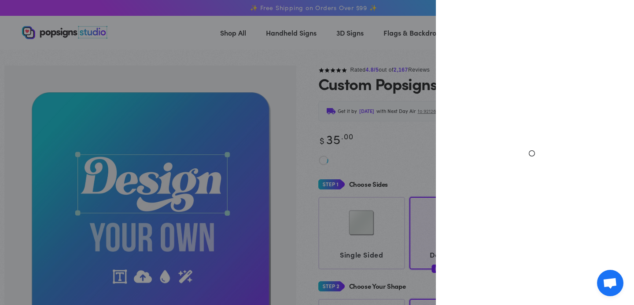
select select "**********"
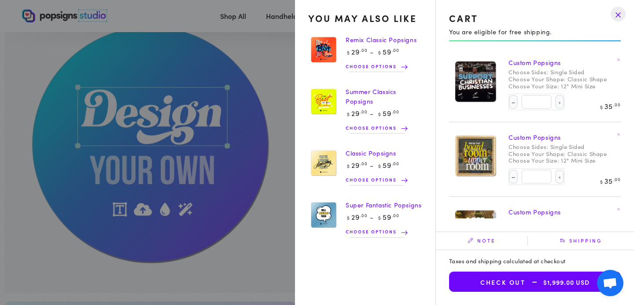
click at [556, 282] on span "$1,999.00 USD" at bounding box center [557, 282] width 64 height 7
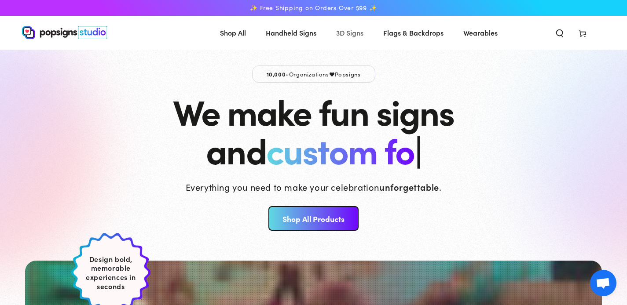
click at [358, 30] on span "3D Signs" at bounding box center [349, 32] width 27 height 13
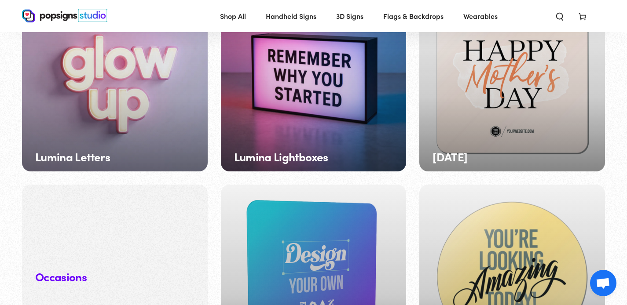
scroll to position [800, 0]
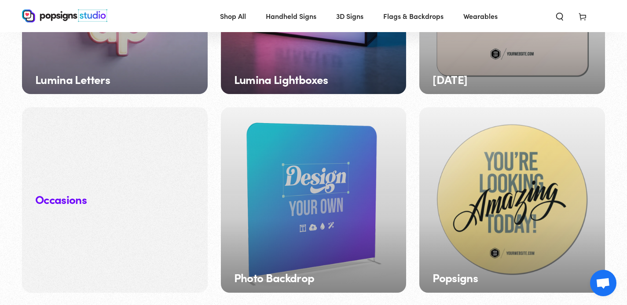
click at [342, 205] on div "Photo Backdrop" at bounding box center [314, 200] width 186 height 186
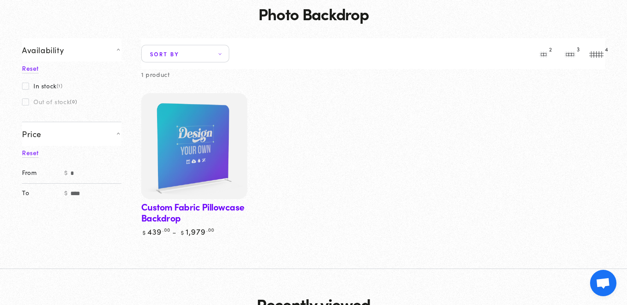
scroll to position [78, 0]
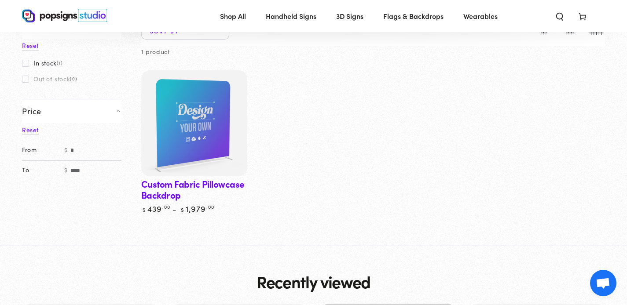
click at [213, 125] on img at bounding box center [193, 123] width 109 height 109
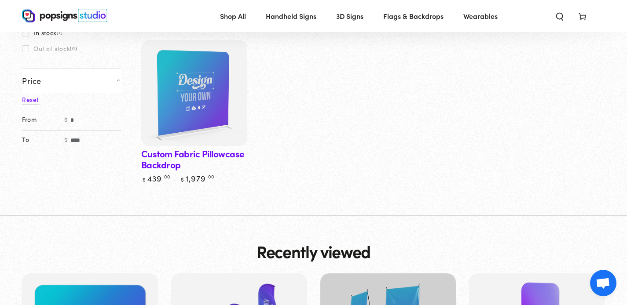
scroll to position [74, 0]
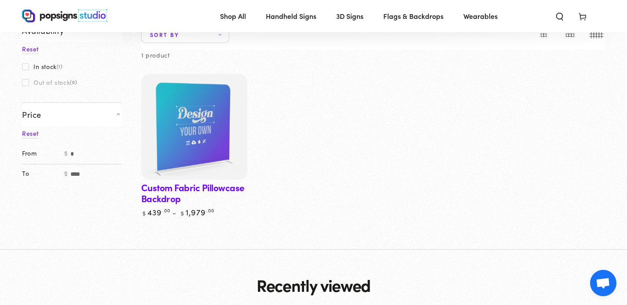
click at [193, 144] on img at bounding box center [193, 127] width 109 height 109
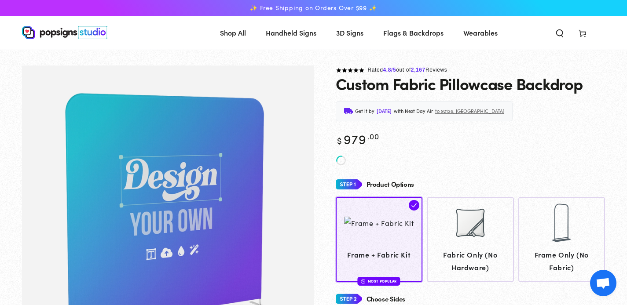
scroll to position [77, 0]
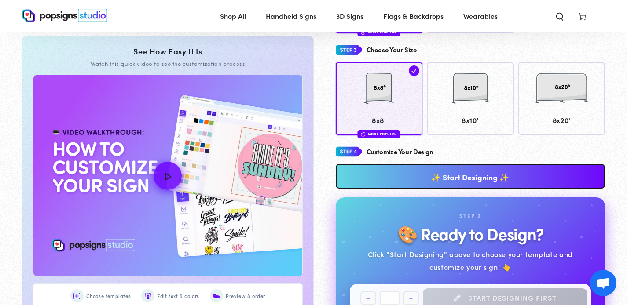
scroll to position [293, 0]
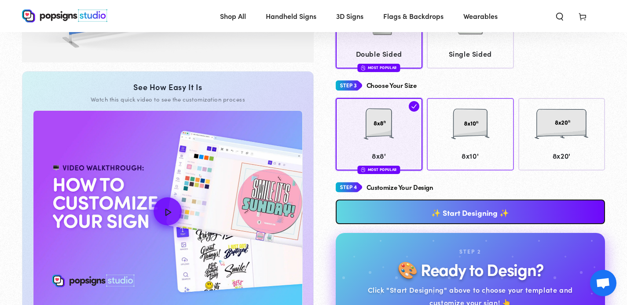
click at [492, 123] on div at bounding box center [470, 125] width 79 height 44
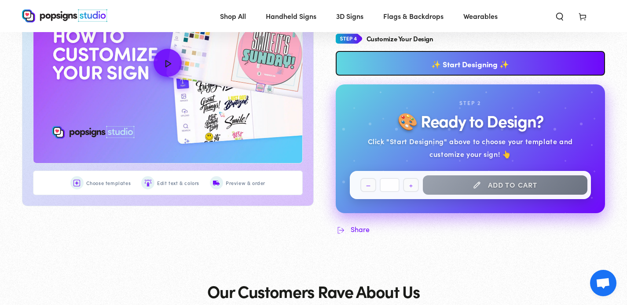
scroll to position [324, 0]
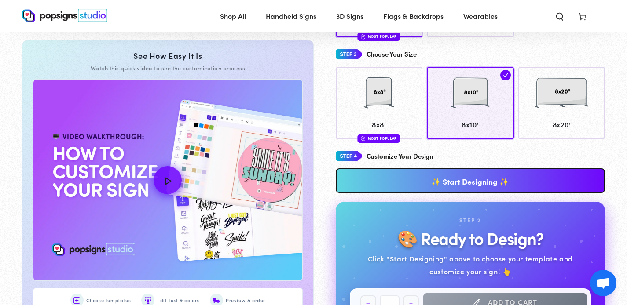
click at [489, 183] on link "✨ Start Designing ✨" at bounding box center [471, 181] width 270 height 25
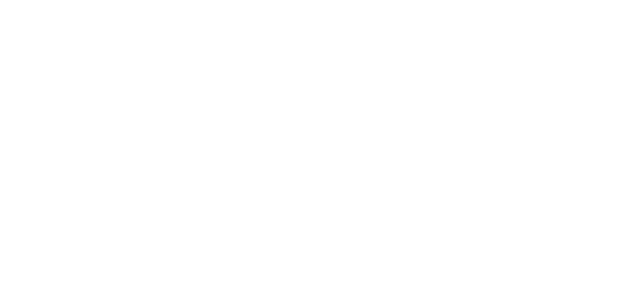
scroll to position [0, 0]
type textarea "An ancient tree with a door leading to a magical world"
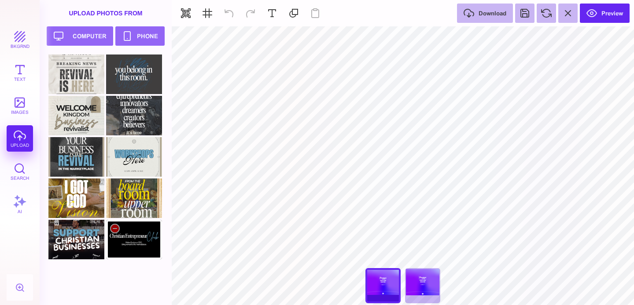
click at [127, 242] on div at bounding box center [134, 240] width 56 height 40
type input "#000000"
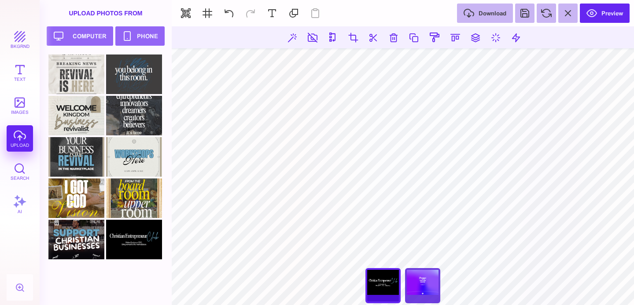
click at [425, 284] on div "8x10' Side 2" at bounding box center [422, 285] width 35 height 35
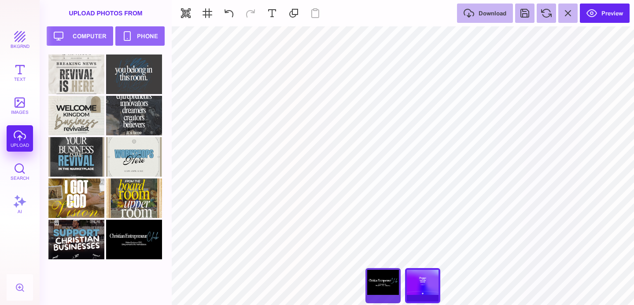
click at [380, 281] on div "8x10' Side 1" at bounding box center [382, 285] width 35 height 35
click at [426, 289] on div "8x10' Side 2" at bounding box center [422, 285] width 35 height 35
click at [379, 286] on div "8x10' Side 1" at bounding box center [382, 285] width 35 height 35
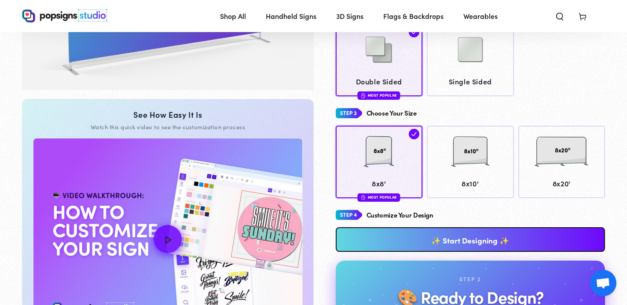
scroll to position [329, 0]
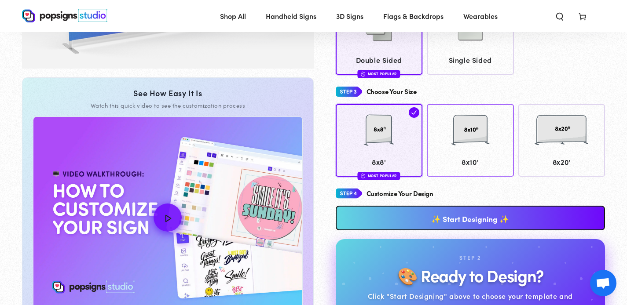
click at [482, 158] on span "8x10'" at bounding box center [470, 162] width 79 height 13
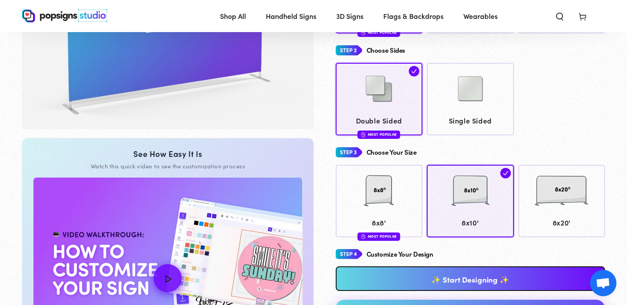
scroll to position [176, 0]
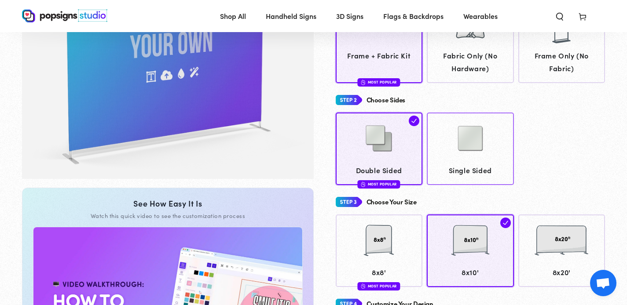
click at [501, 150] on div at bounding box center [470, 140] width 79 height 44
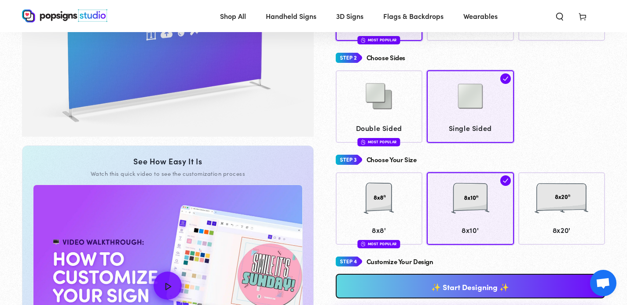
scroll to position [268, 0]
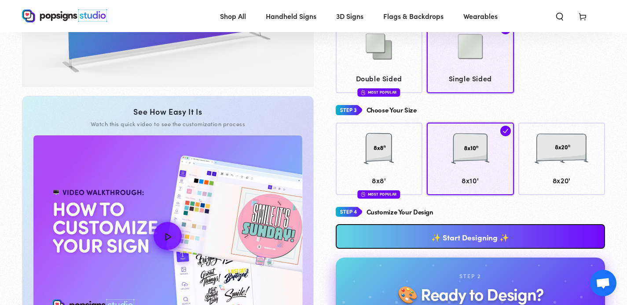
click at [495, 237] on link "✨ Start Designing ✨" at bounding box center [471, 236] width 270 height 25
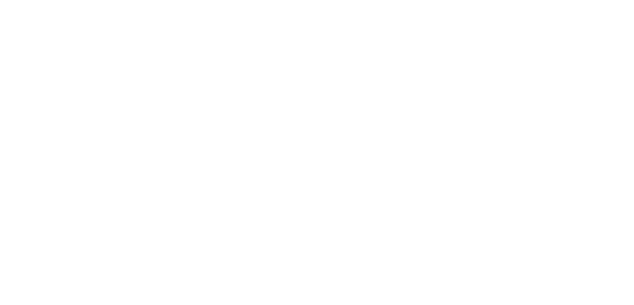
scroll to position [0, 0]
type textarea "An ancient tree with a door leading to a magical world"
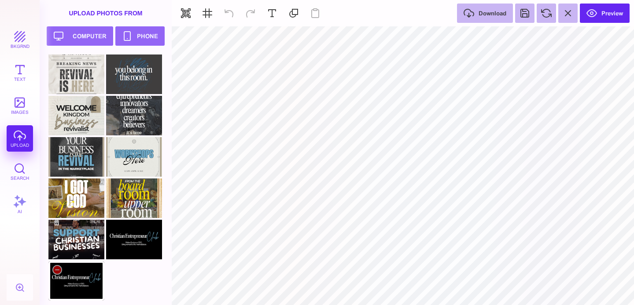
click at [80, 287] on div at bounding box center [76, 281] width 56 height 40
type input "#000000"
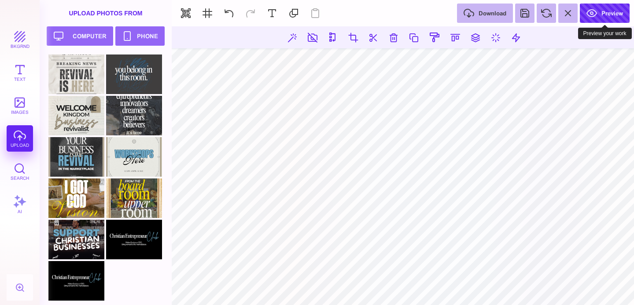
click at [605, 17] on button "Preview" at bounding box center [604, 13] width 50 height 19
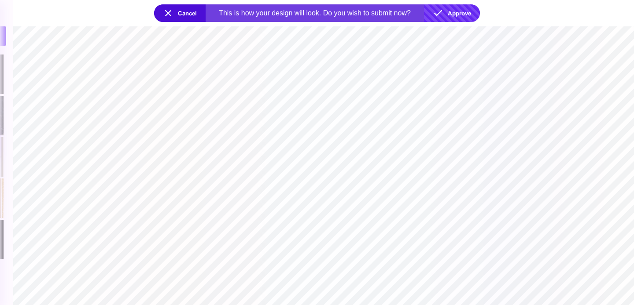
click at [453, 14] on button "Approve" at bounding box center [452, 13] width 56 height 18
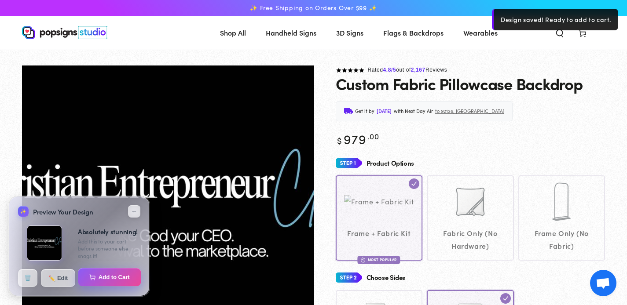
click at [112, 279] on button "Add to Cart" at bounding box center [109, 277] width 63 height 18
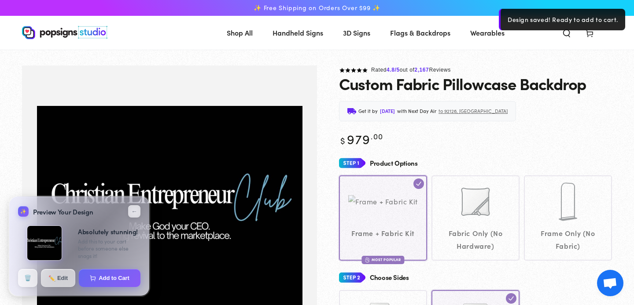
select select "**********"
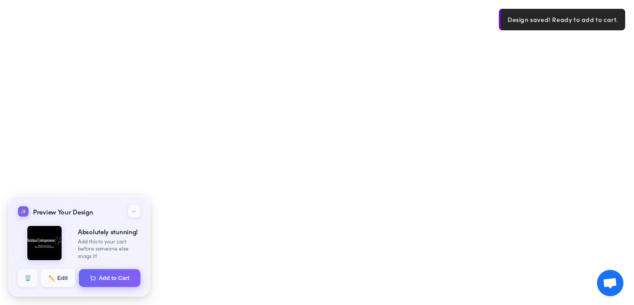
select select "**********"
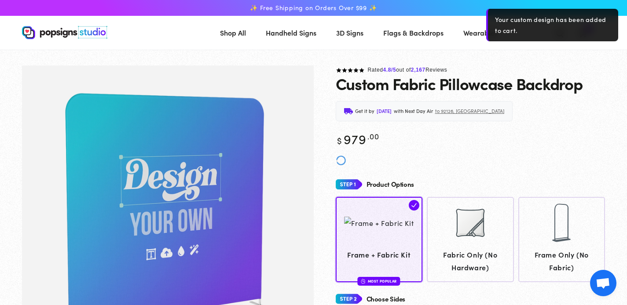
click at [583, 33] on div "Your custom design has been added to cart." at bounding box center [552, 25] width 132 height 33
